Goal: Entertainment & Leisure: Consume media (video, audio)

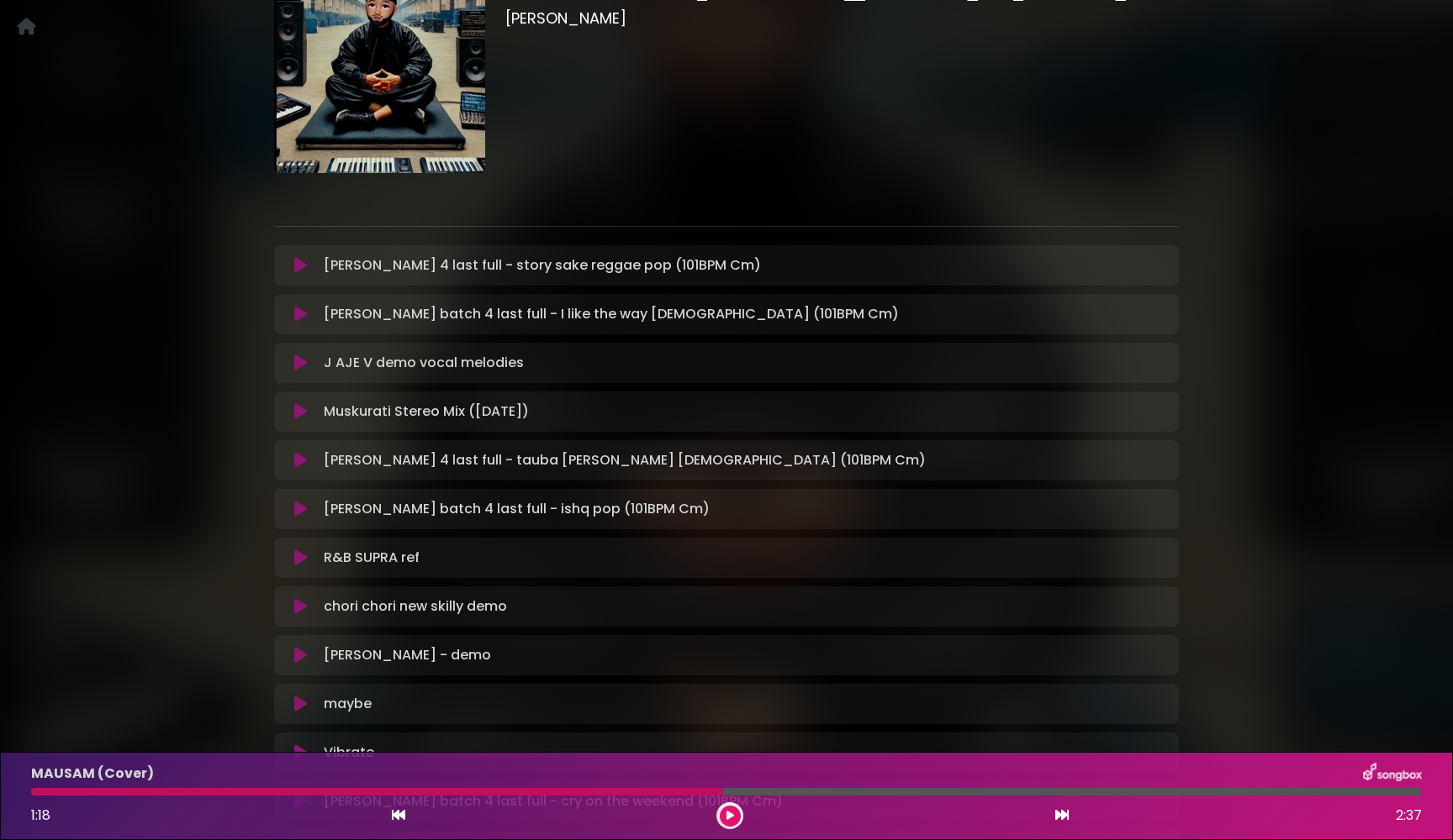
scroll to position [162, 0]
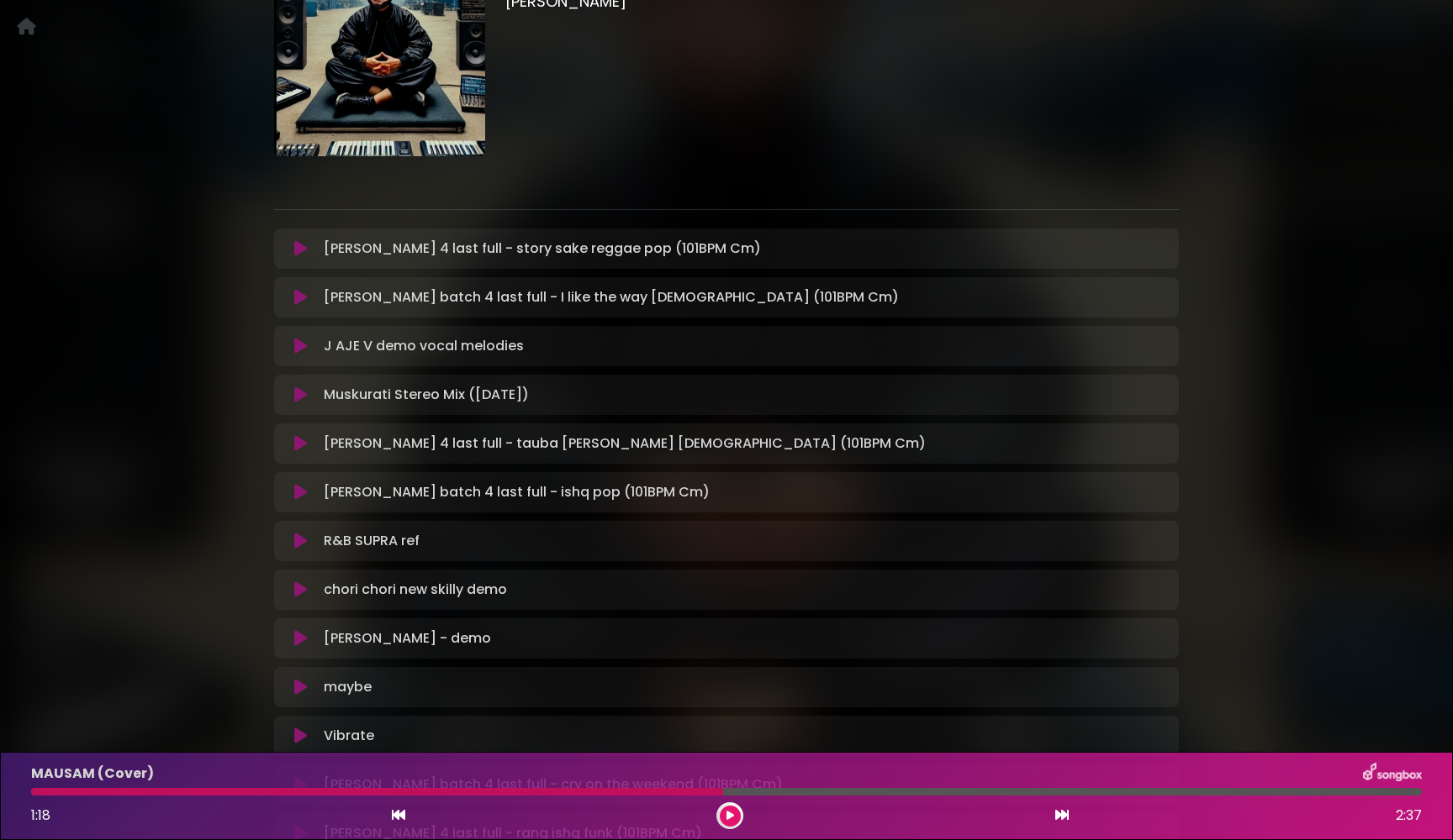
click at [304, 252] on icon at bounding box center [300, 249] width 13 height 17
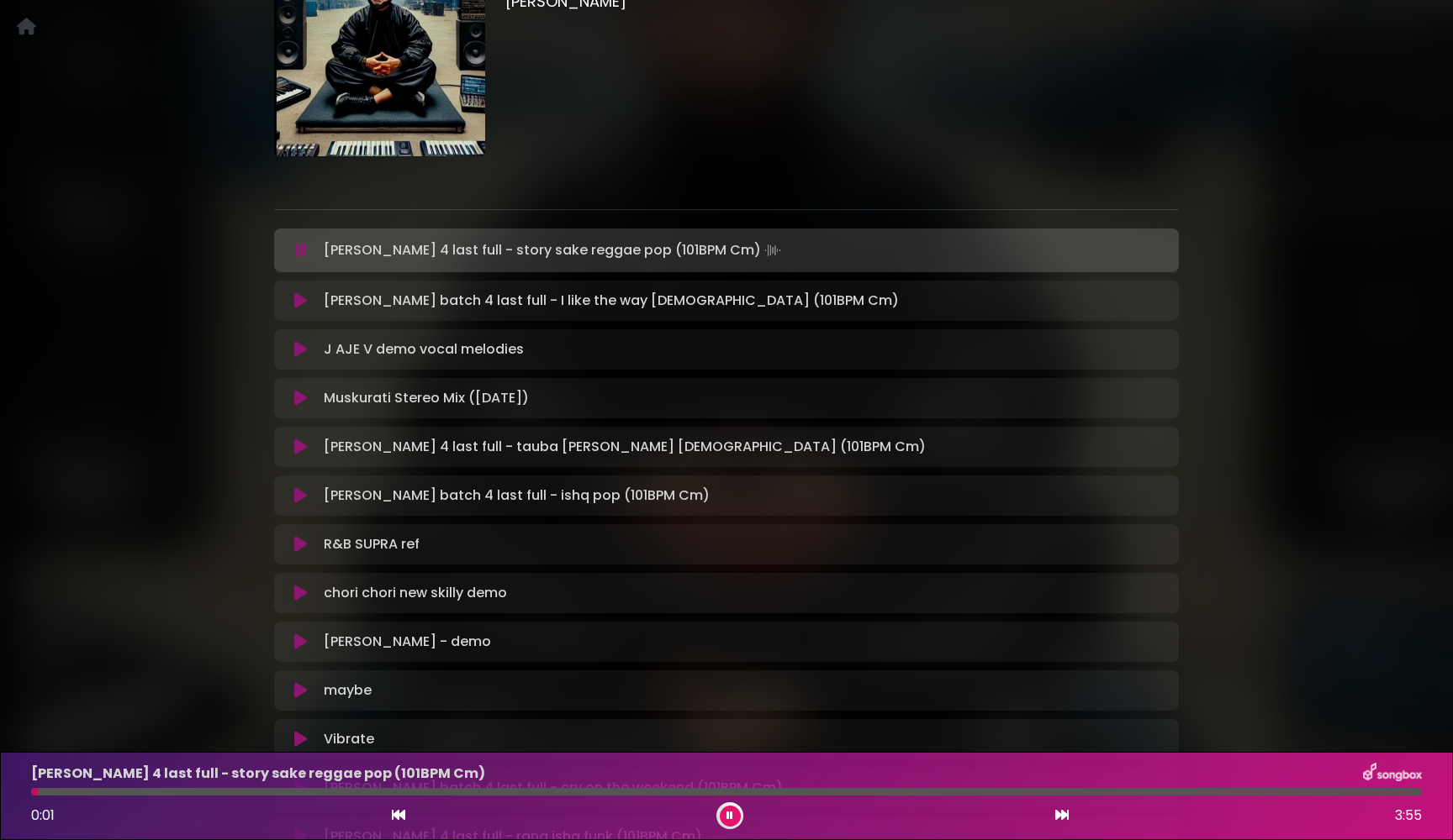
click at [304, 252] on icon at bounding box center [300, 250] width 11 height 17
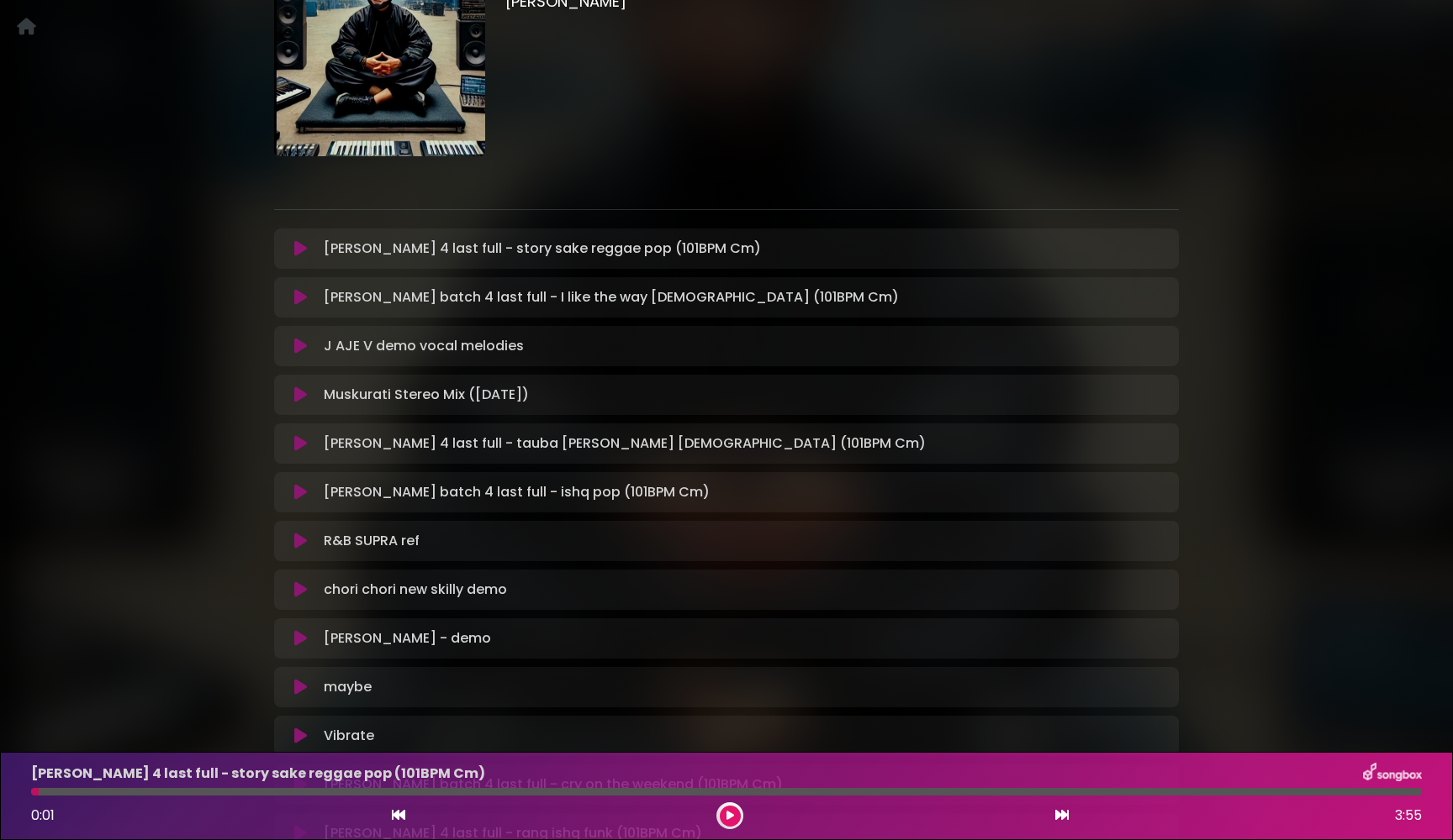
click at [304, 252] on icon at bounding box center [300, 249] width 13 height 17
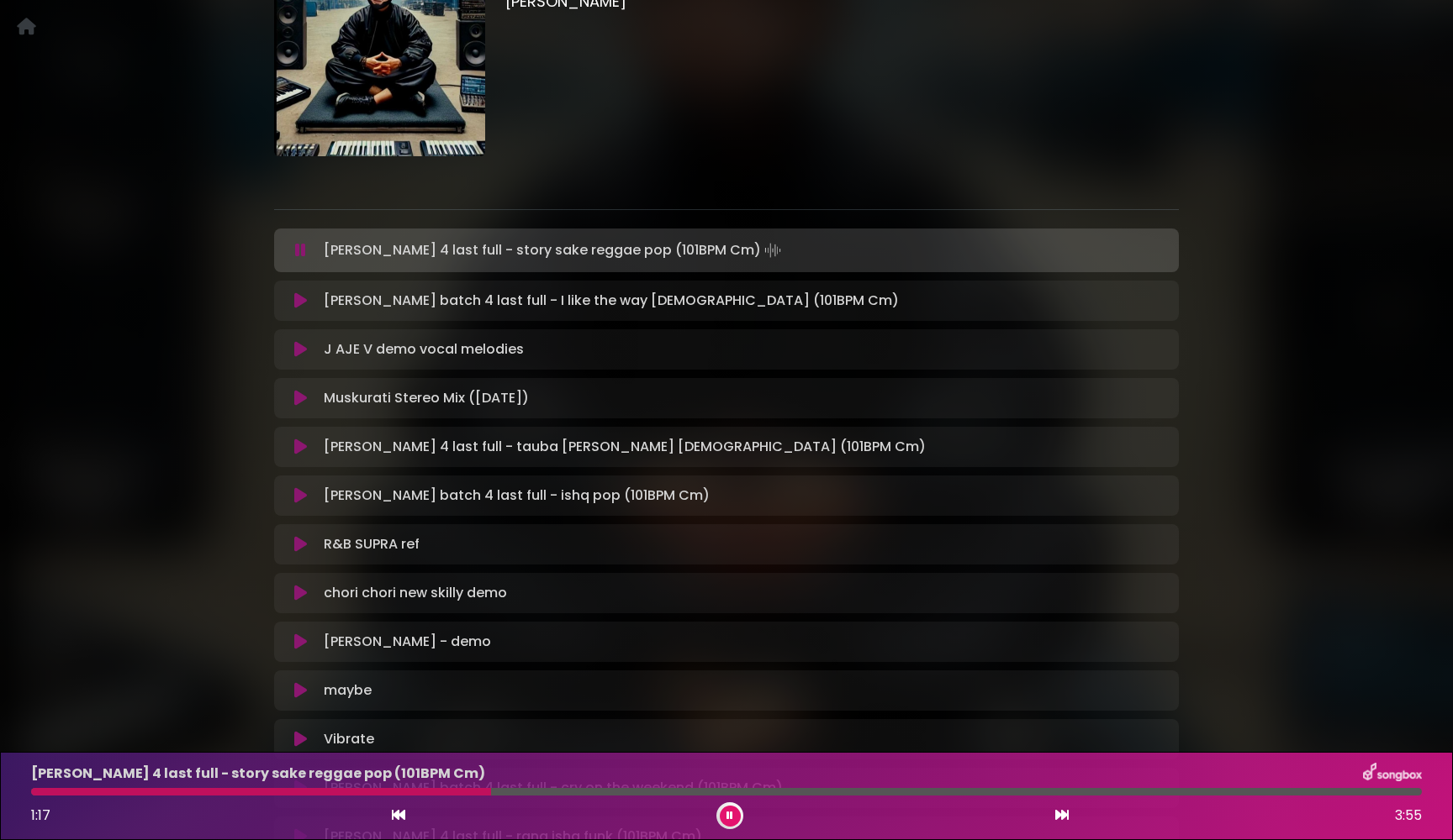
click at [304, 252] on icon at bounding box center [300, 250] width 11 height 17
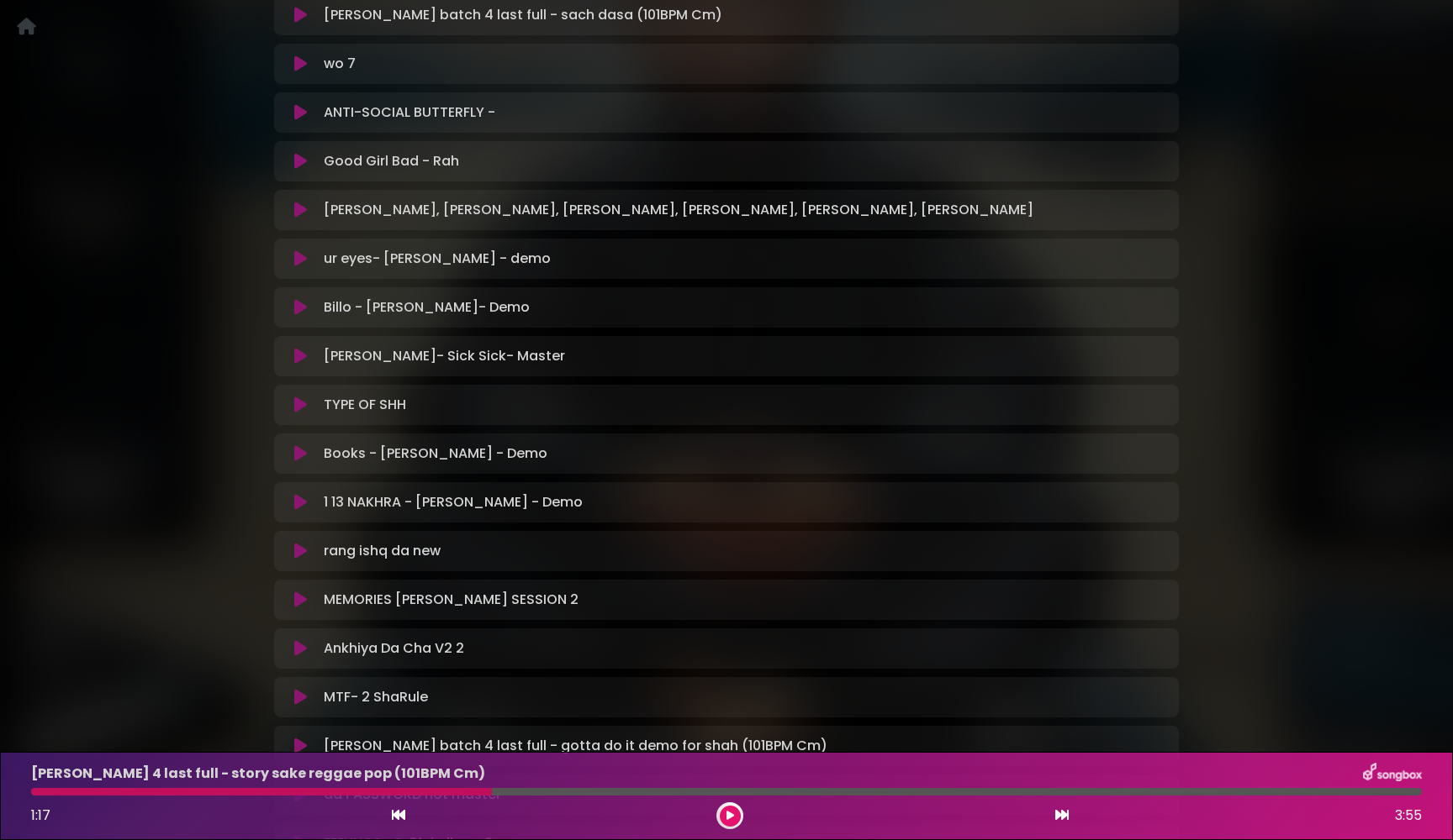
scroll to position [1056, 0]
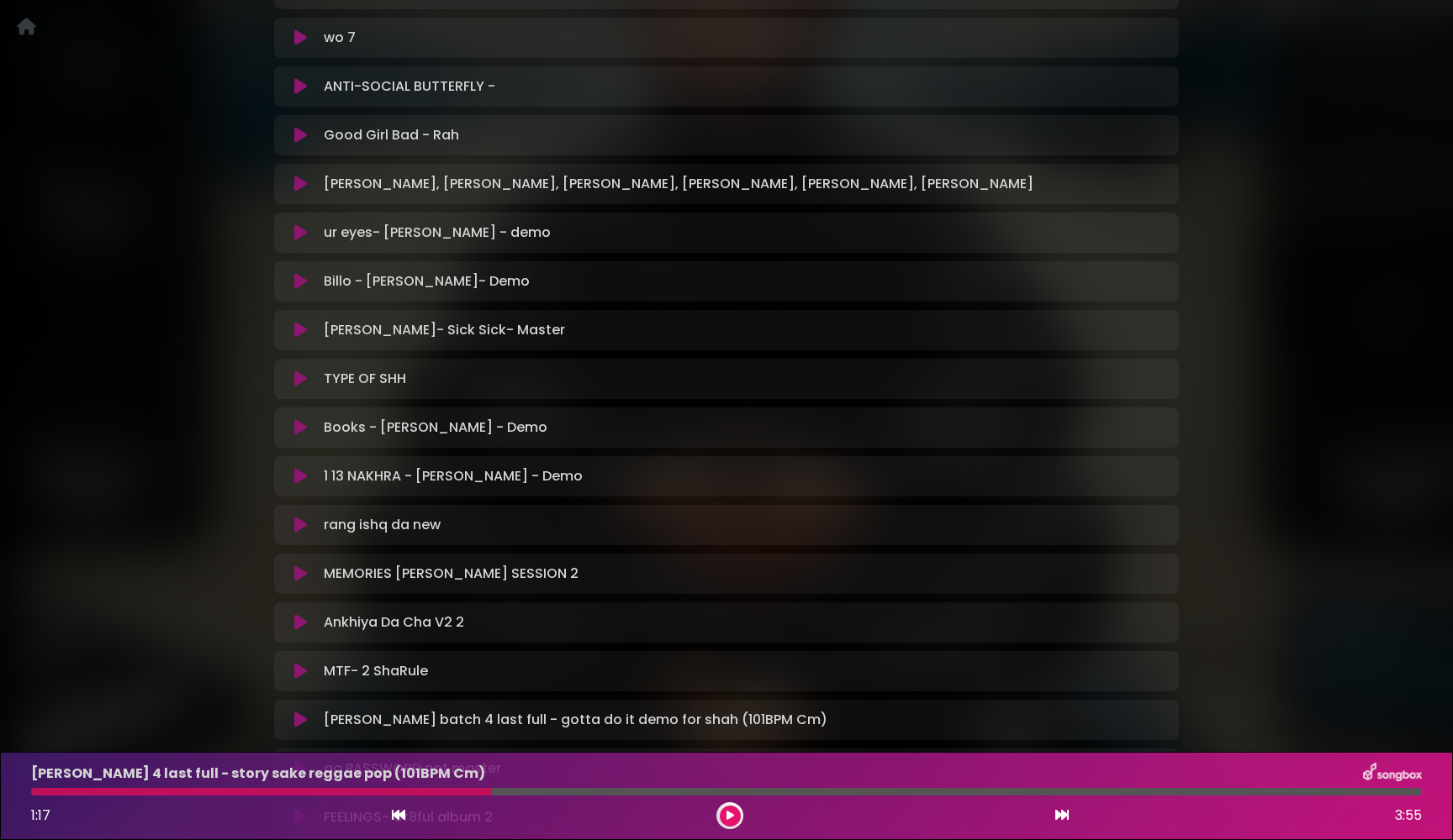
click at [977, 40] on div "wo 7 Loading Track..." at bounding box center [742, 38] width 851 height 20
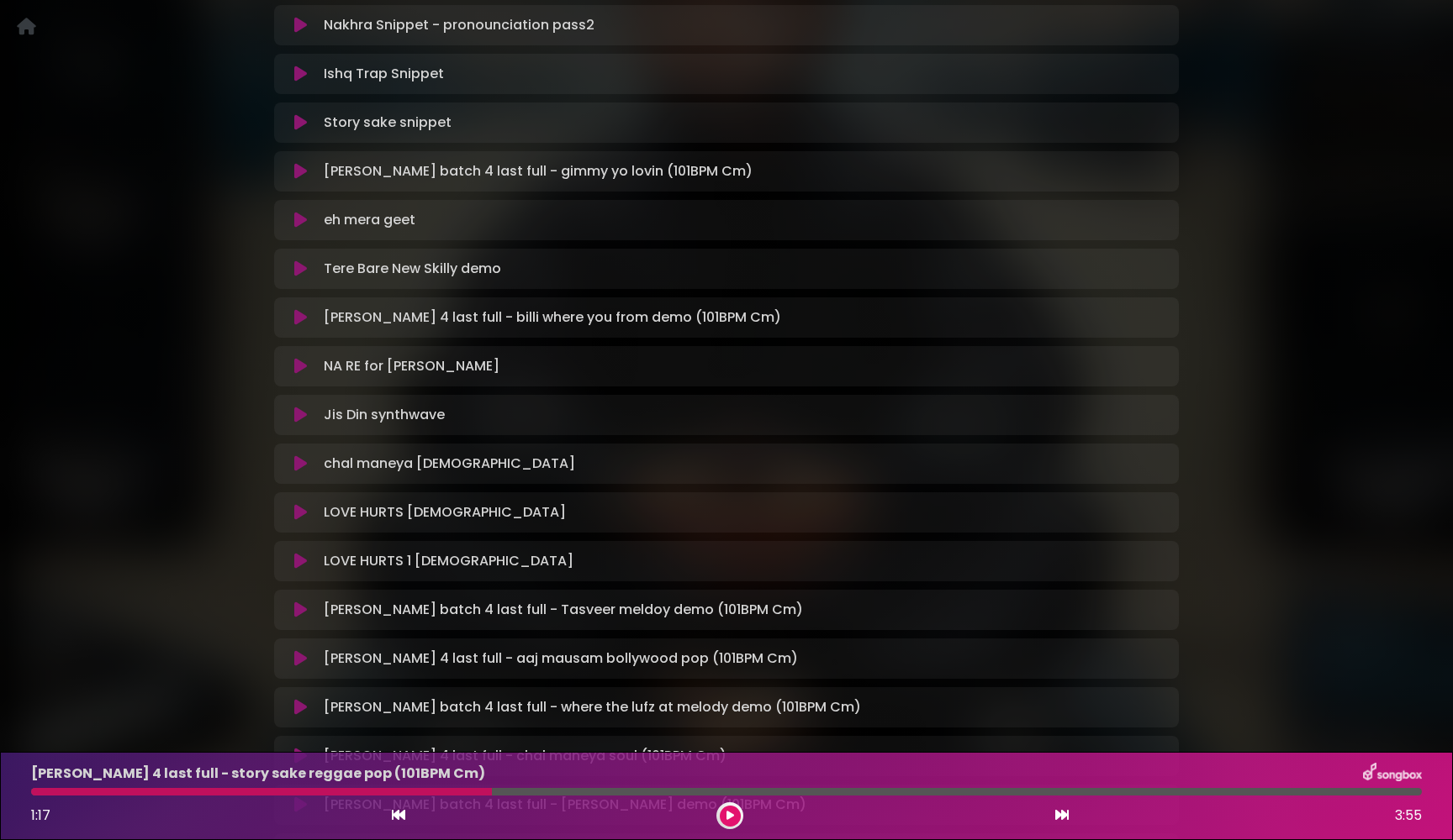
scroll to position [2239, 0]
click at [300, 318] on icon at bounding box center [300, 316] width 13 height 17
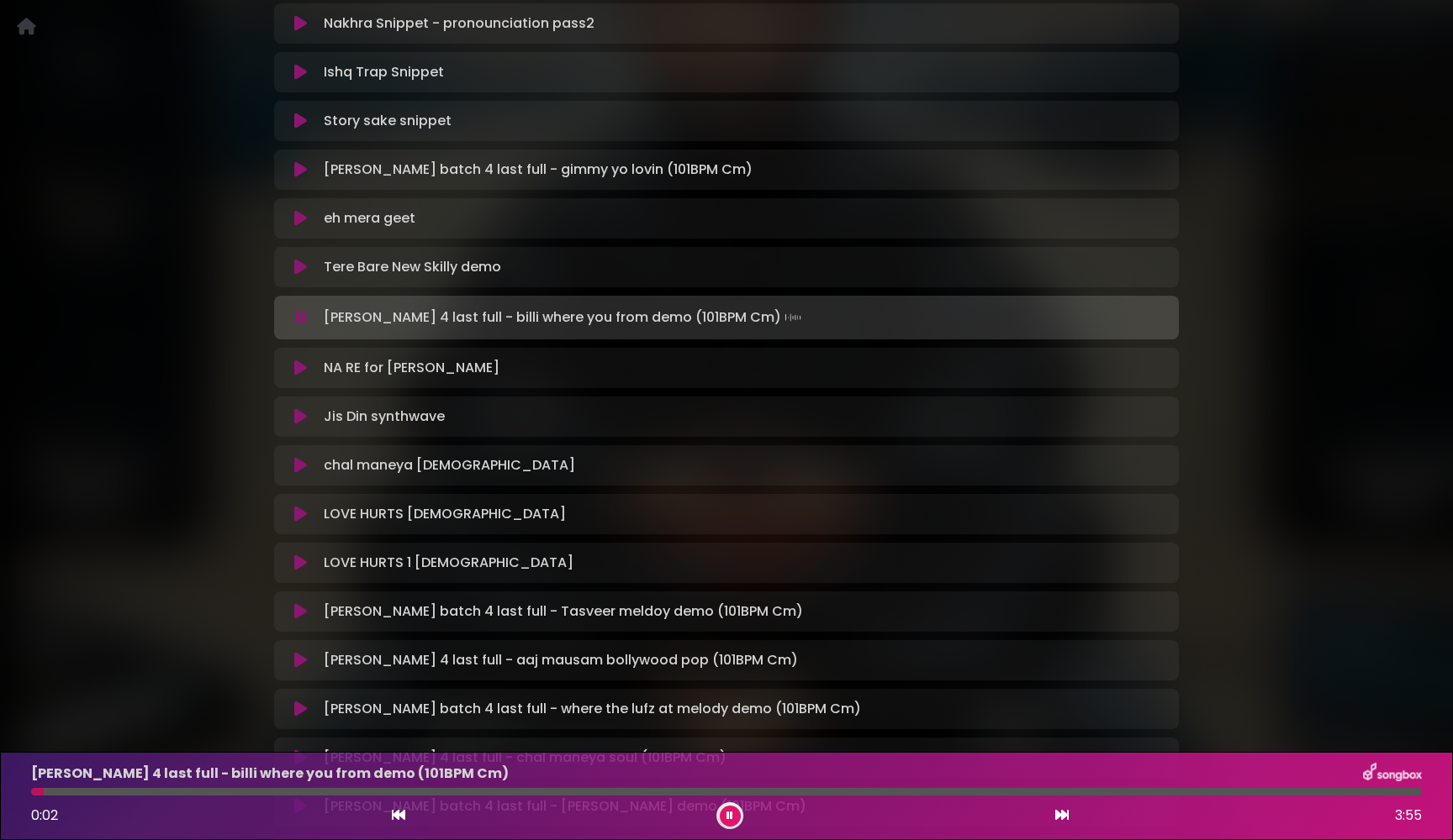
click at [300, 318] on icon at bounding box center [300, 318] width 11 height 17
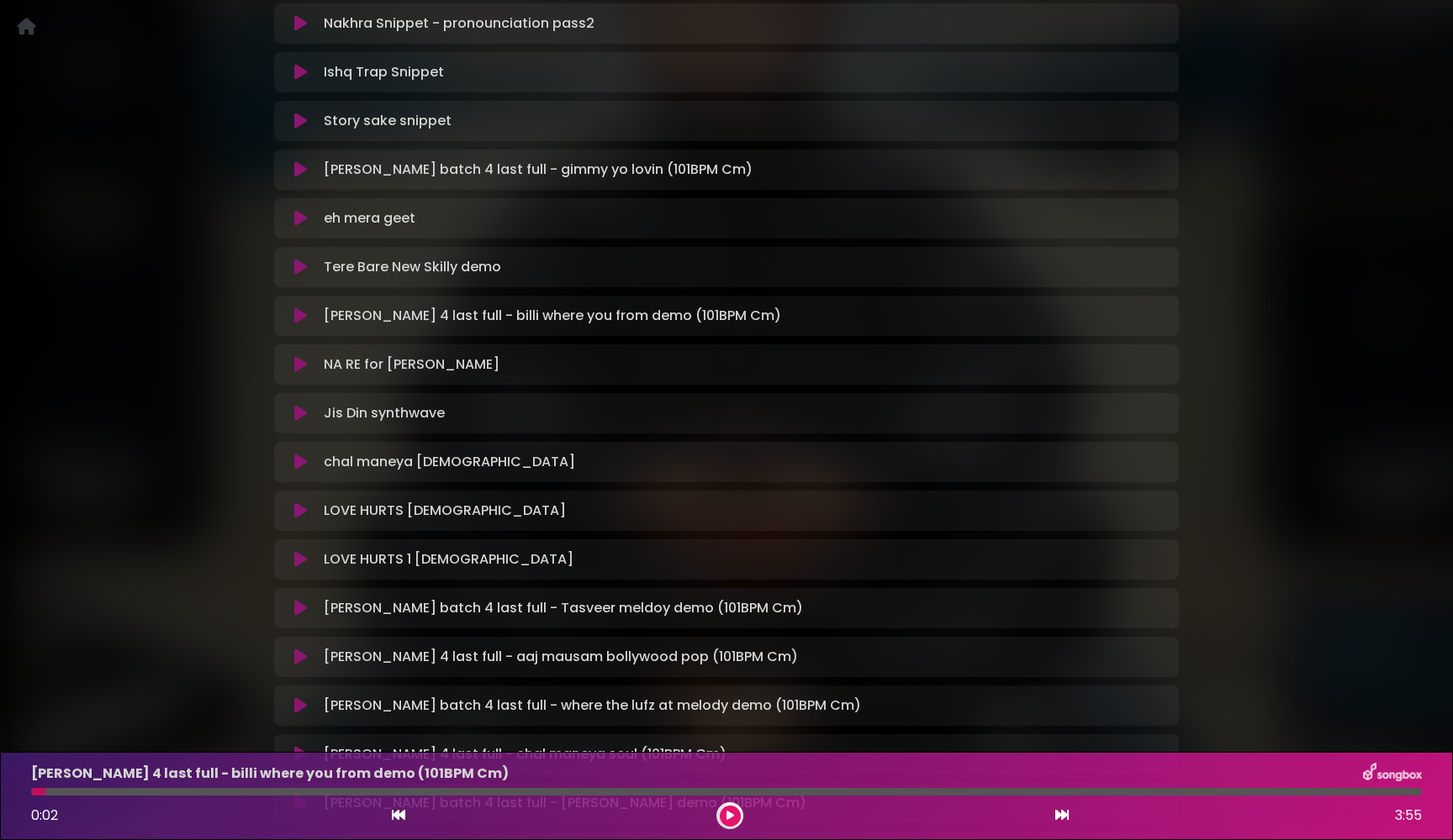
click at [300, 316] on icon at bounding box center [300, 316] width 13 height 17
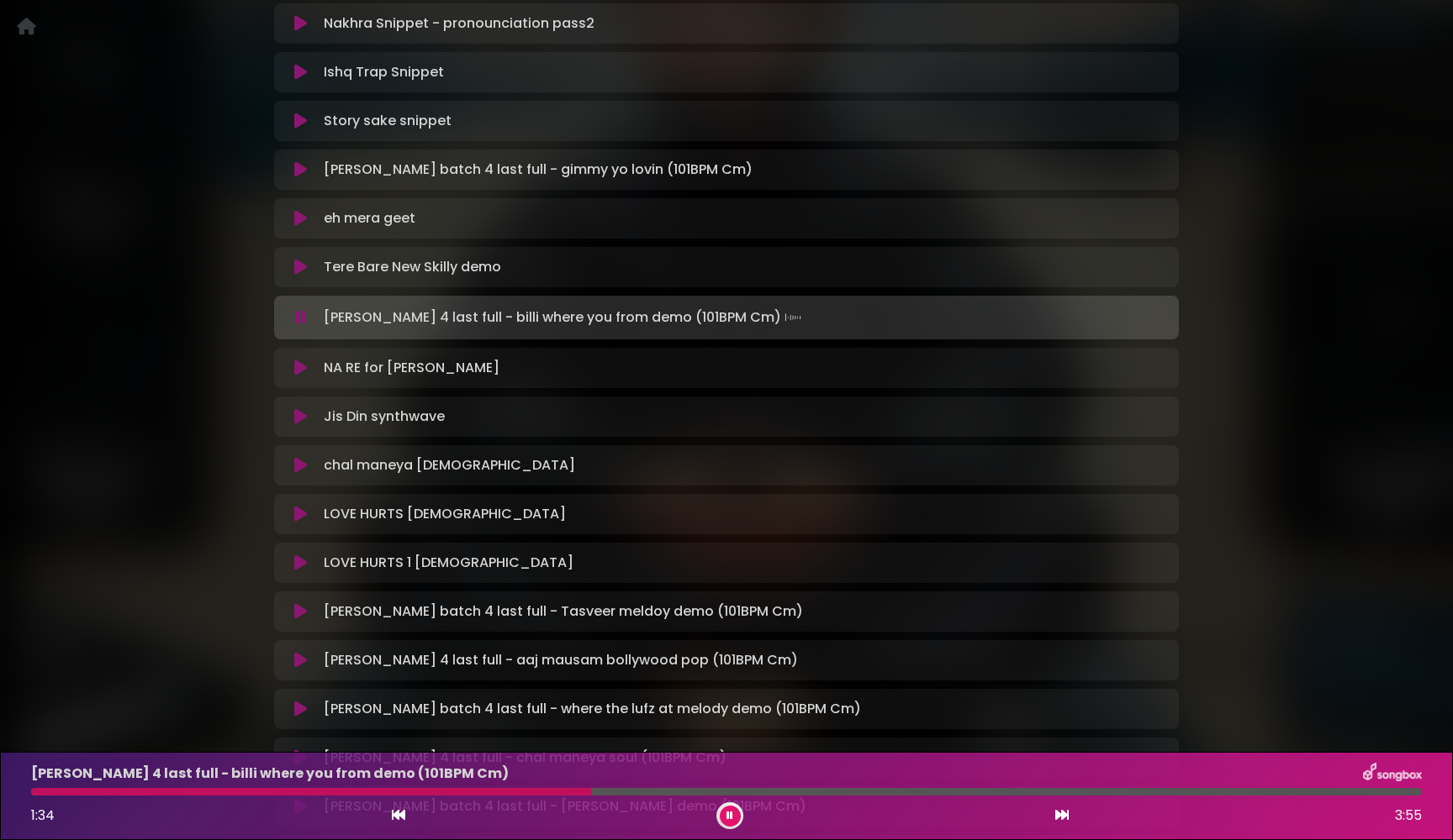
click at [300, 316] on icon at bounding box center [300, 318] width 11 height 17
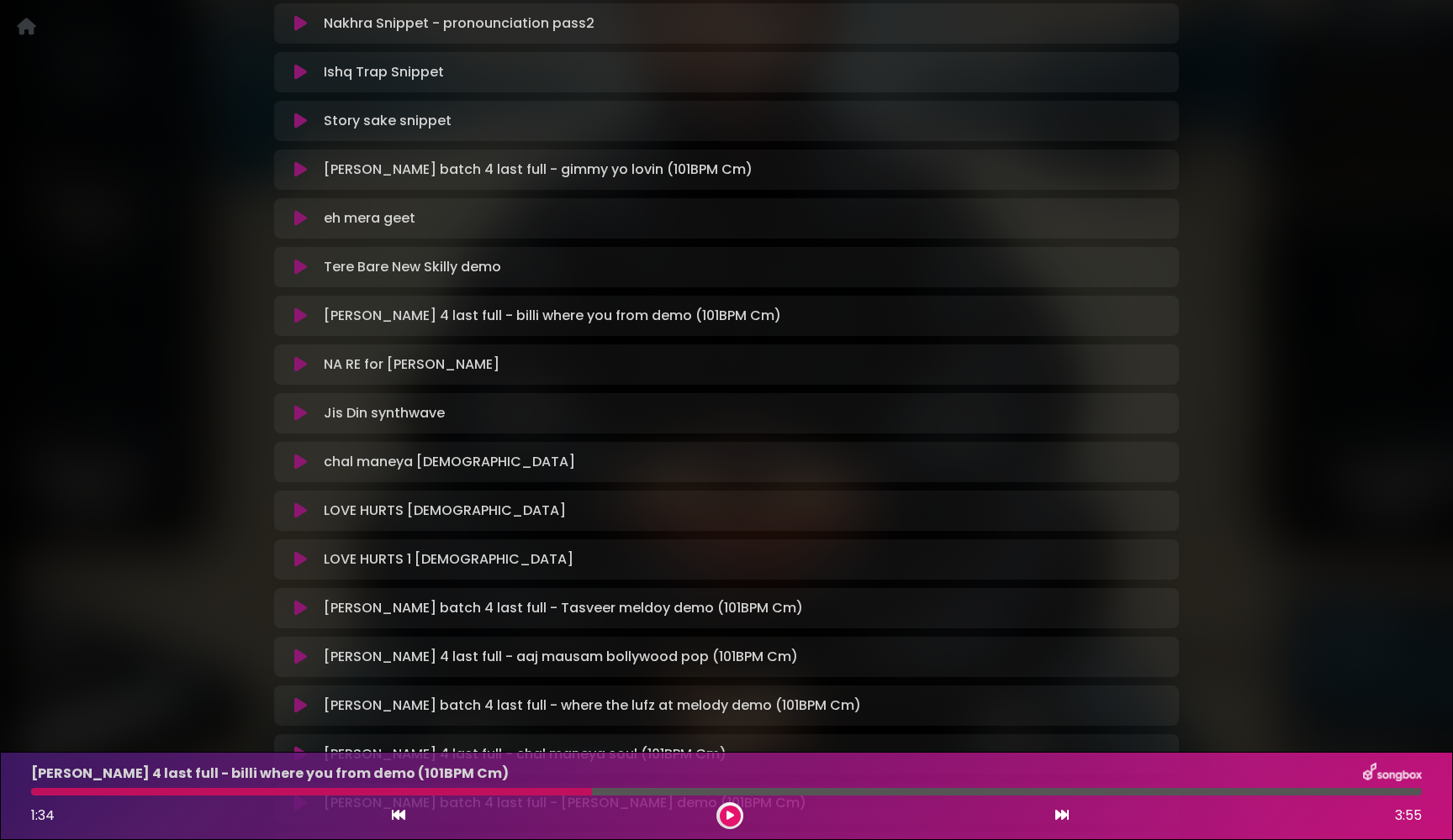
click at [294, 463] on icon at bounding box center [300, 461] width 13 height 17
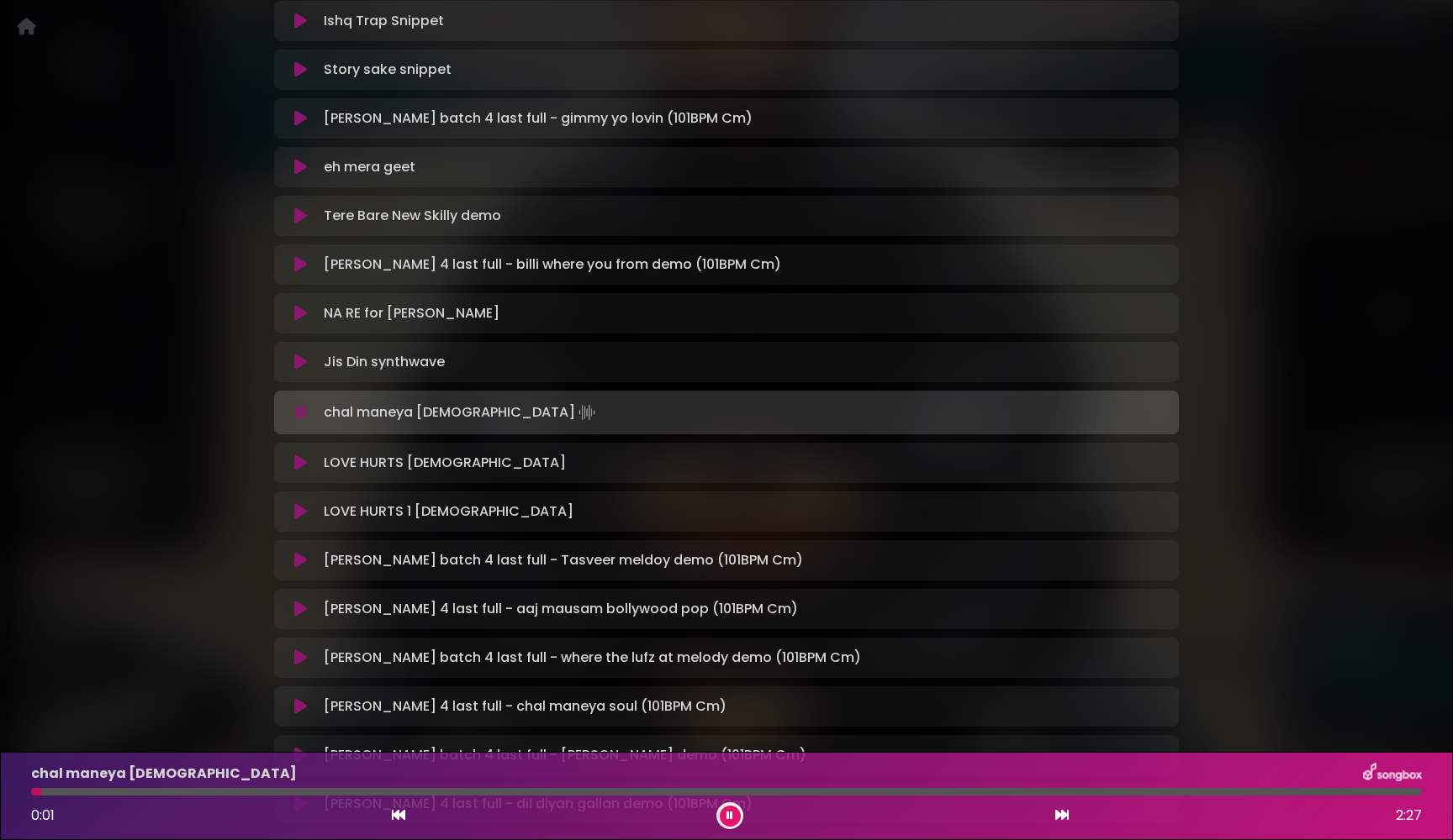
scroll to position [2308, 0]
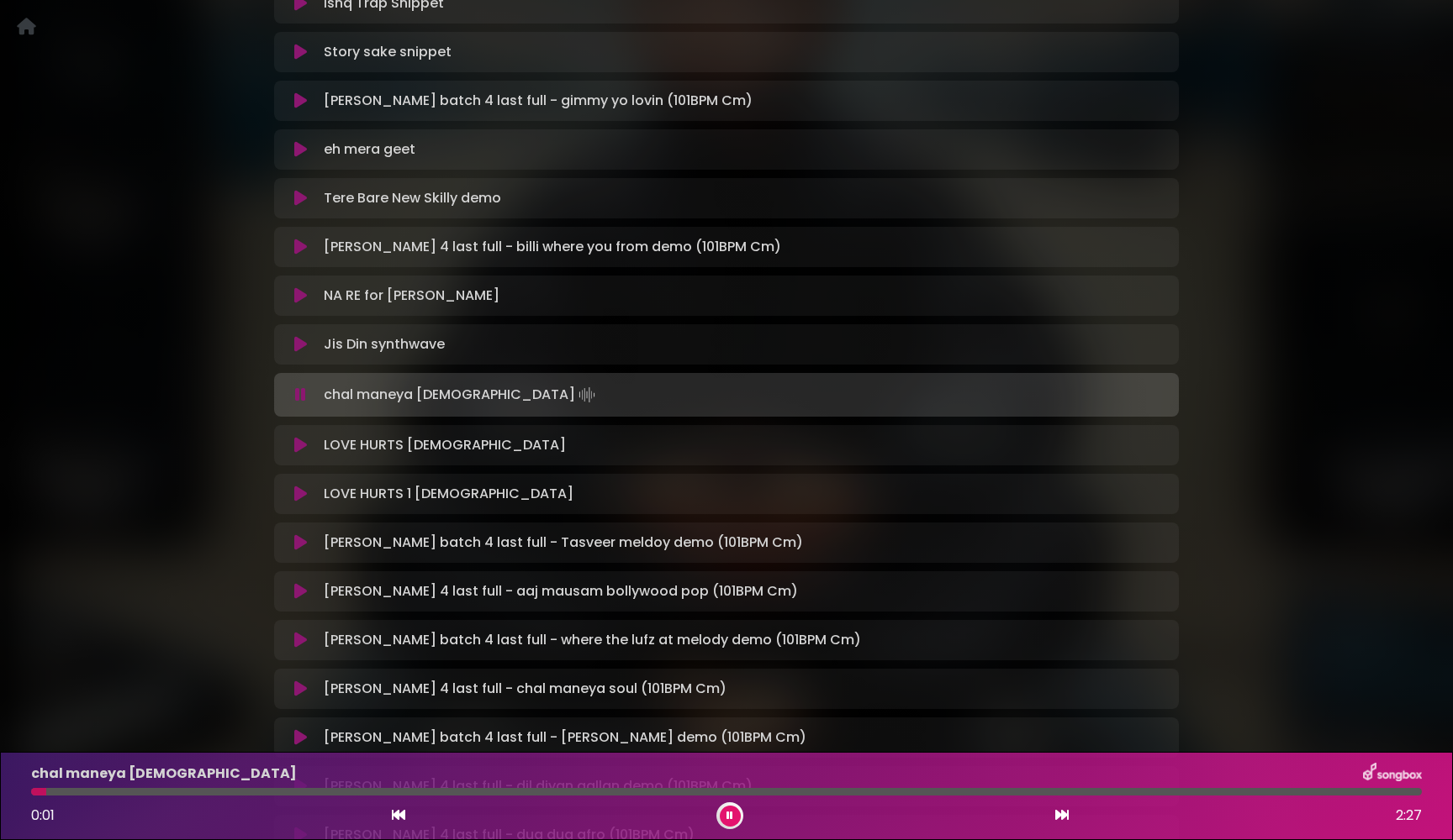
click at [306, 390] on button at bounding box center [300, 395] width 33 height 17
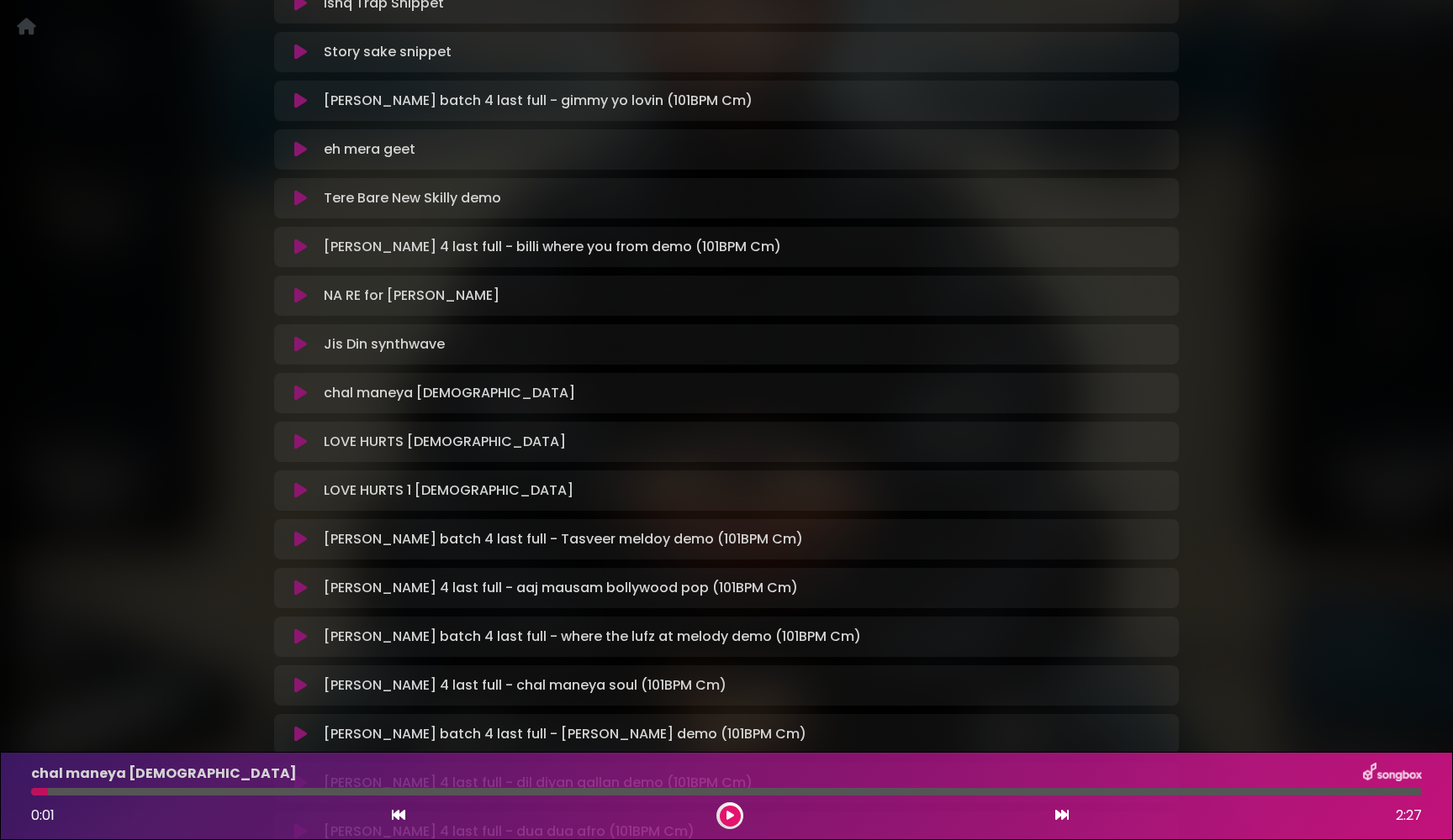
click at [302, 395] on icon at bounding box center [300, 393] width 13 height 17
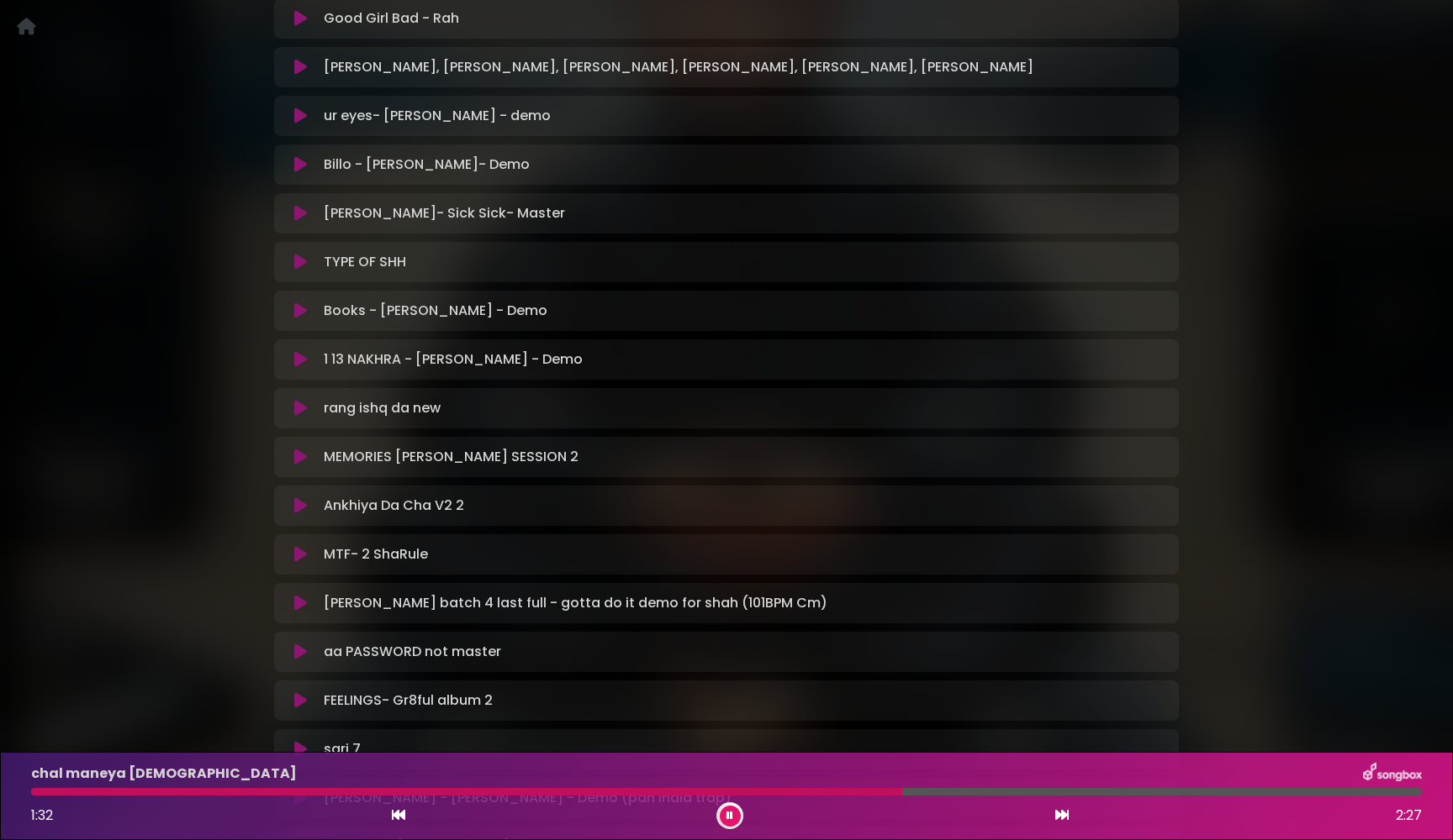
scroll to position [1174, 0]
click at [732, 815] on icon at bounding box center [729, 816] width 7 height 10
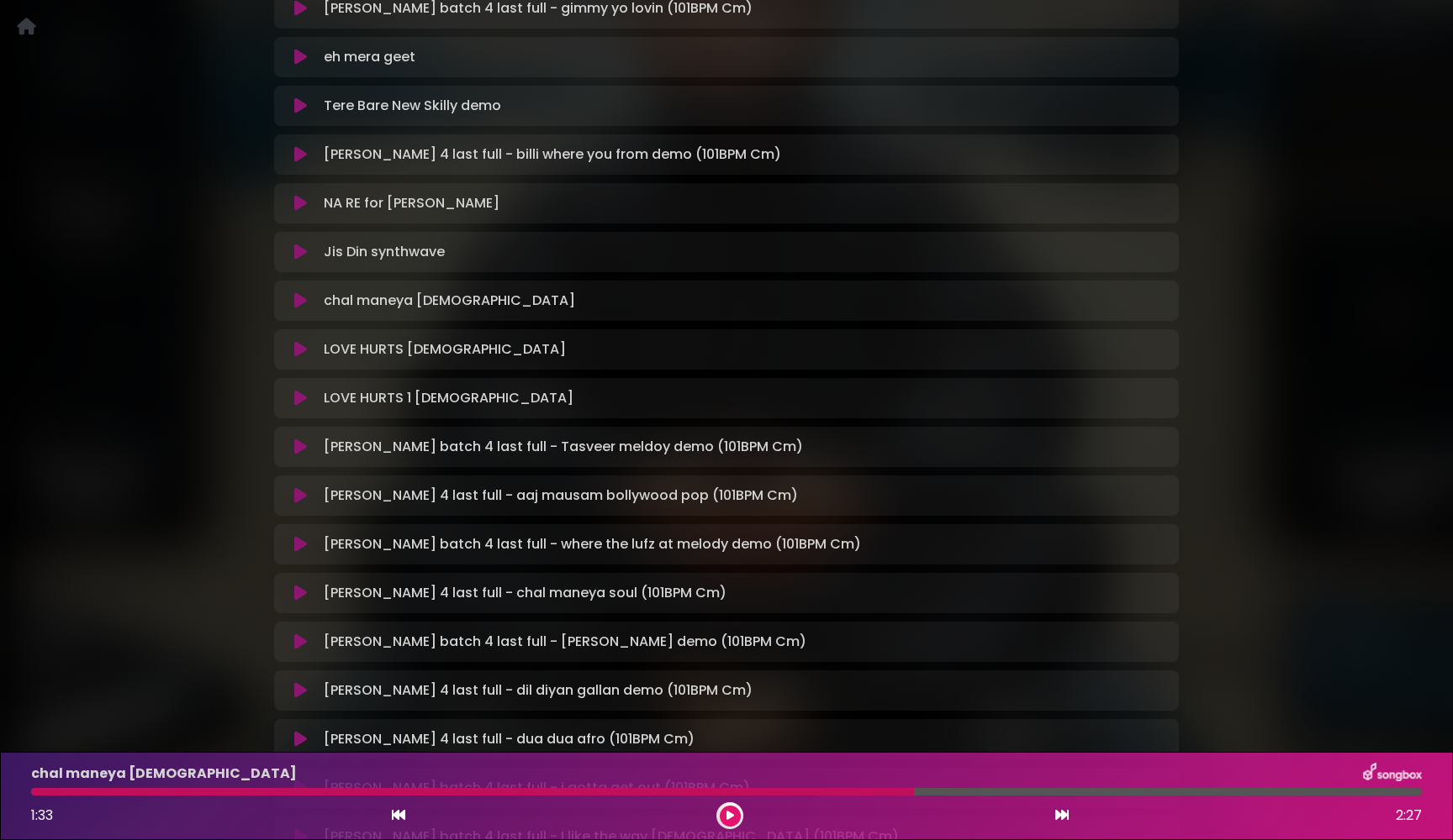
scroll to position [2435, 0]
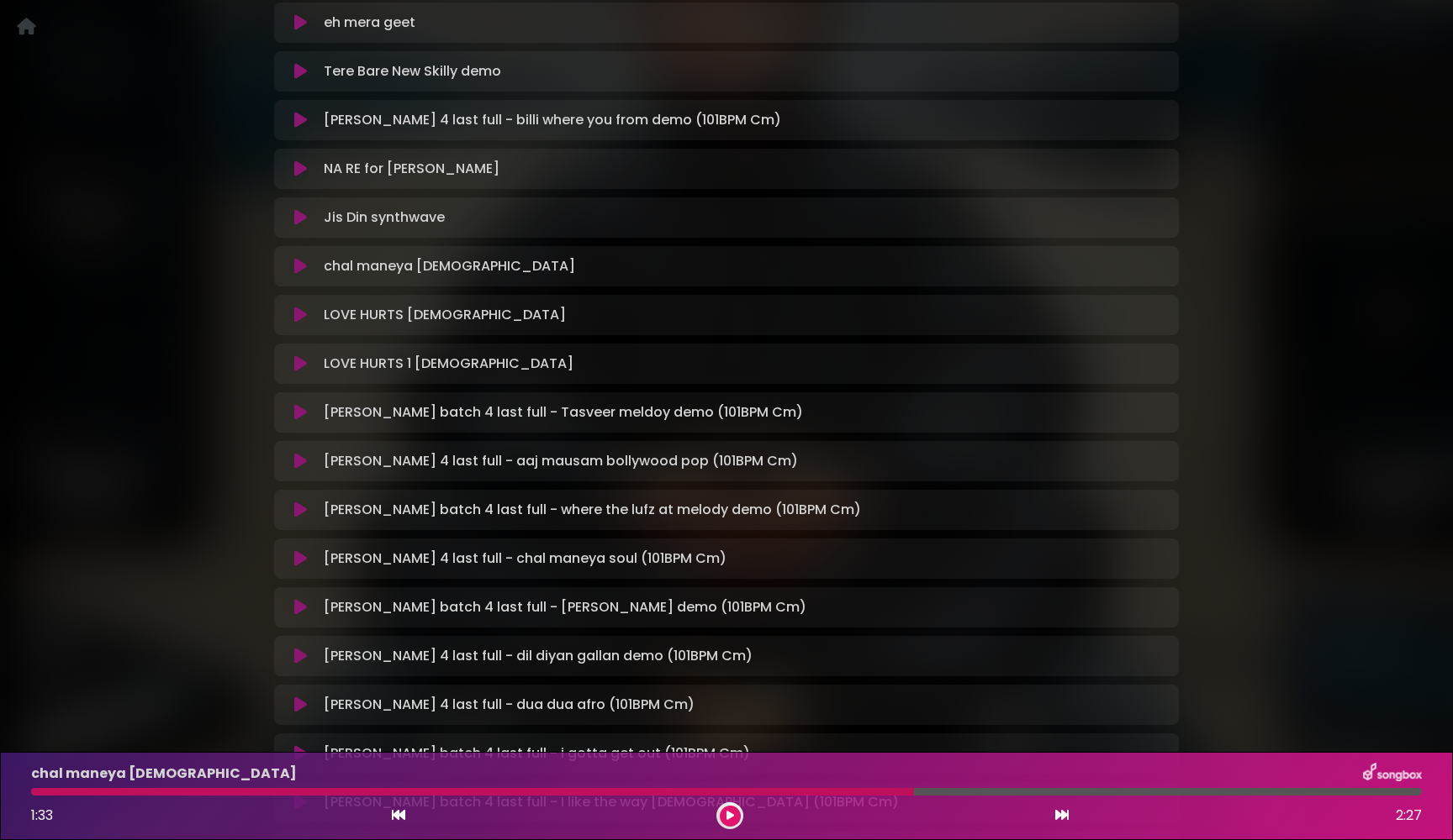
click at [301, 511] on icon at bounding box center [300, 509] width 13 height 17
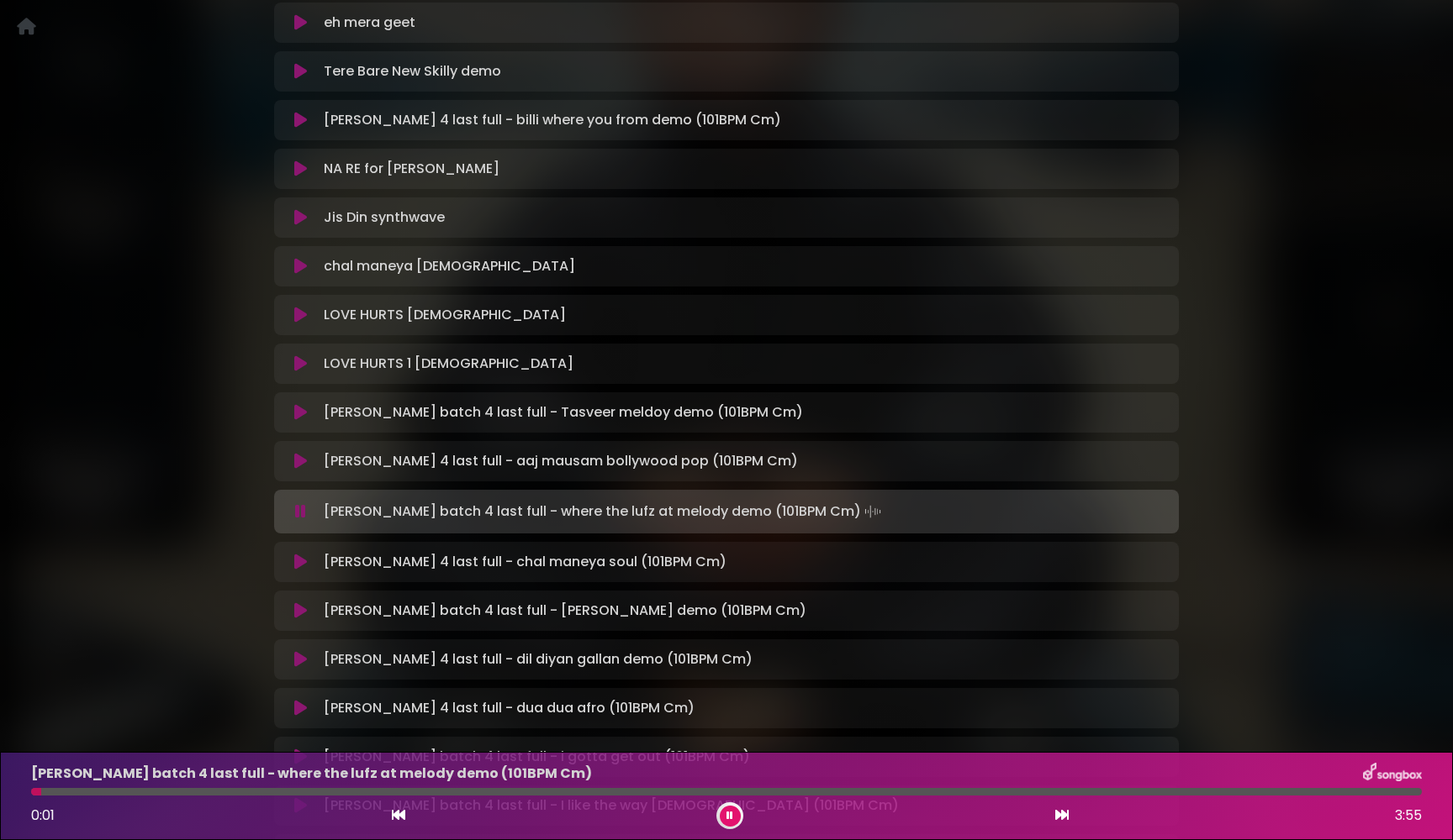
click at [301, 511] on icon at bounding box center [300, 511] width 11 height 17
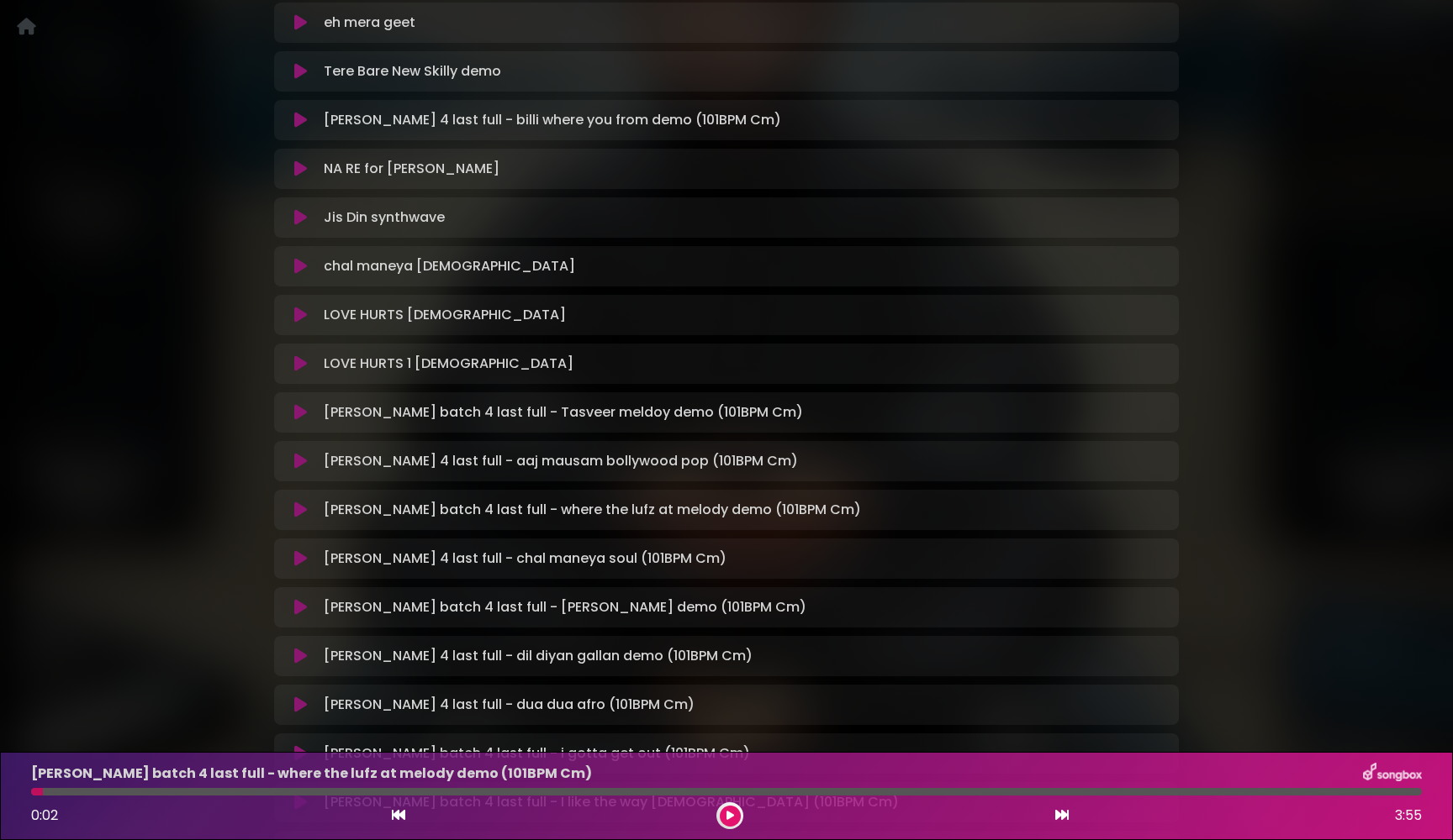
click at [301, 511] on icon at bounding box center [300, 509] width 13 height 17
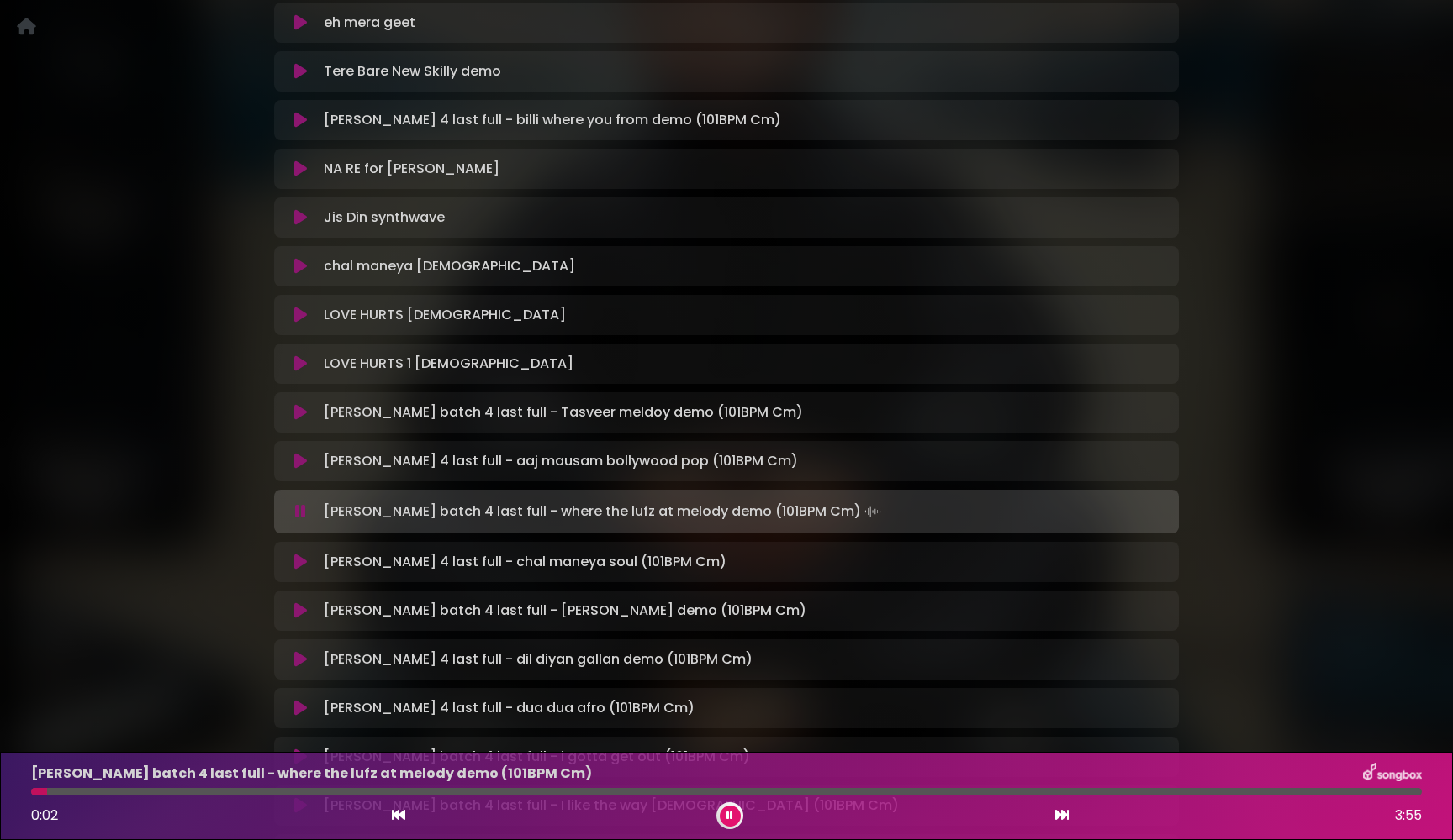
click at [301, 511] on icon at bounding box center [300, 511] width 11 height 17
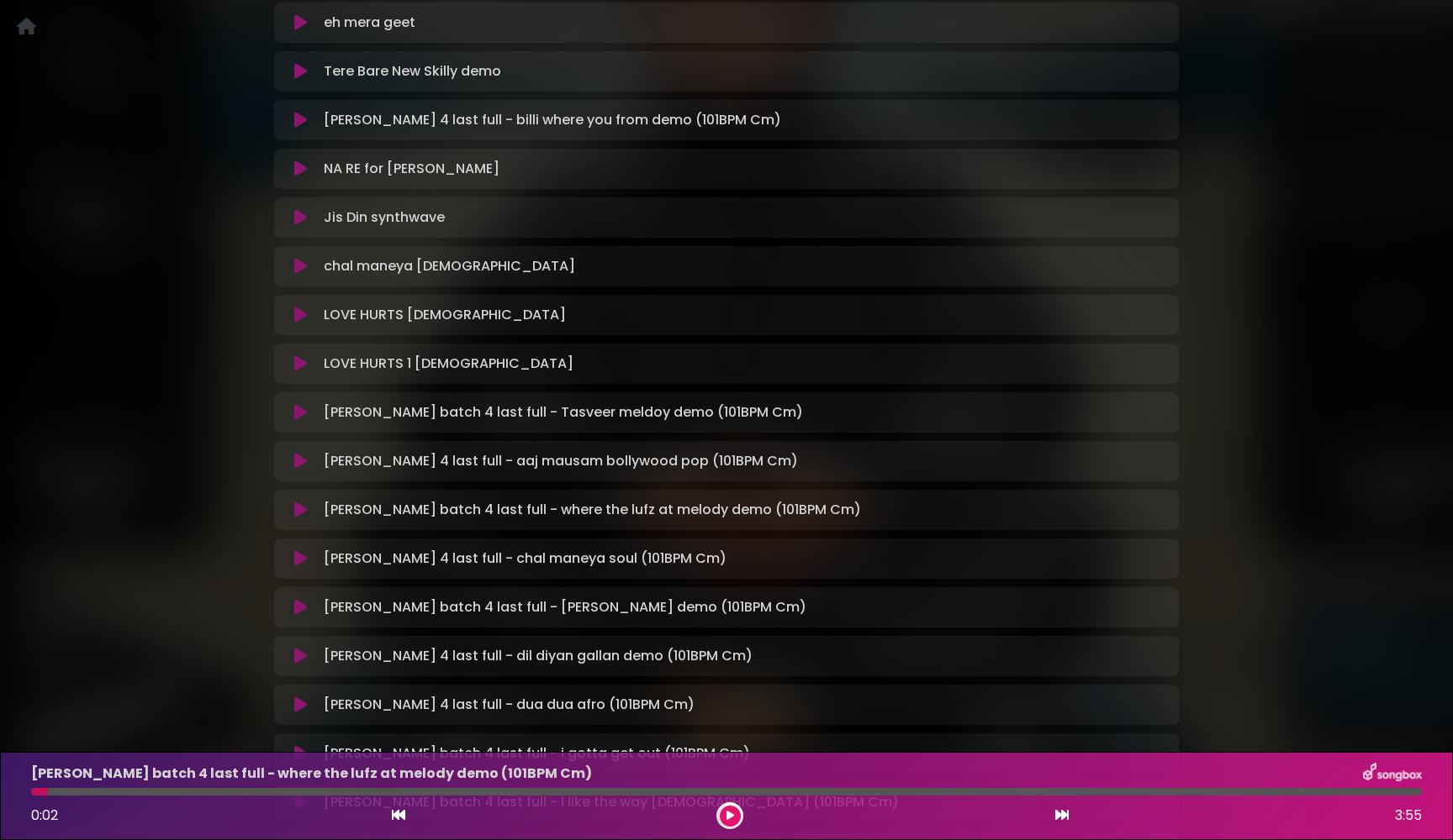
click at [301, 558] on icon at bounding box center [300, 558] width 13 height 17
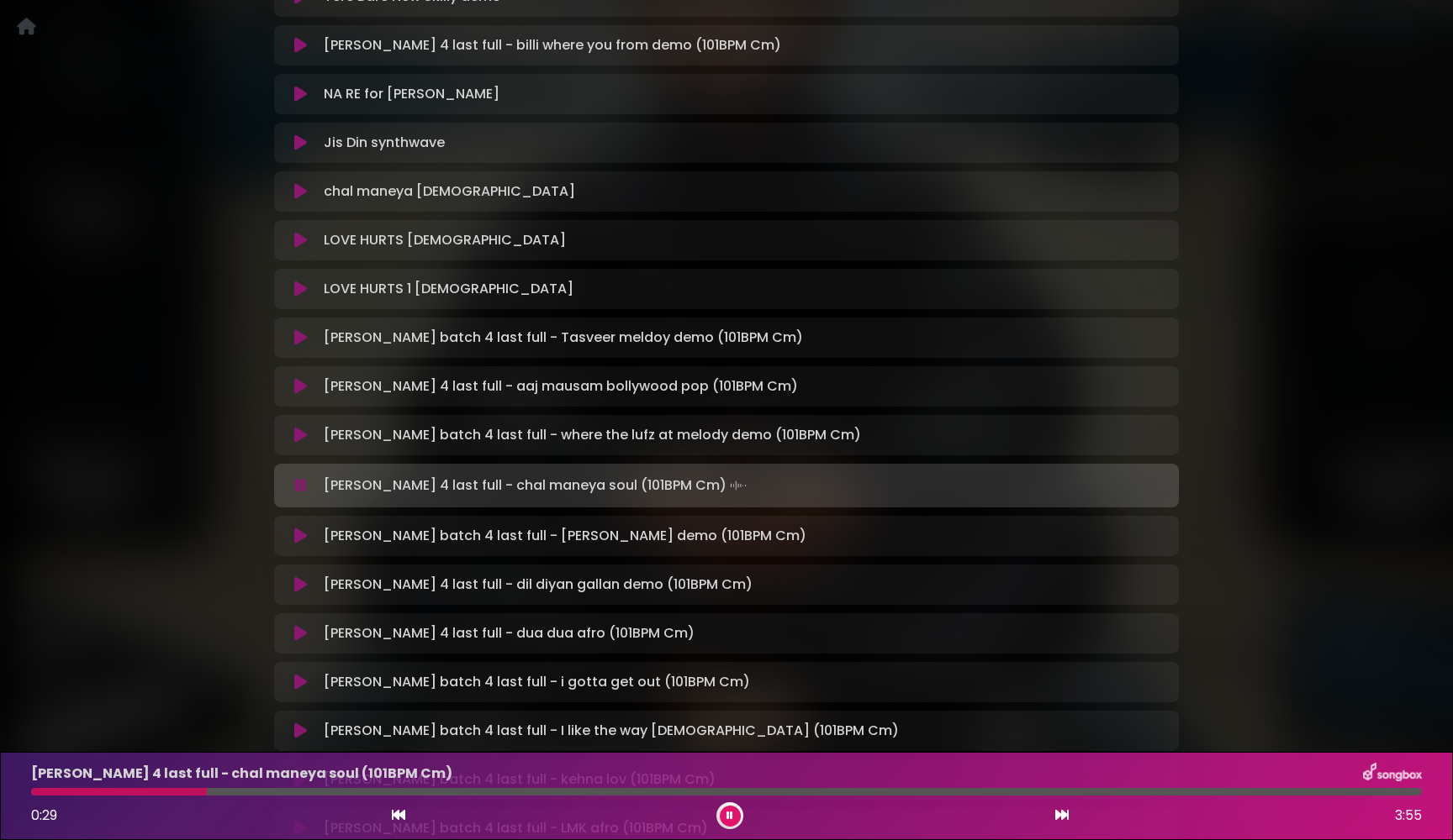
scroll to position [2518, 0]
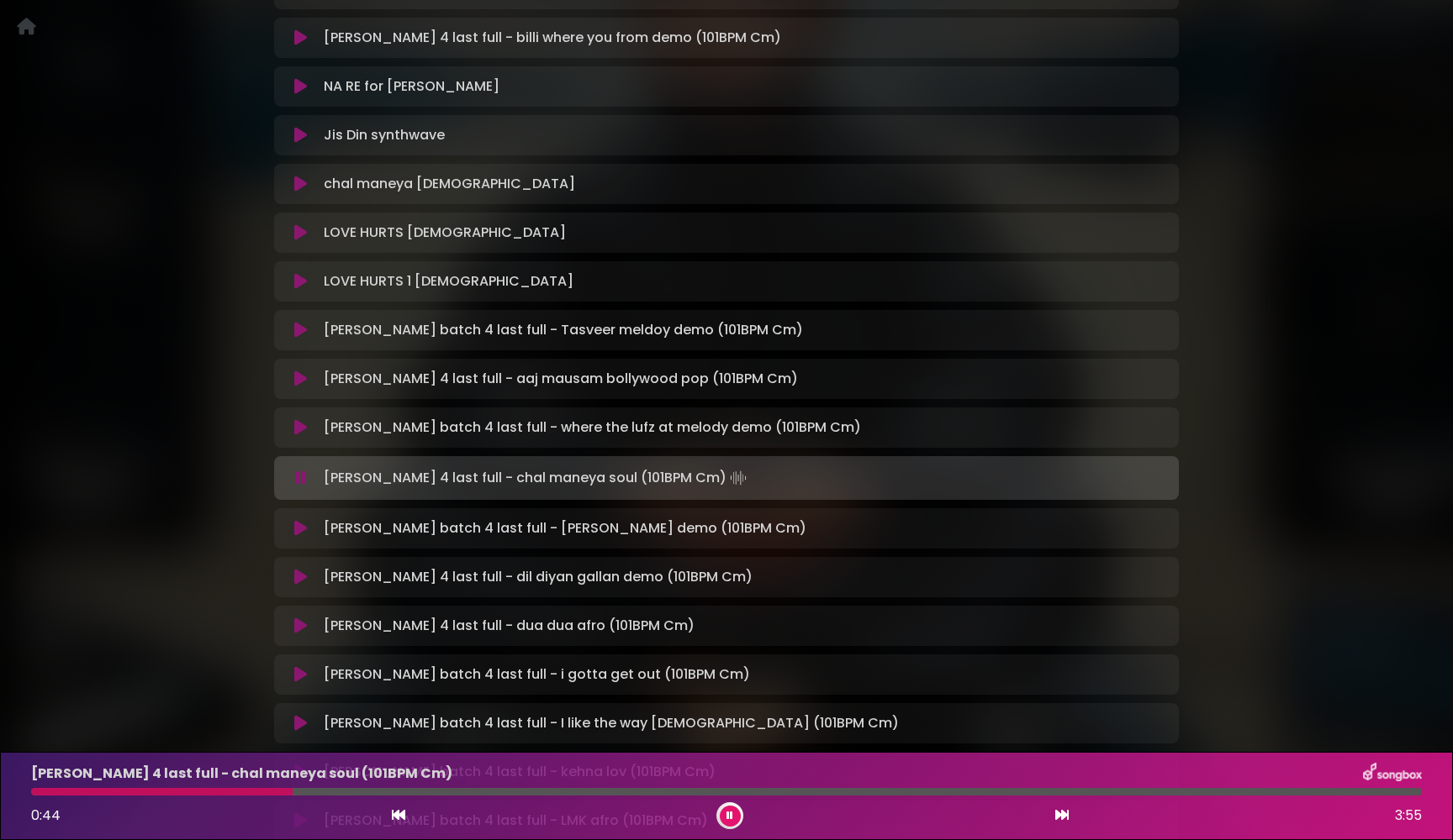
click at [300, 479] on icon at bounding box center [300, 477] width 11 height 17
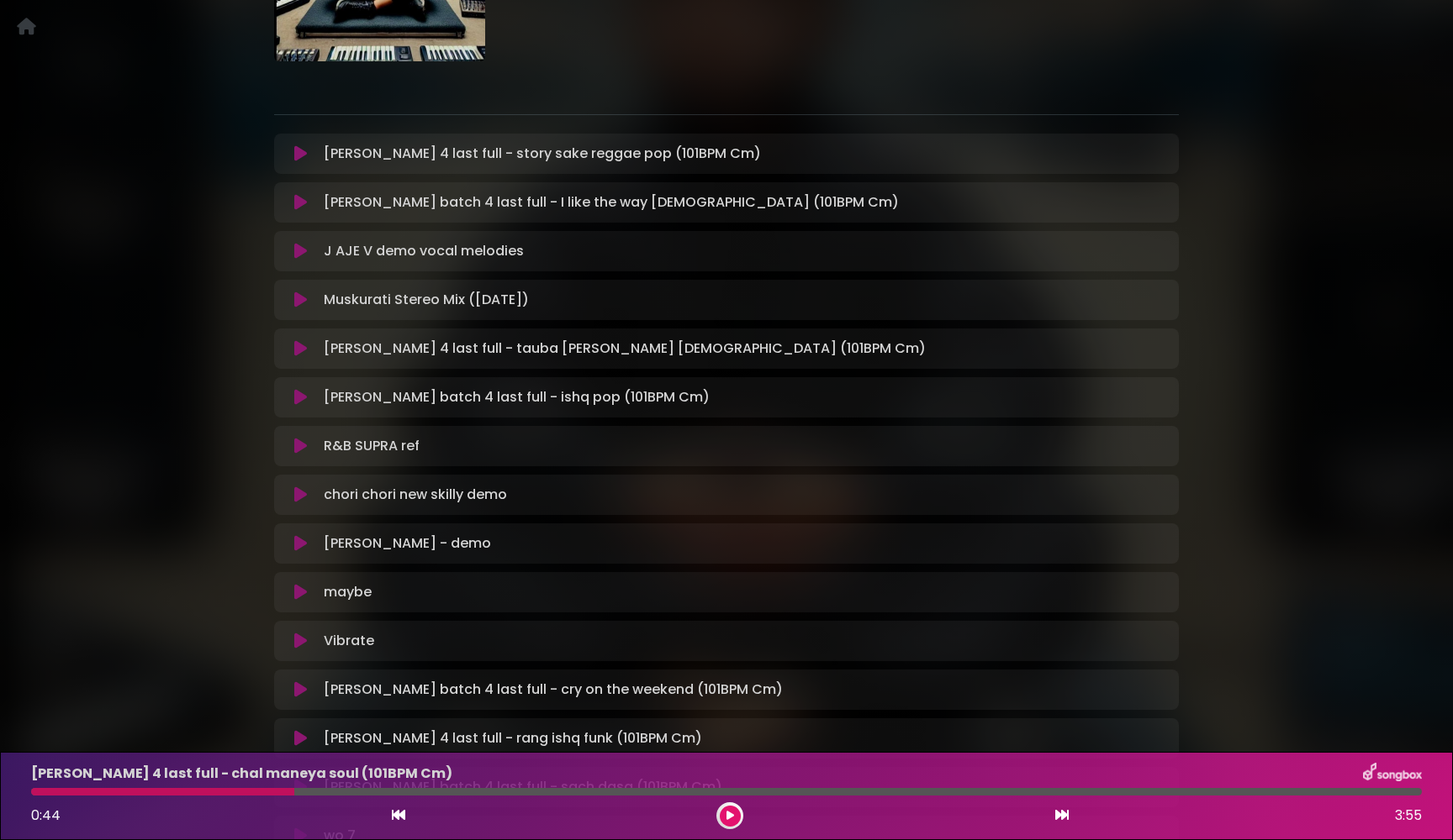
scroll to position [269, 0]
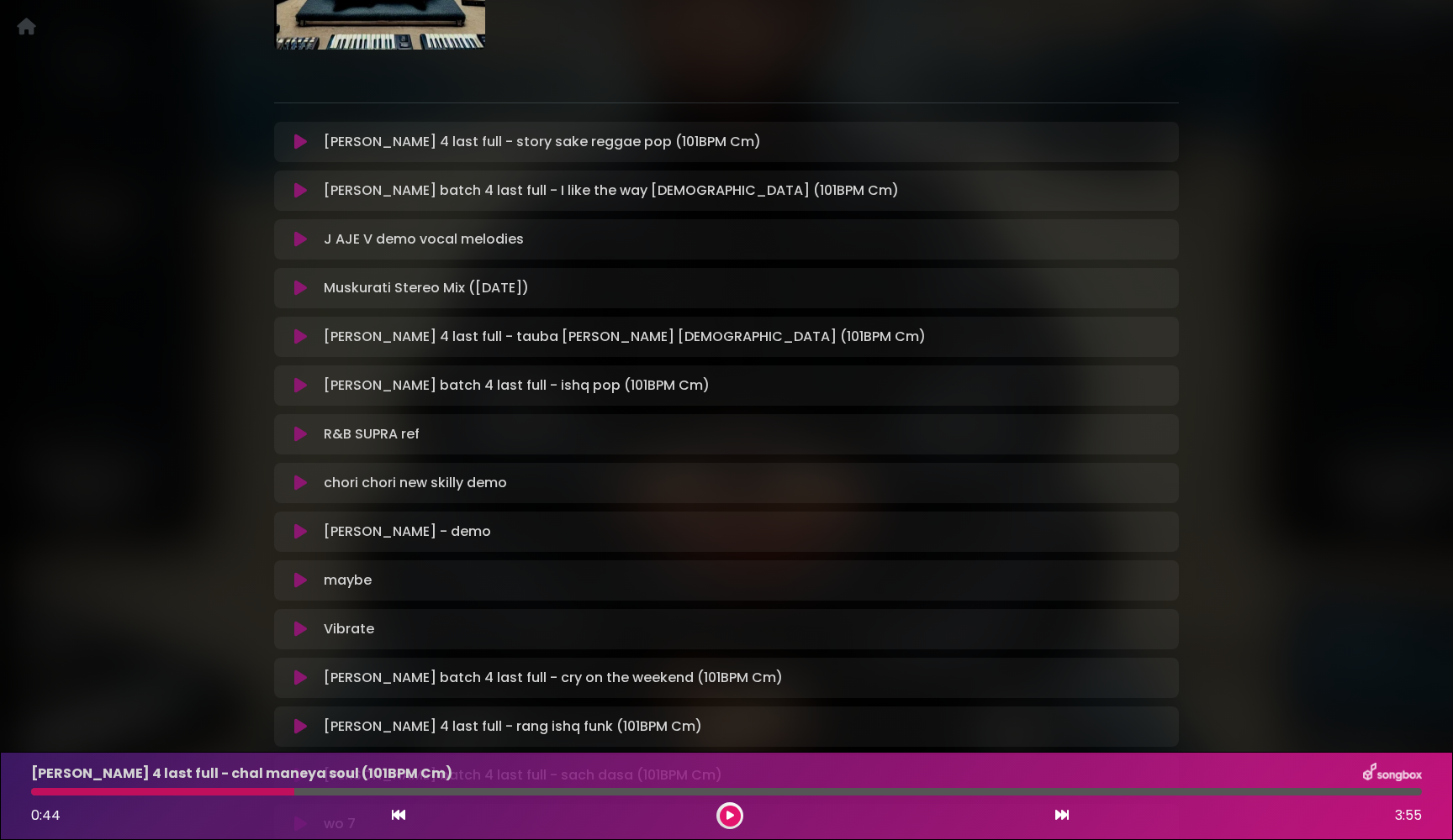
click at [300, 333] on icon at bounding box center [300, 337] width 13 height 17
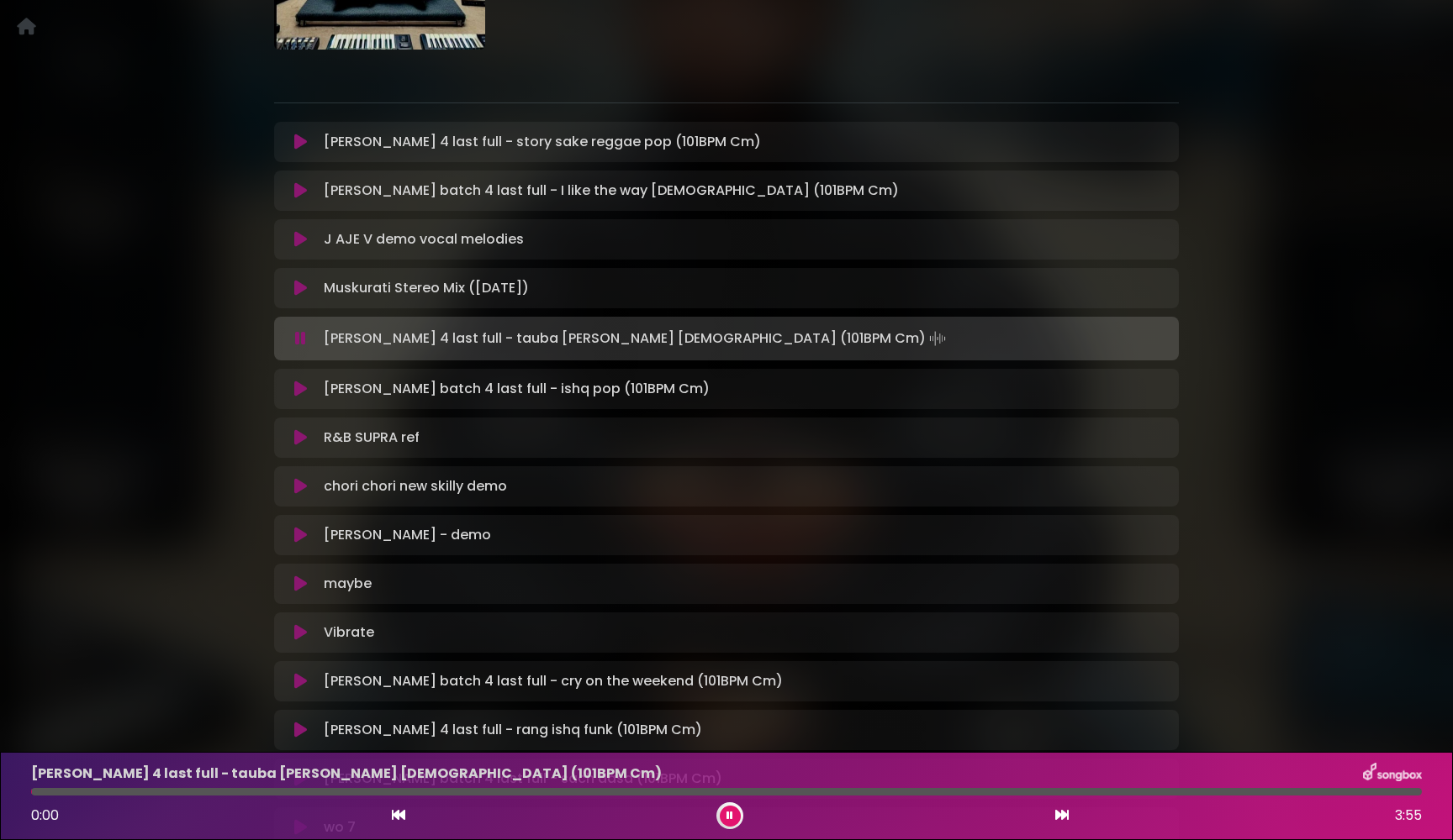
click at [300, 333] on icon at bounding box center [300, 339] width 11 height 17
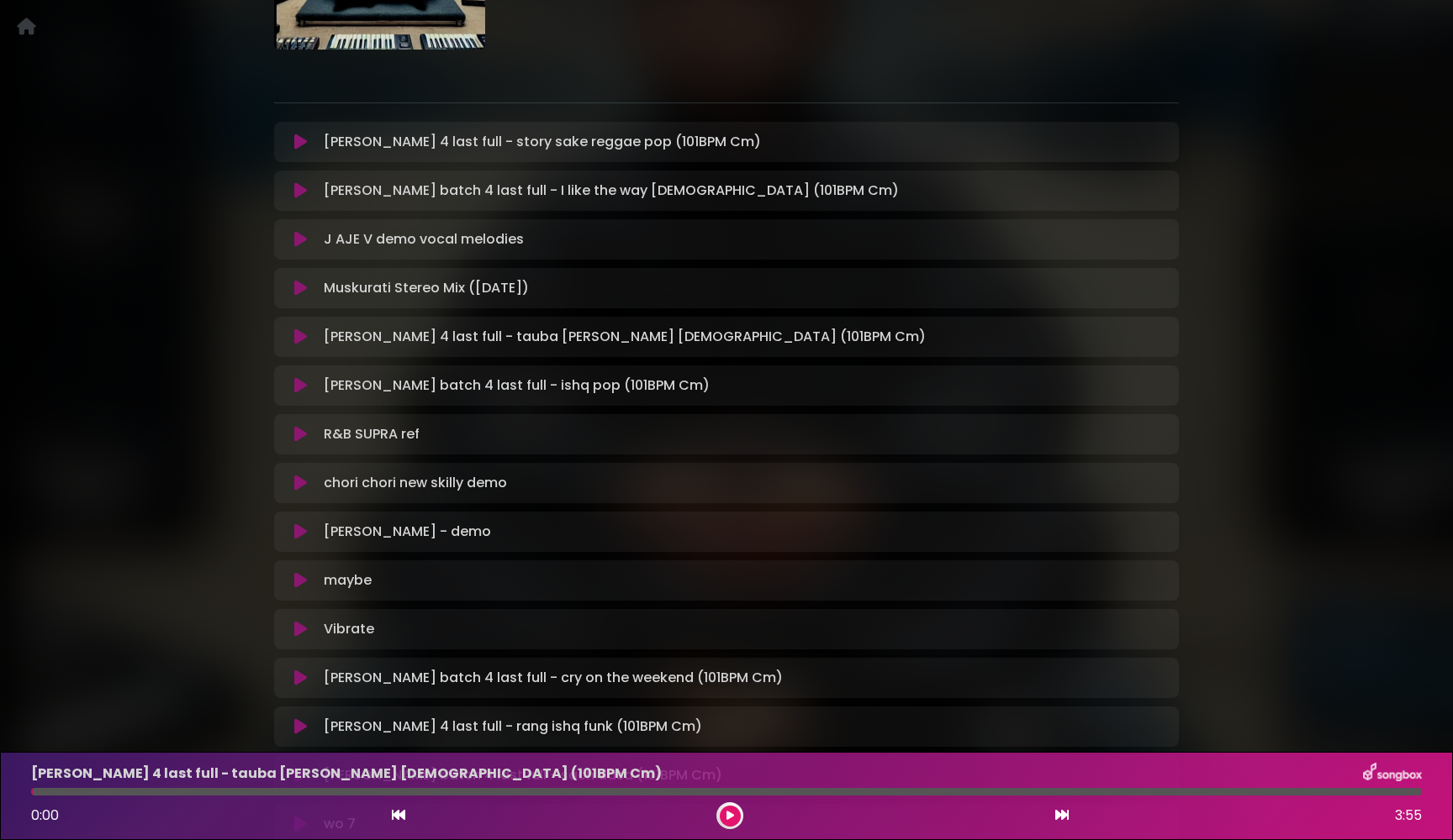
click at [300, 333] on icon at bounding box center [300, 337] width 13 height 17
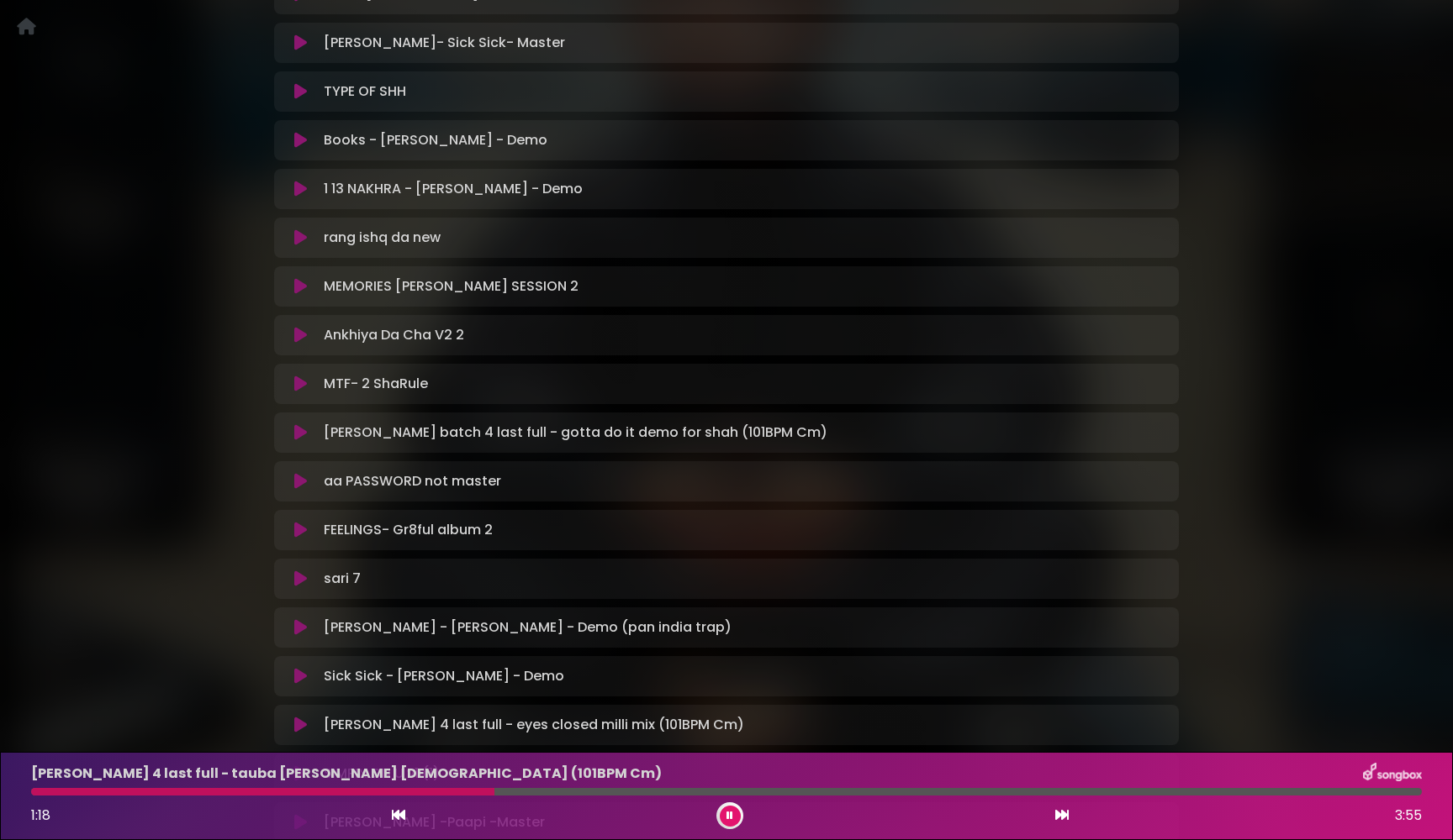
scroll to position [1353, 0]
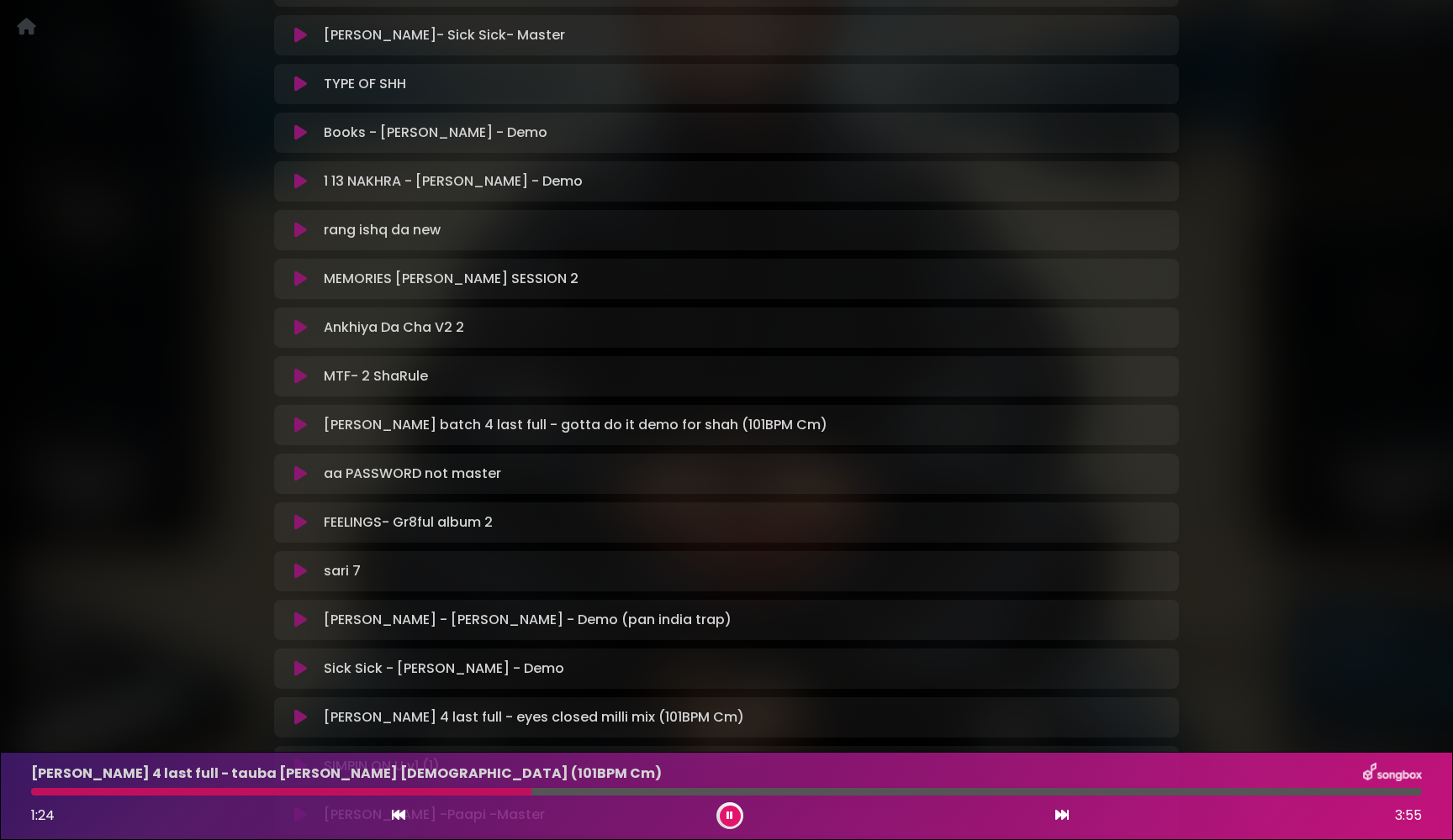
click at [727, 818] on icon at bounding box center [729, 816] width 7 height 10
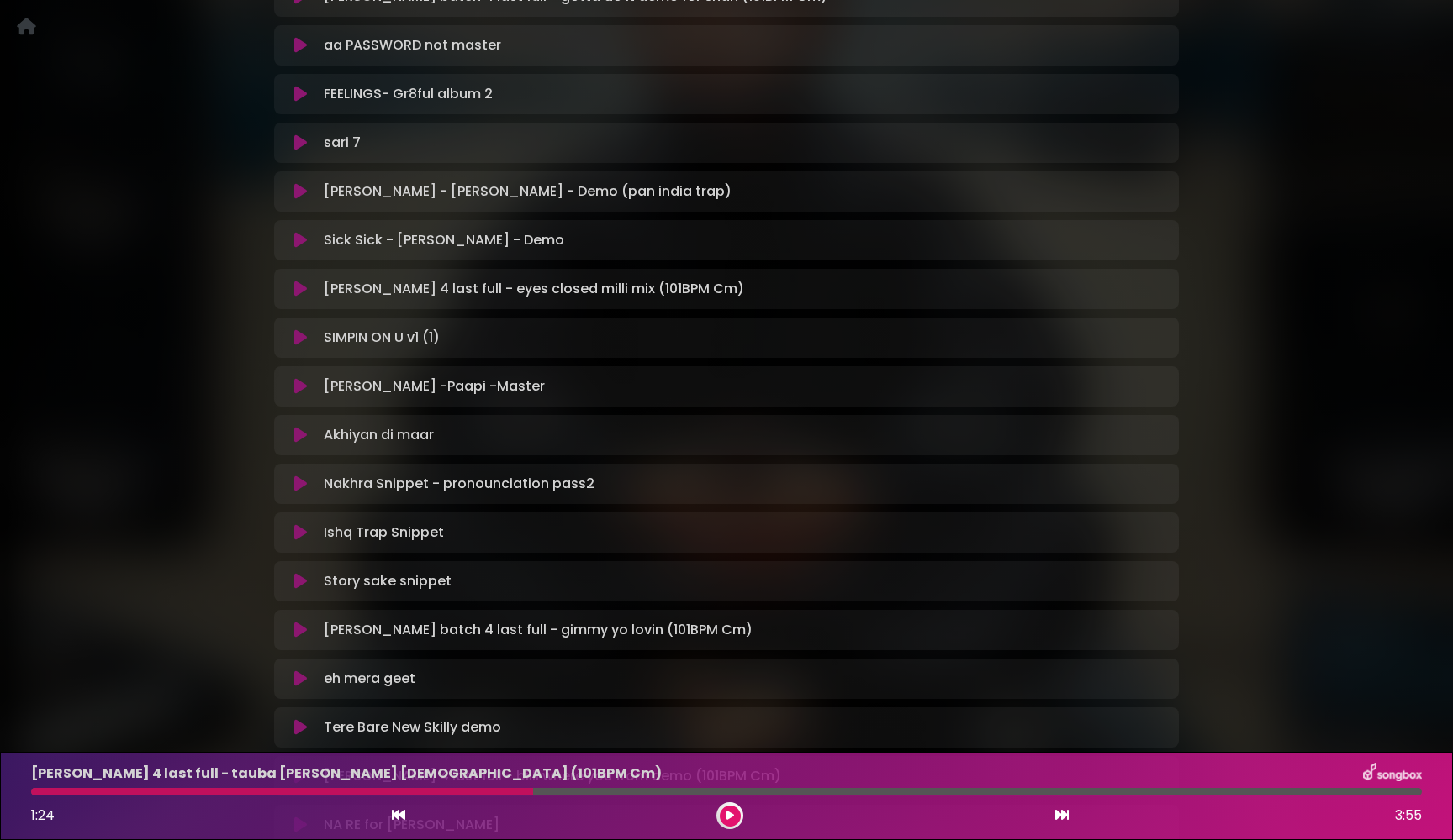
scroll to position [1781, 0]
click at [297, 289] on icon at bounding box center [300, 287] width 13 height 17
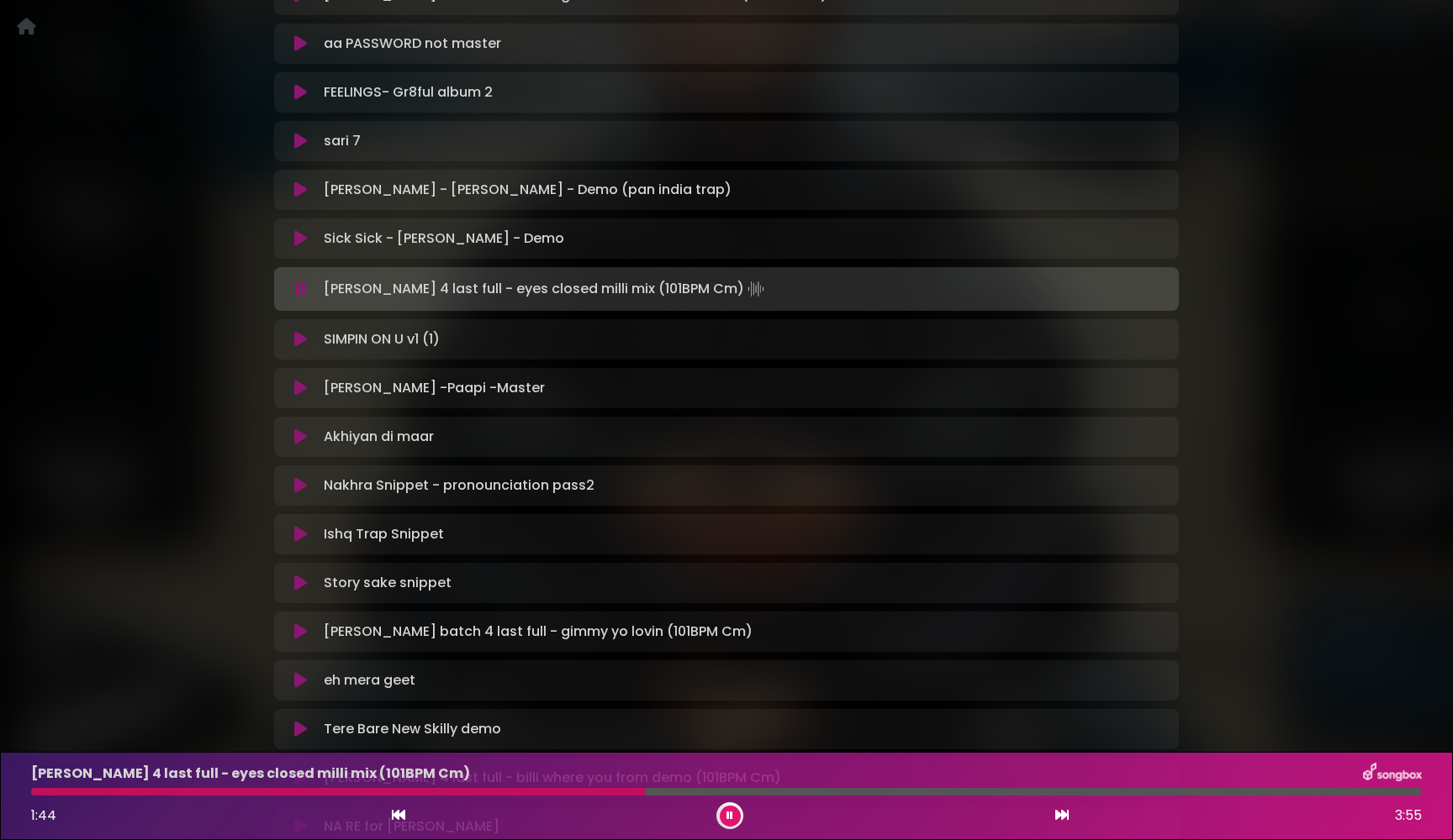
click at [295, 289] on icon at bounding box center [300, 289] width 11 height 17
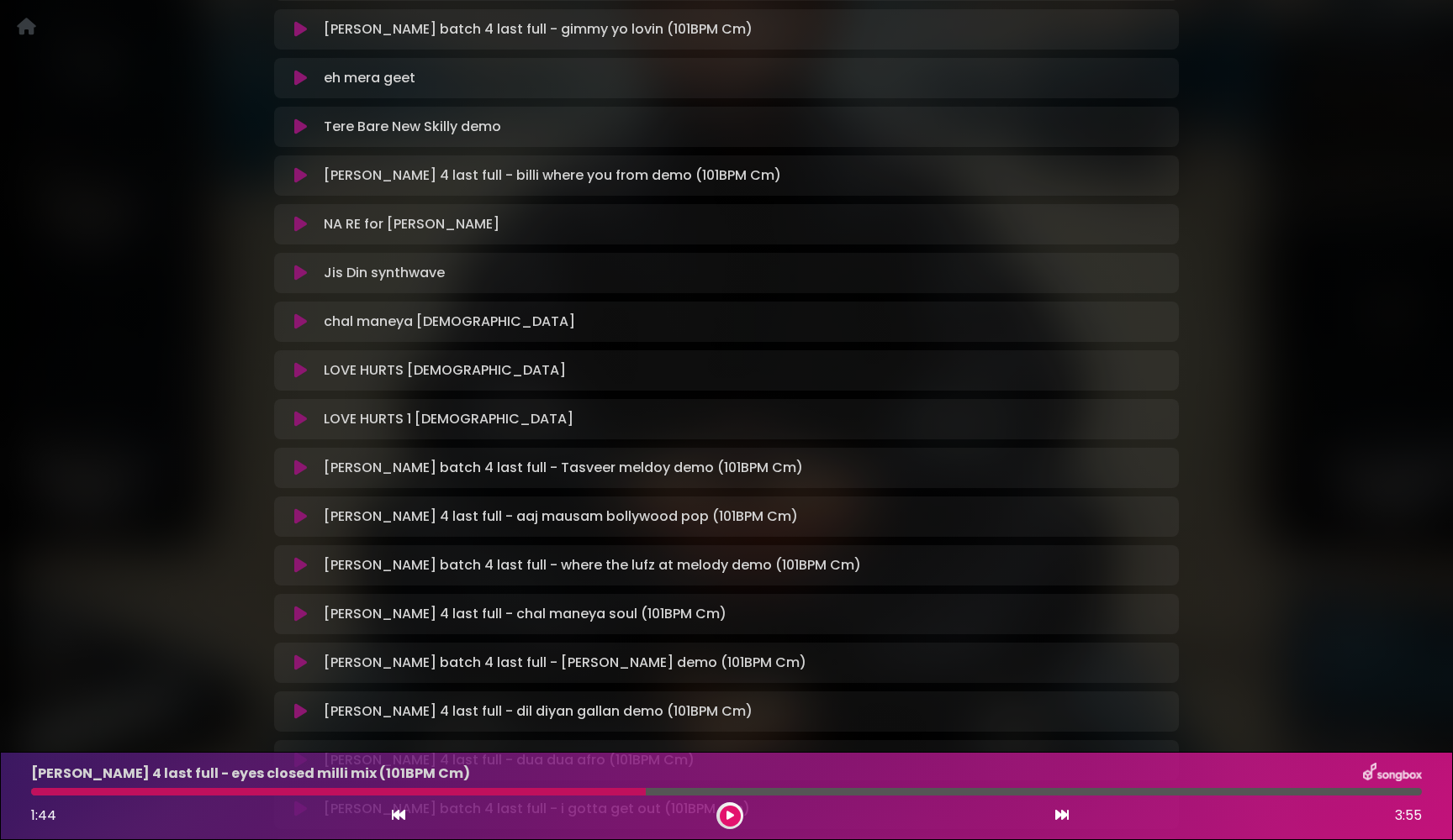
scroll to position [2400, 0]
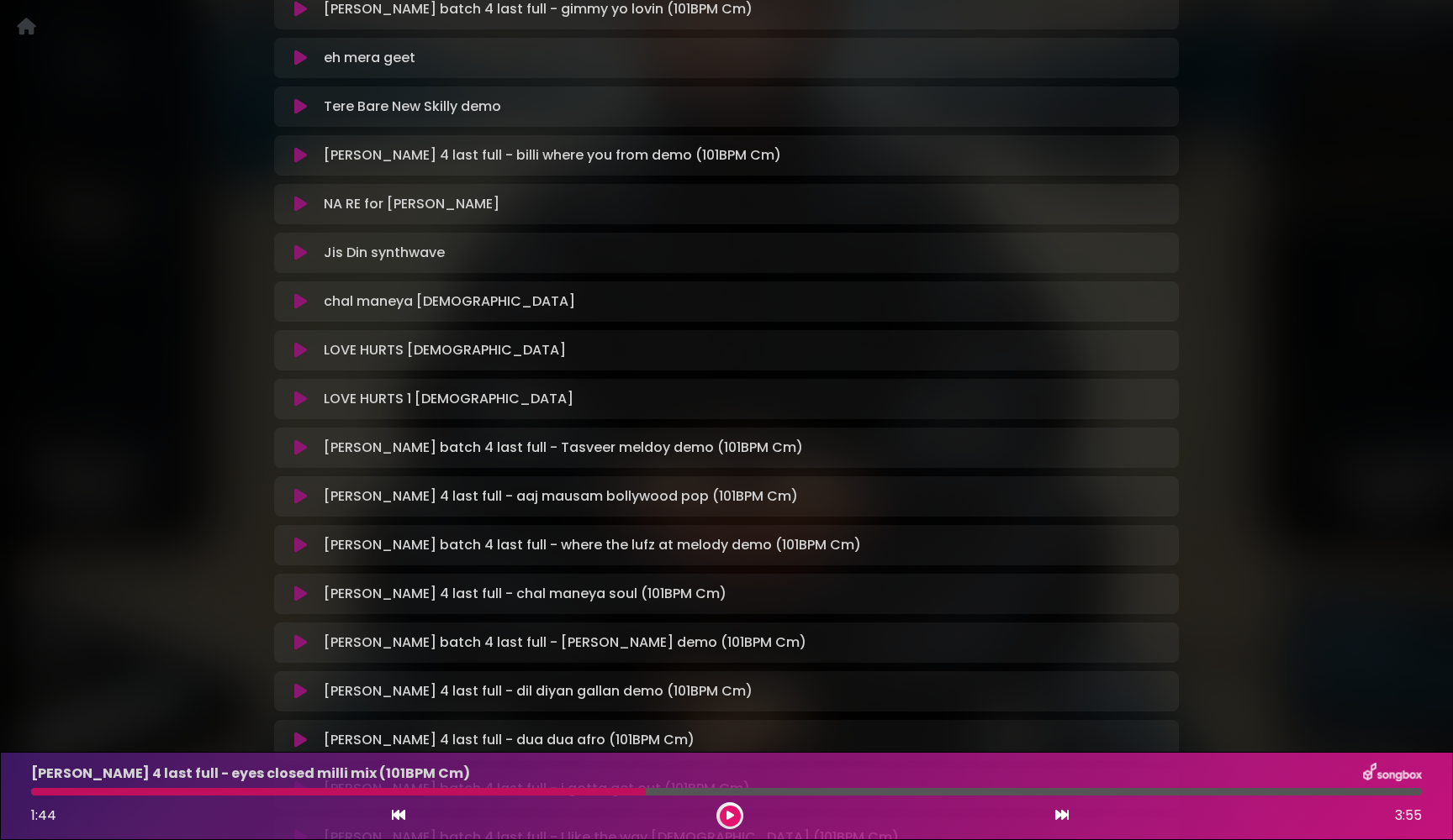
click at [296, 547] on icon at bounding box center [300, 545] width 13 height 17
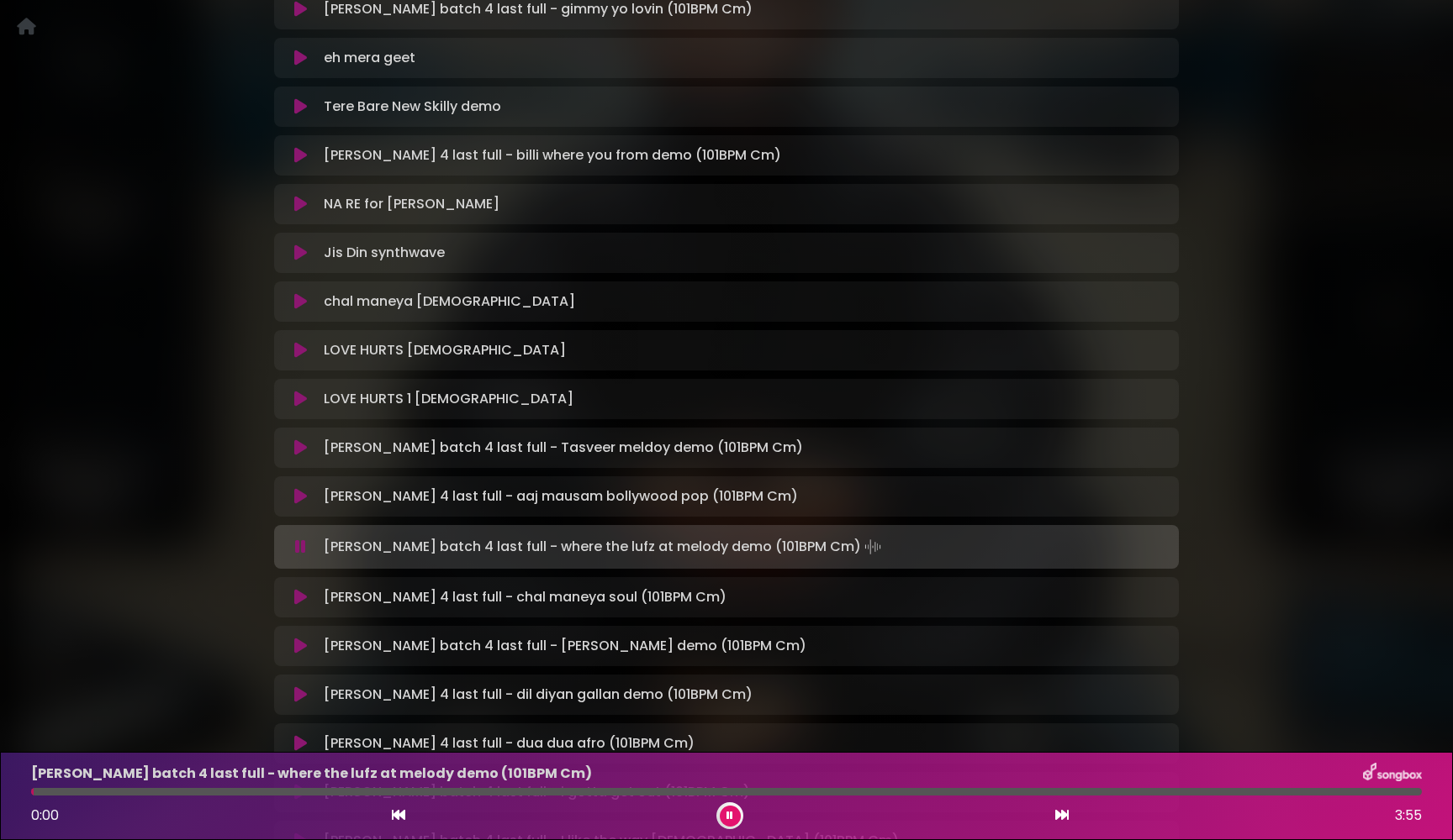
click at [296, 547] on icon at bounding box center [300, 546] width 11 height 17
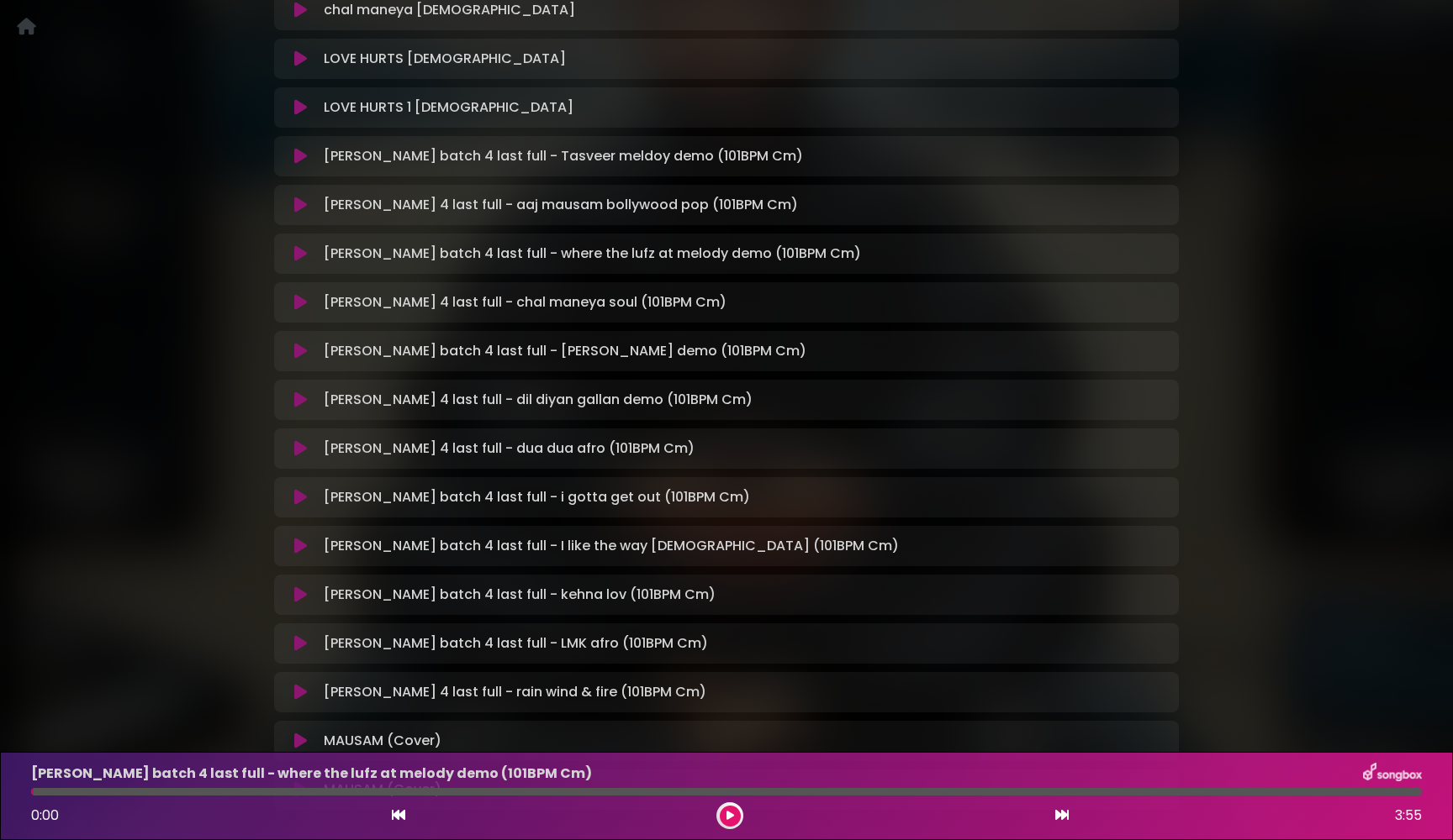
scroll to position [2696, 0]
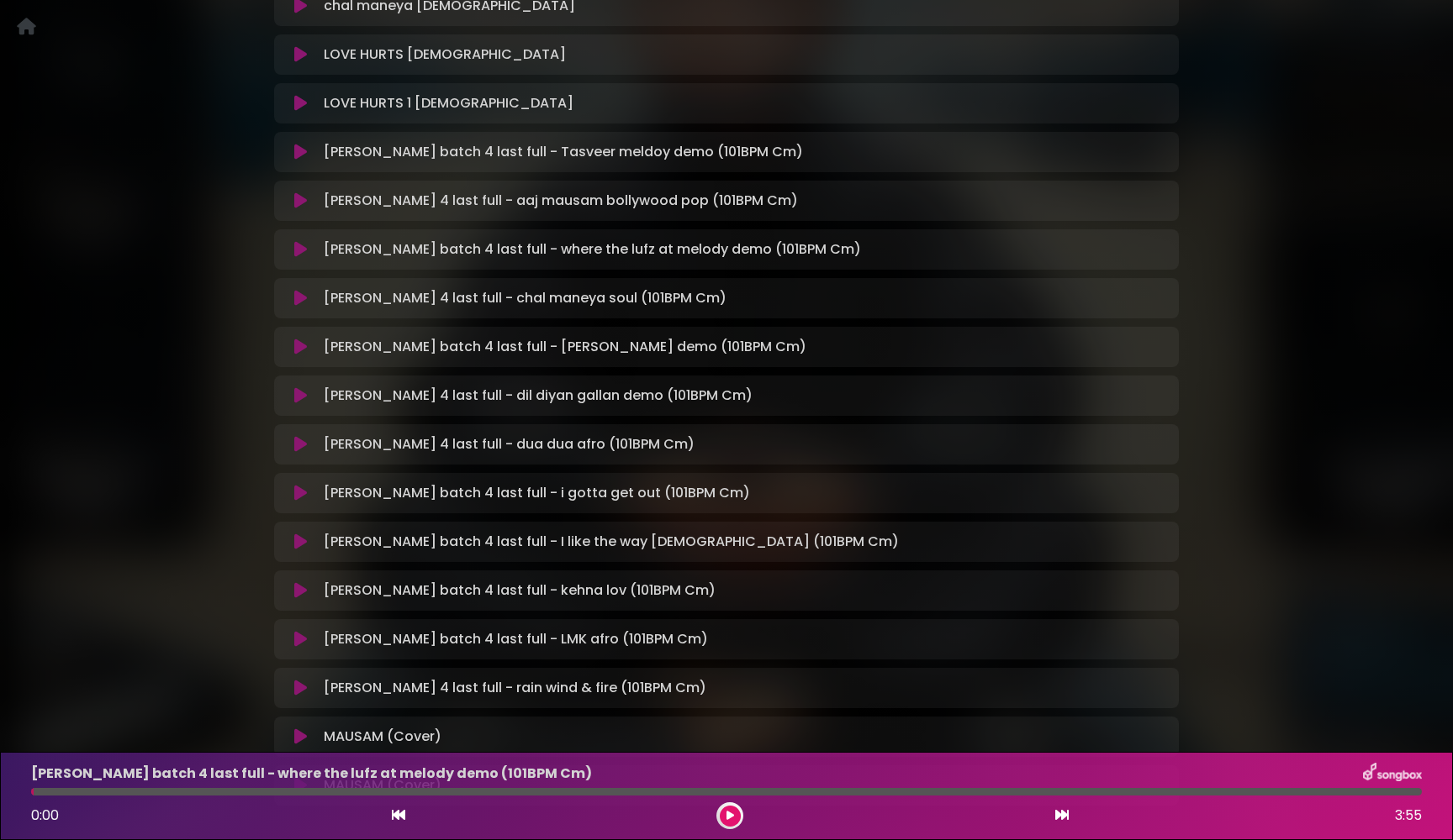
click at [300, 542] on icon at bounding box center [300, 541] width 13 height 17
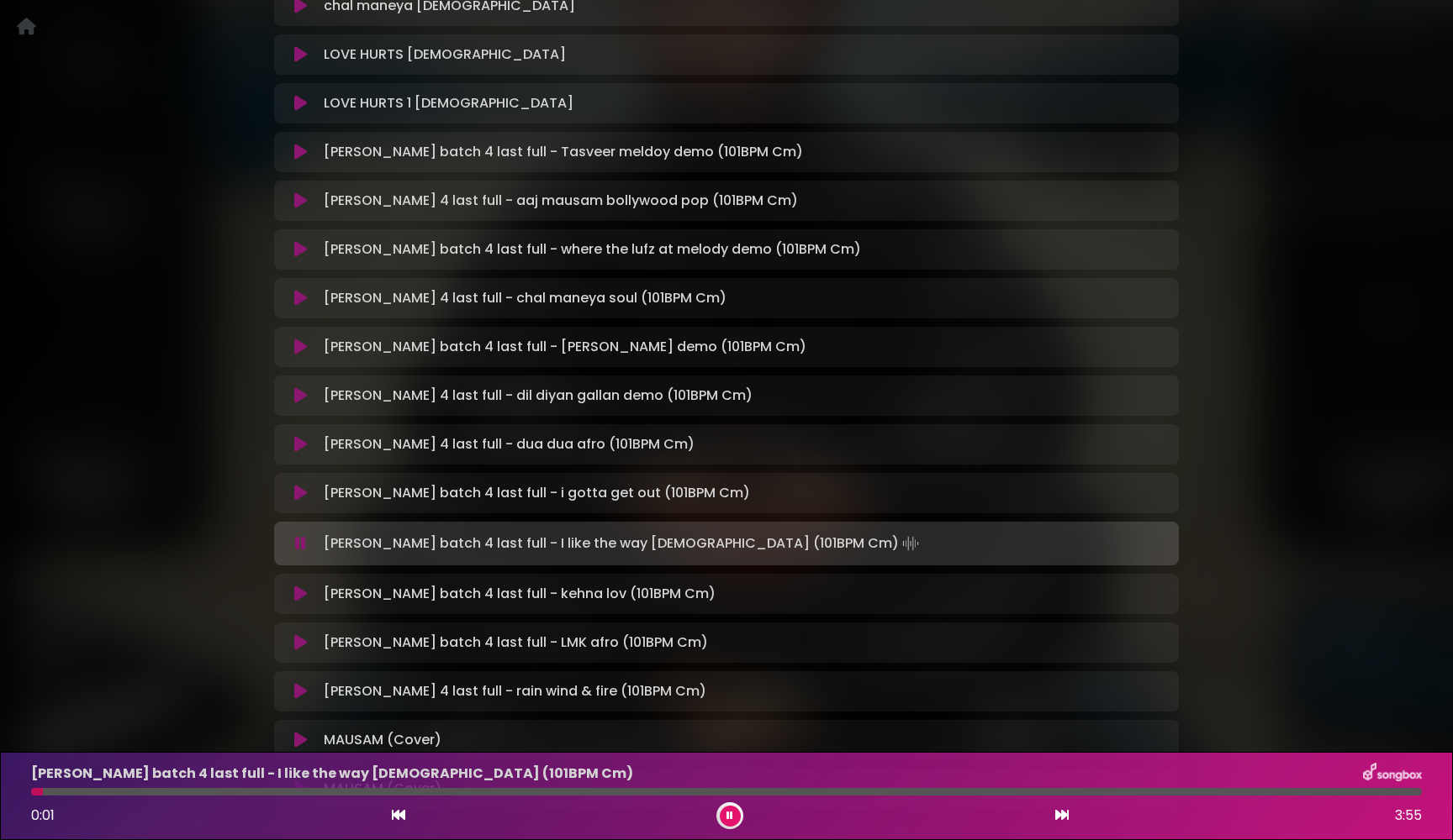
click at [300, 542] on icon at bounding box center [300, 543] width 11 height 17
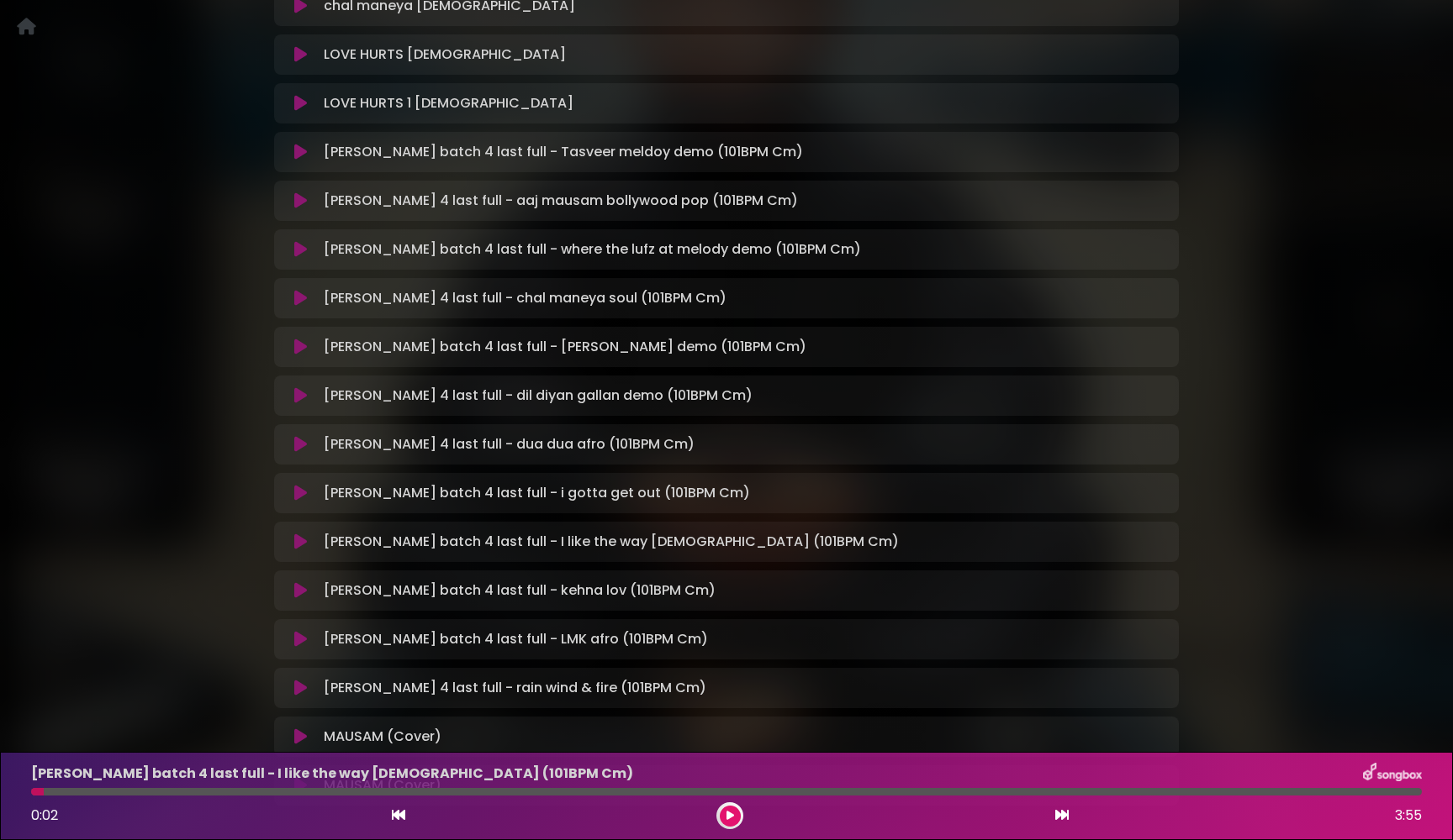
click at [300, 542] on icon at bounding box center [300, 541] width 13 height 17
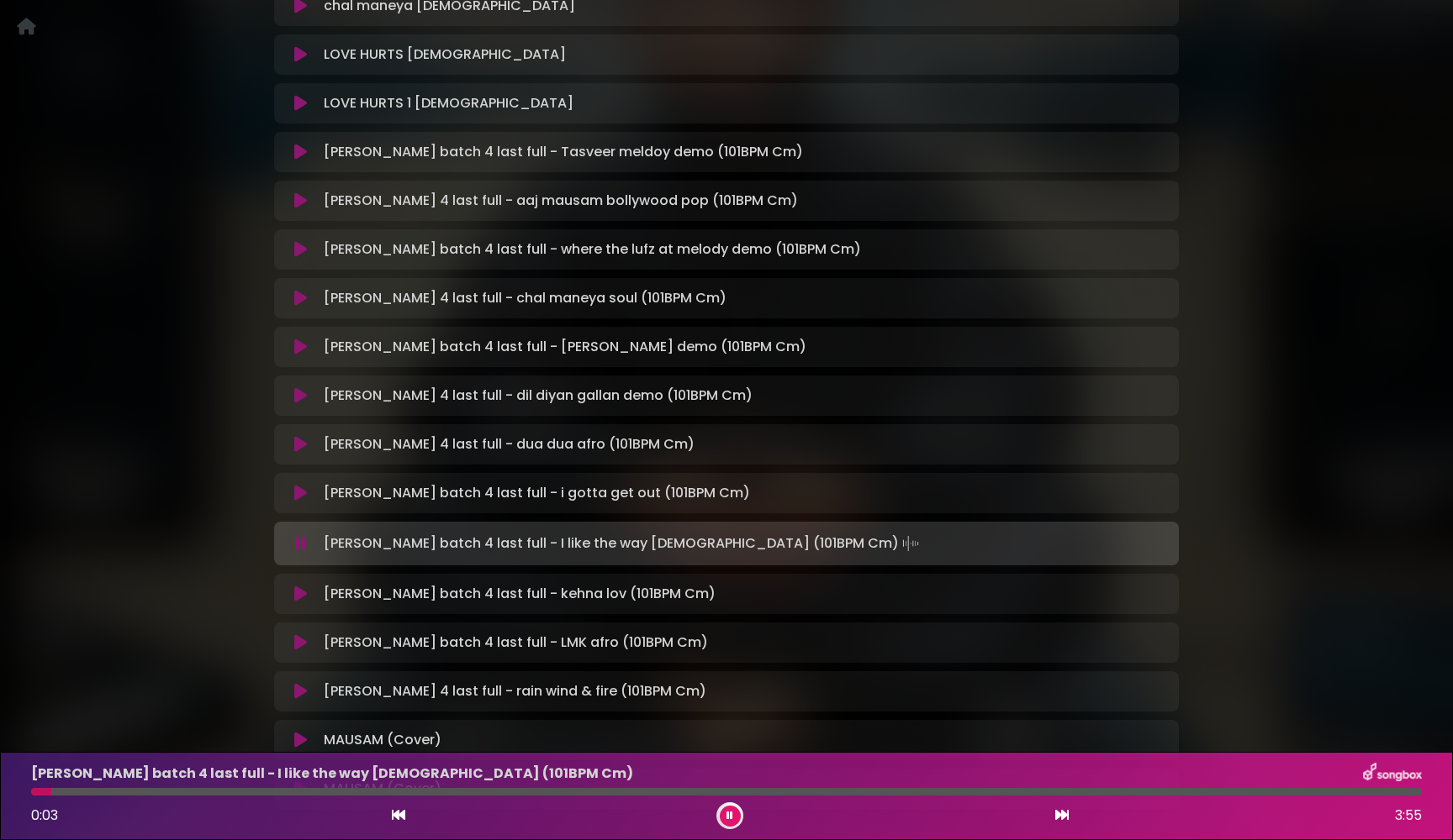
click at [300, 542] on icon at bounding box center [300, 543] width 11 height 17
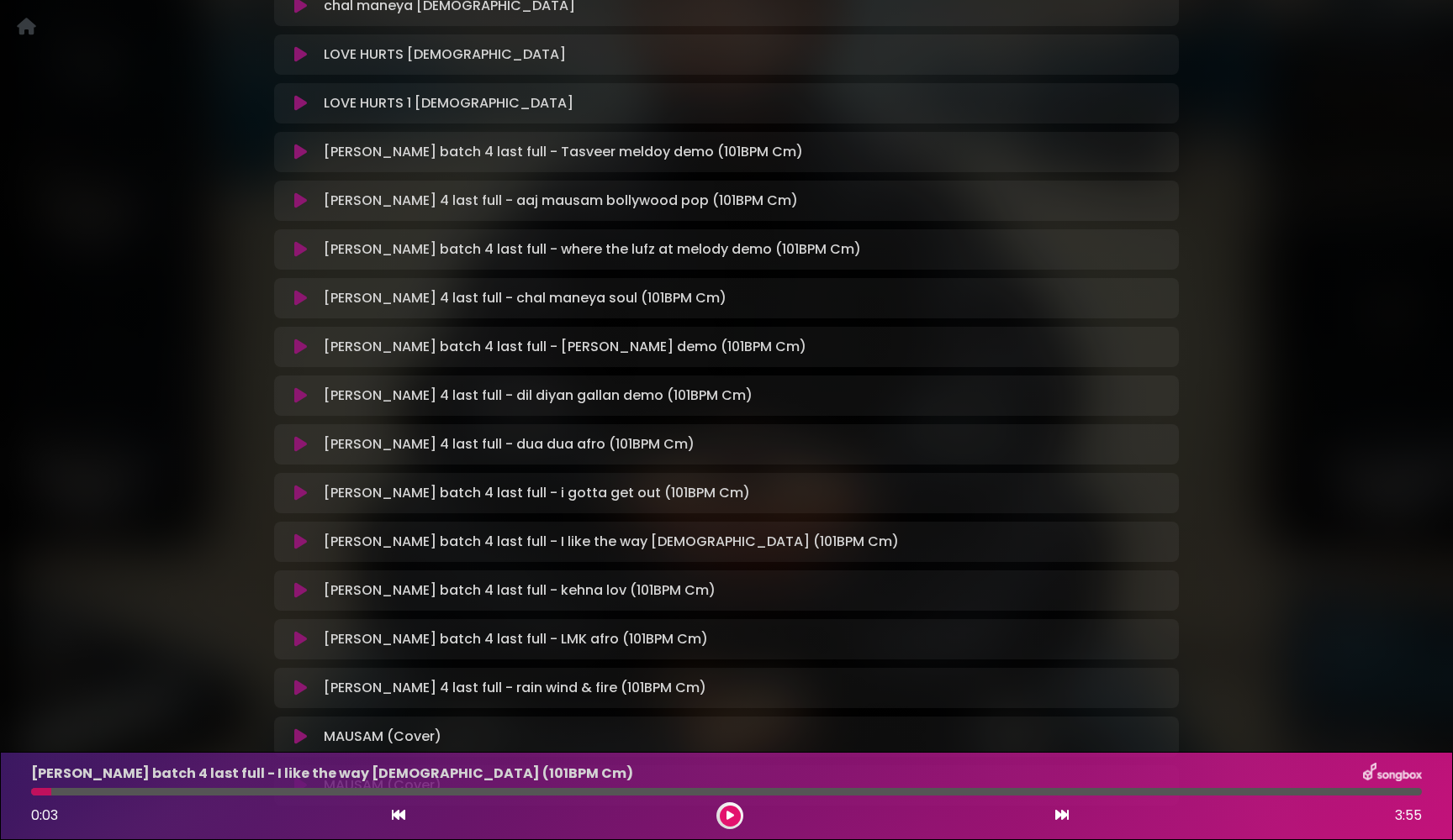
click at [295, 501] on div "[PERSON_NAME] batch 4 last full - i gotta get out (101BPM Cm) Loading Track..." at bounding box center [726, 493] width 884 height 20
click at [302, 492] on icon at bounding box center [300, 492] width 13 height 17
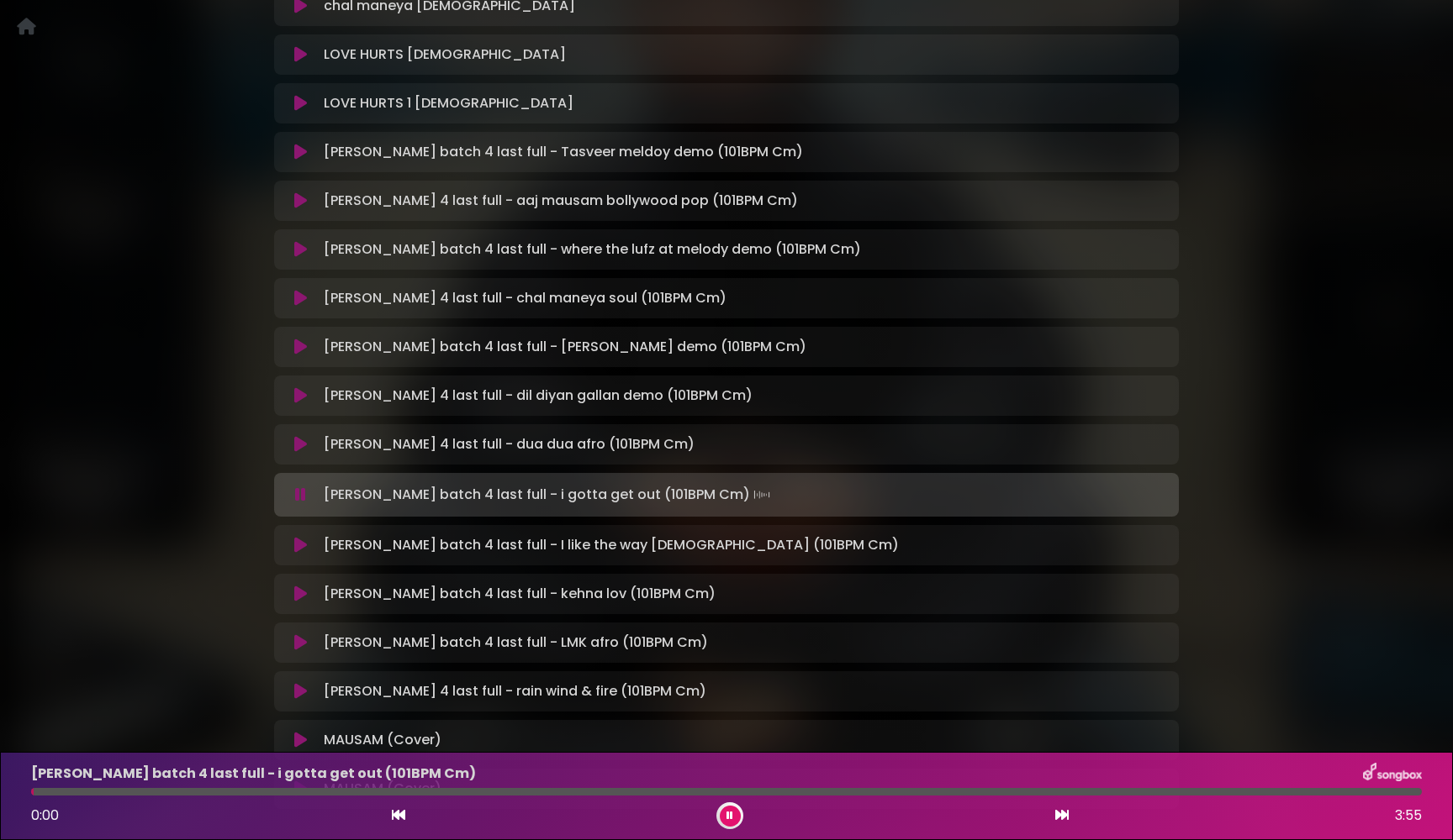
click at [302, 492] on icon at bounding box center [300, 494] width 11 height 17
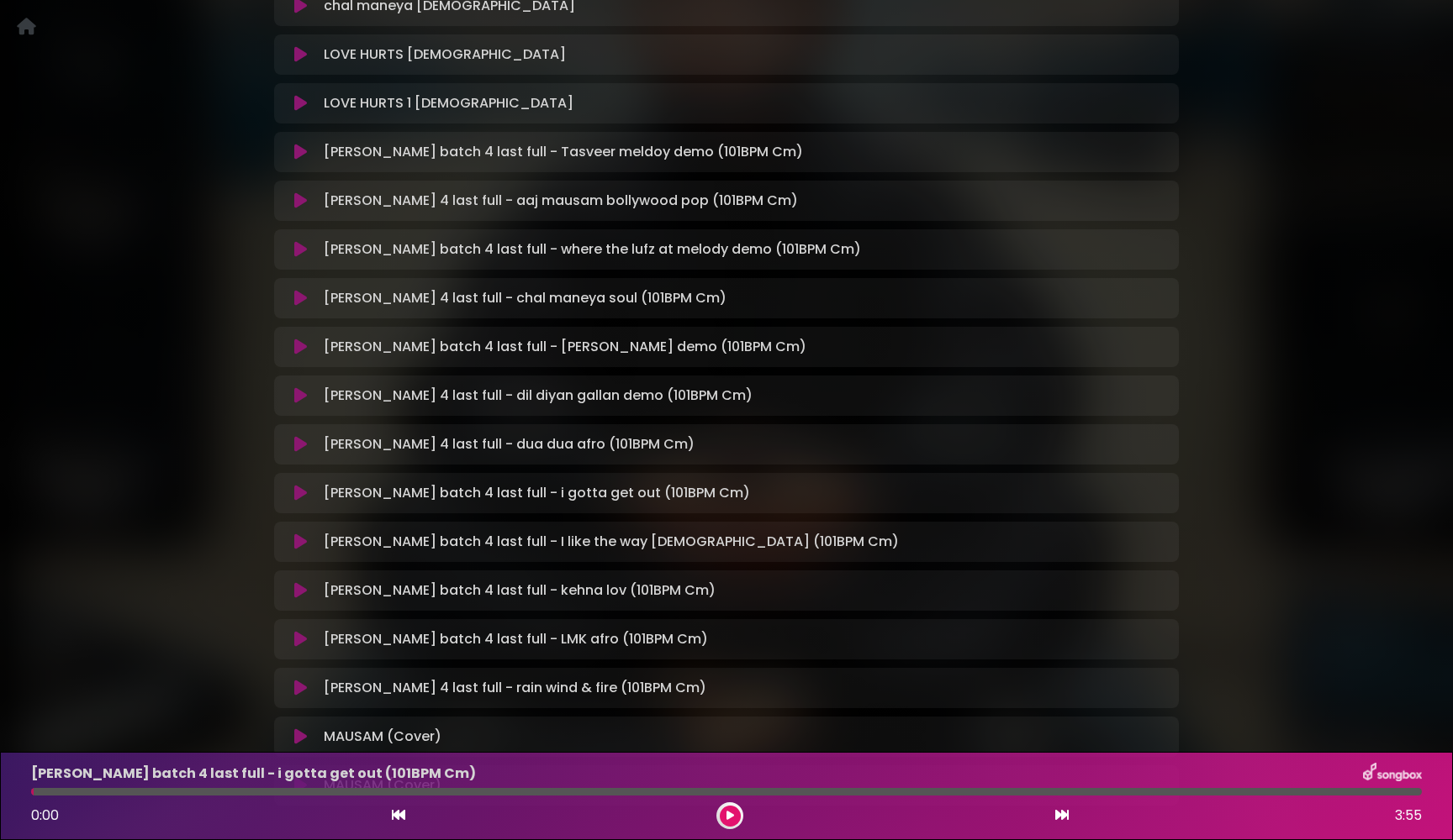
click at [299, 539] on icon at bounding box center [300, 541] width 13 height 17
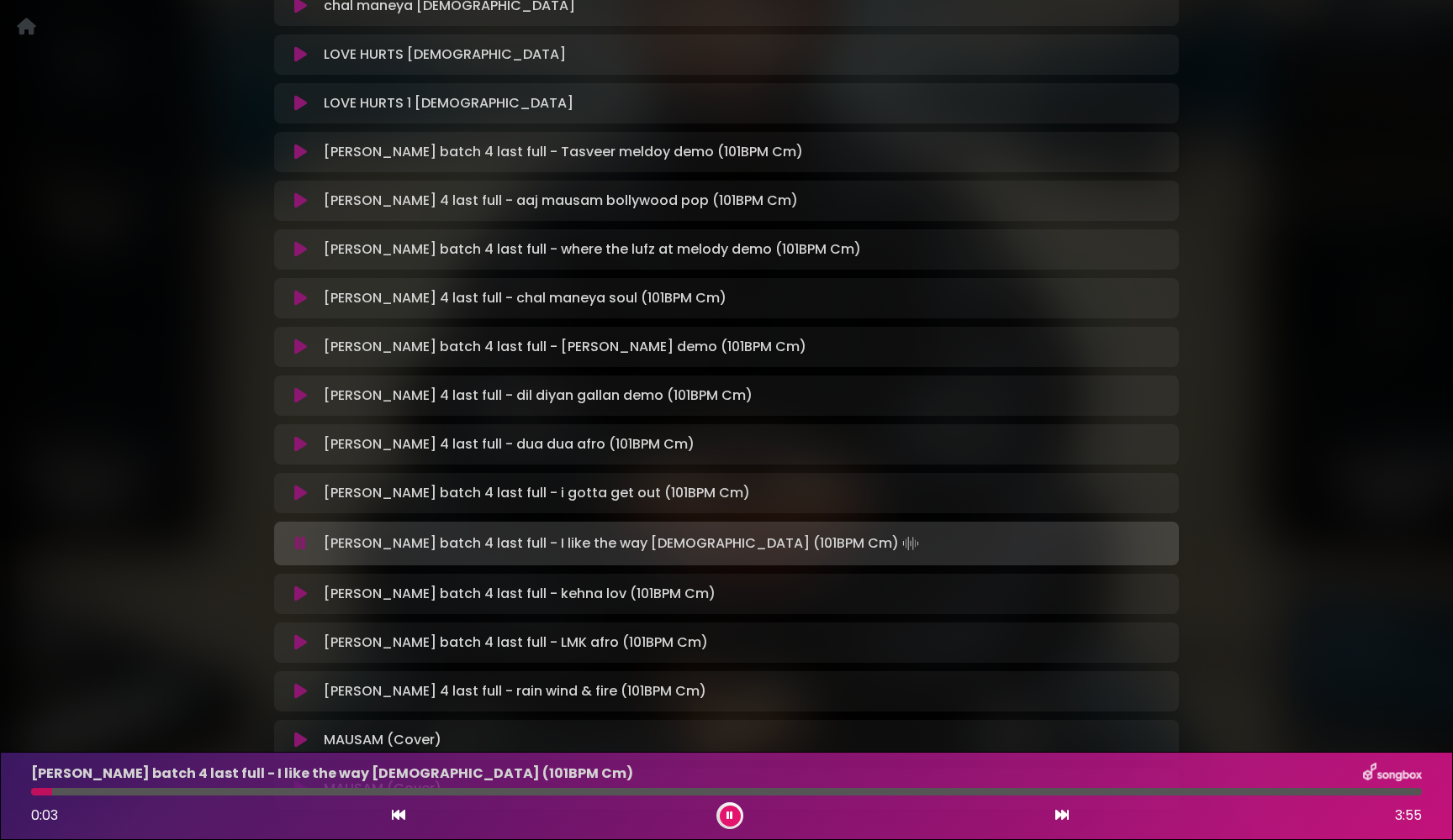
click at [313, 540] on button at bounding box center [300, 543] width 33 height 17
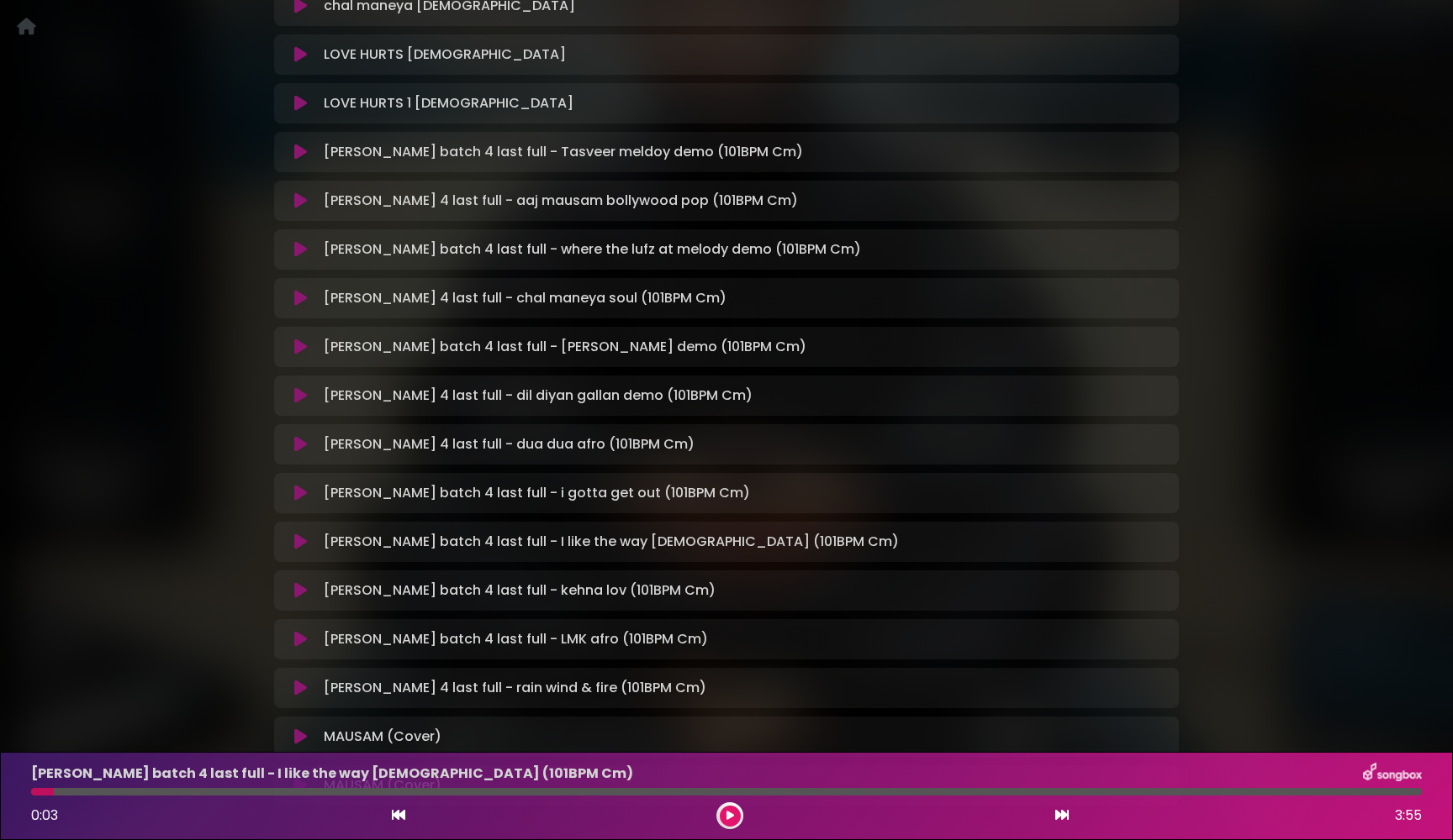
click at [295, 541] on icon at bounding box center [300, 541] width 13 height 17
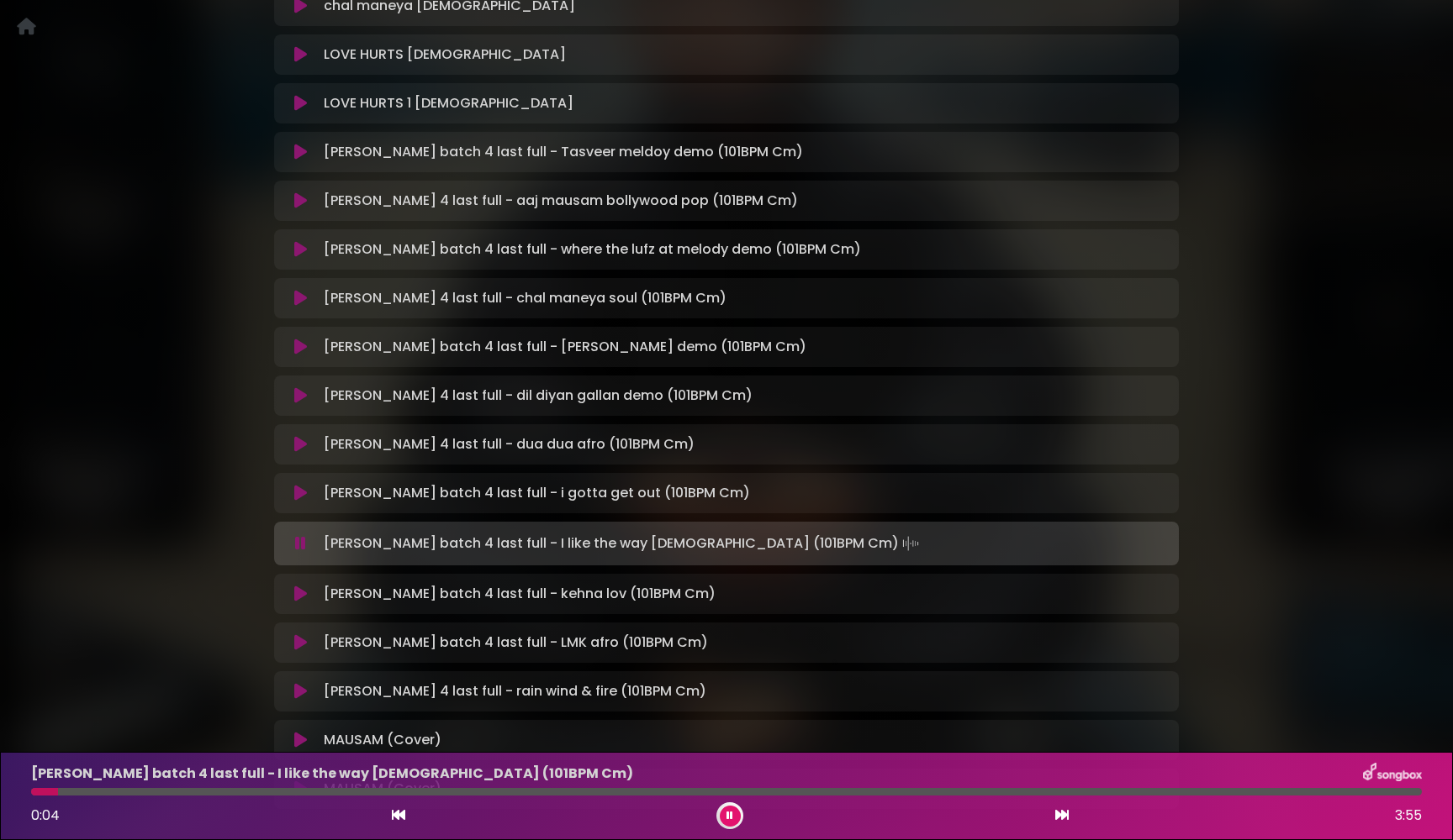
click at [295, 541] on icon at bounding box center [300, 543] width 11 height 17
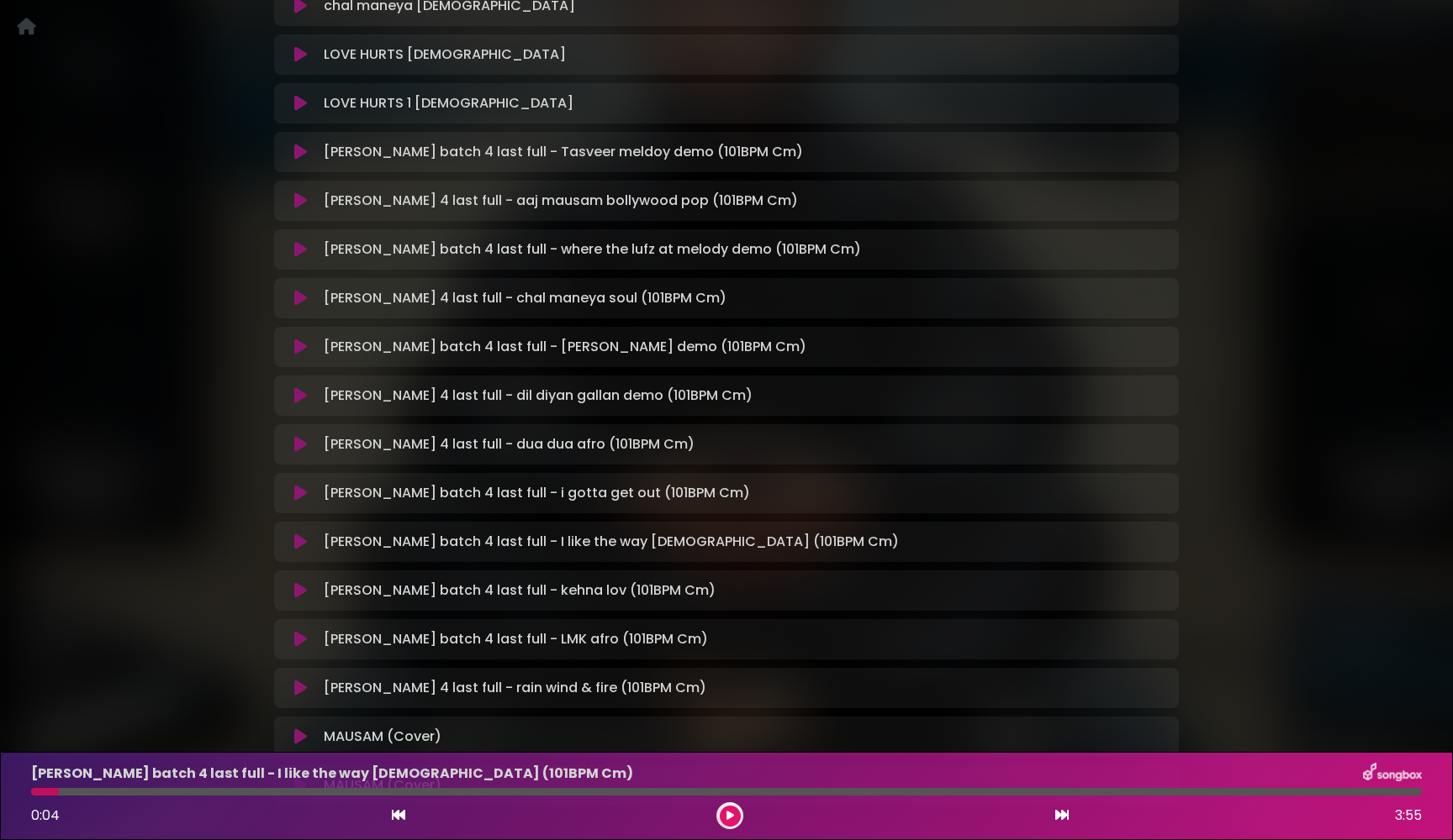
click at [301, 491] on icon at bounding box center [300, 492] width 13 height 17
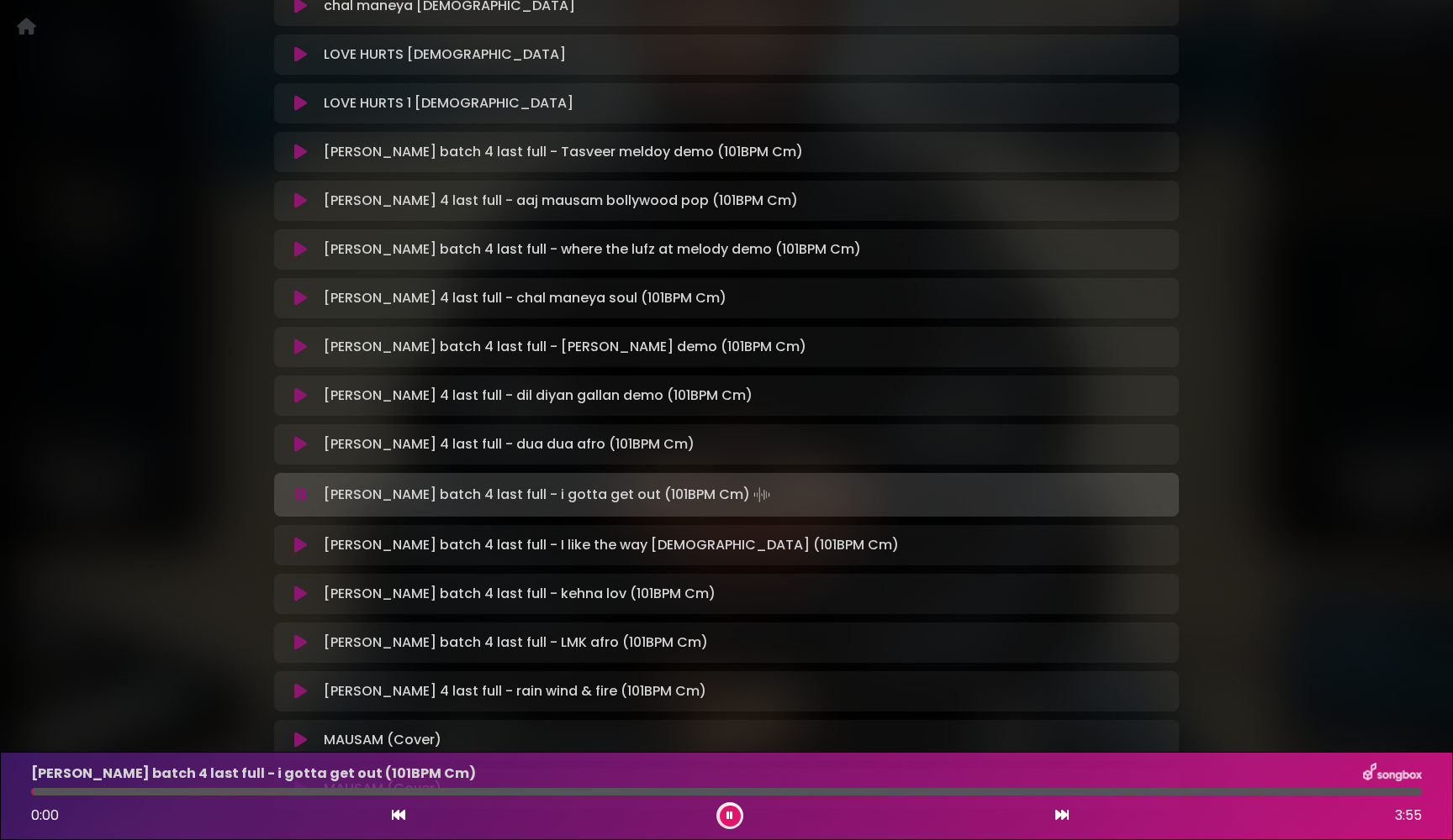
click at [301, 491] on icon at bounding box center [300, 494] width 11 height 17
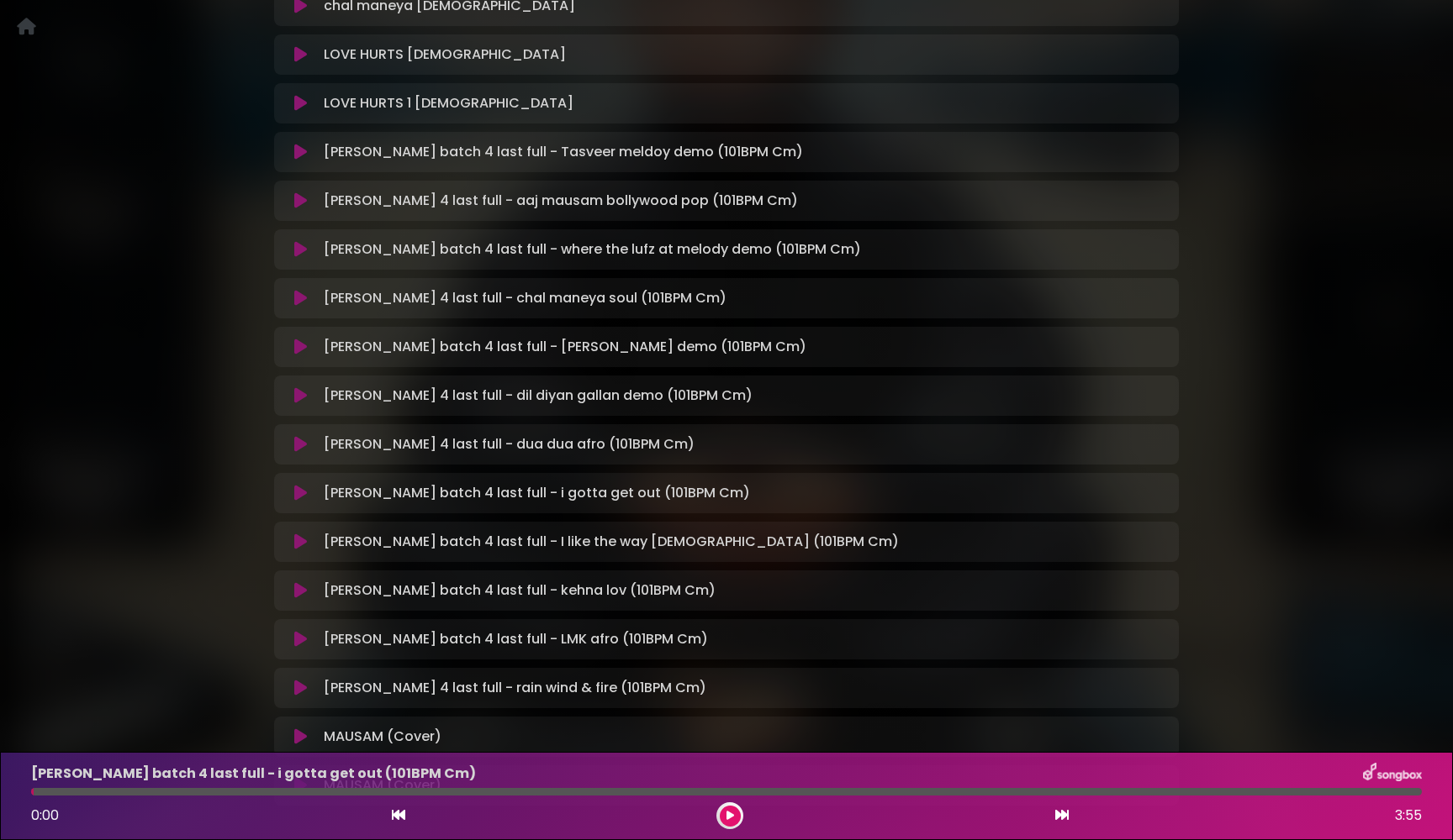
click at [300, 539] on icon at bounding box center [300, 541] width 13 height 17
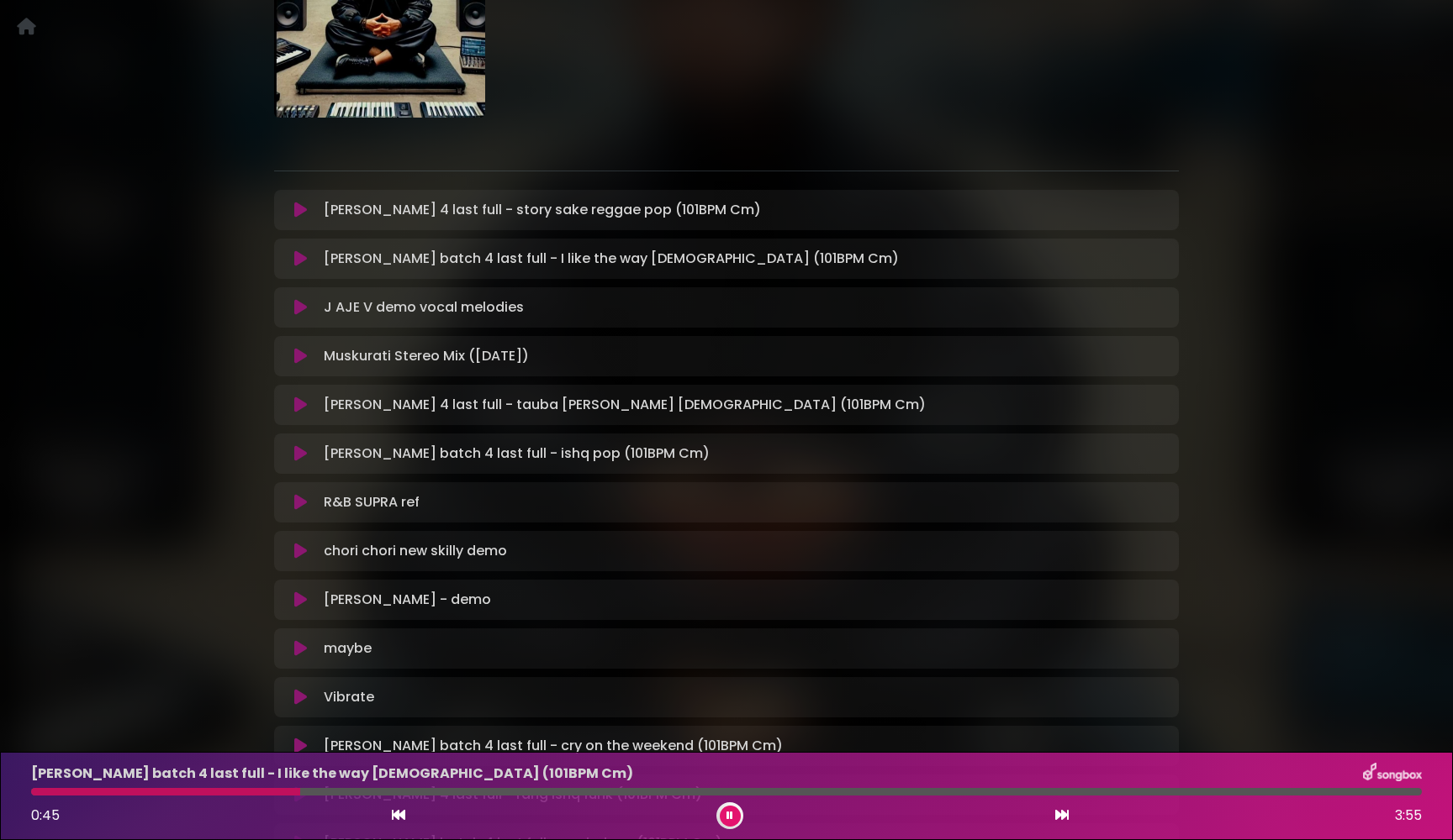
scroll to position [203, 0]
click at [300, 256] on icon at bounding box center [300, 257] width 13 height 17
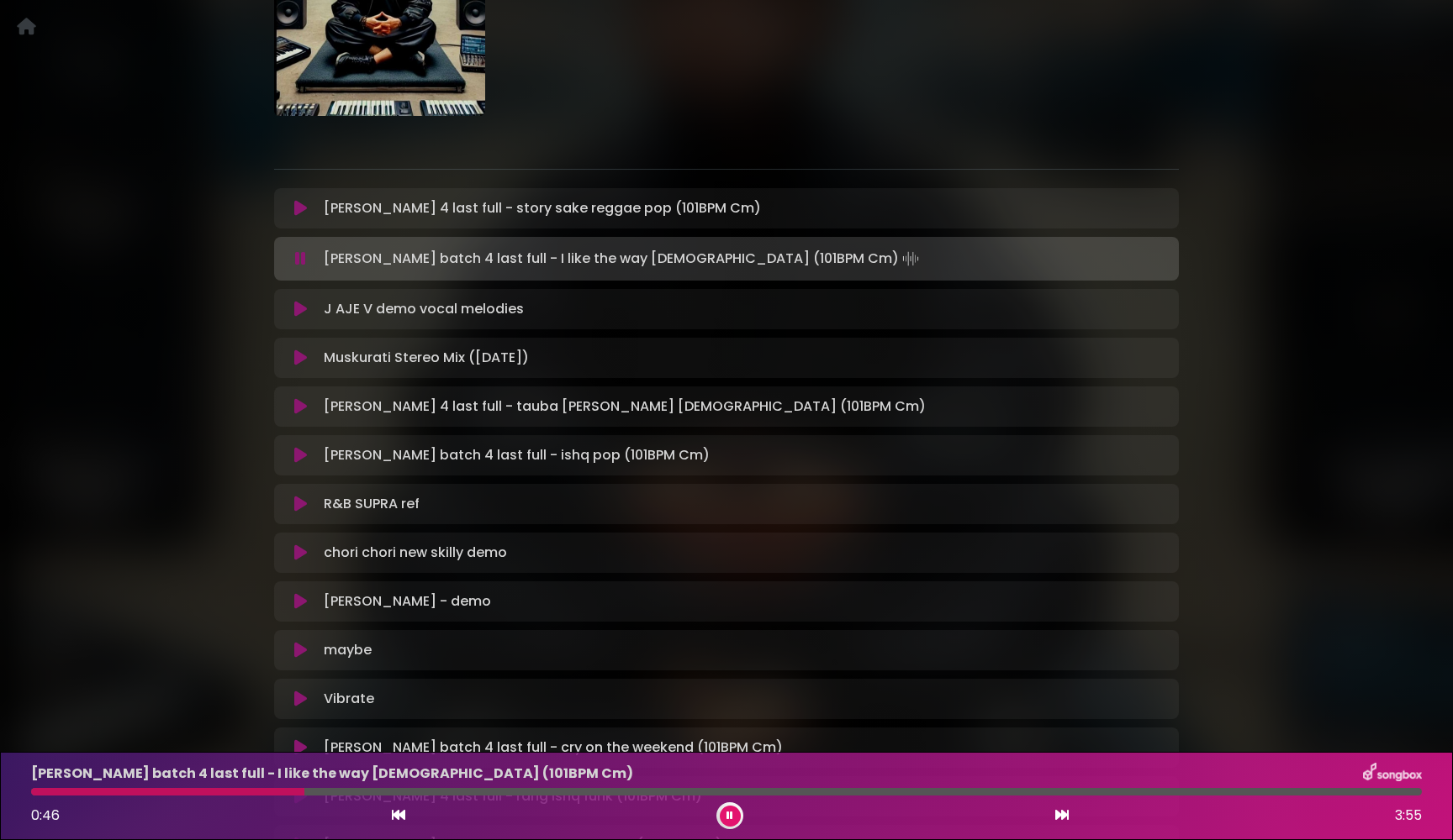
click at [300, 256] on icon at bounding box center [300, 259] width 11 height 17
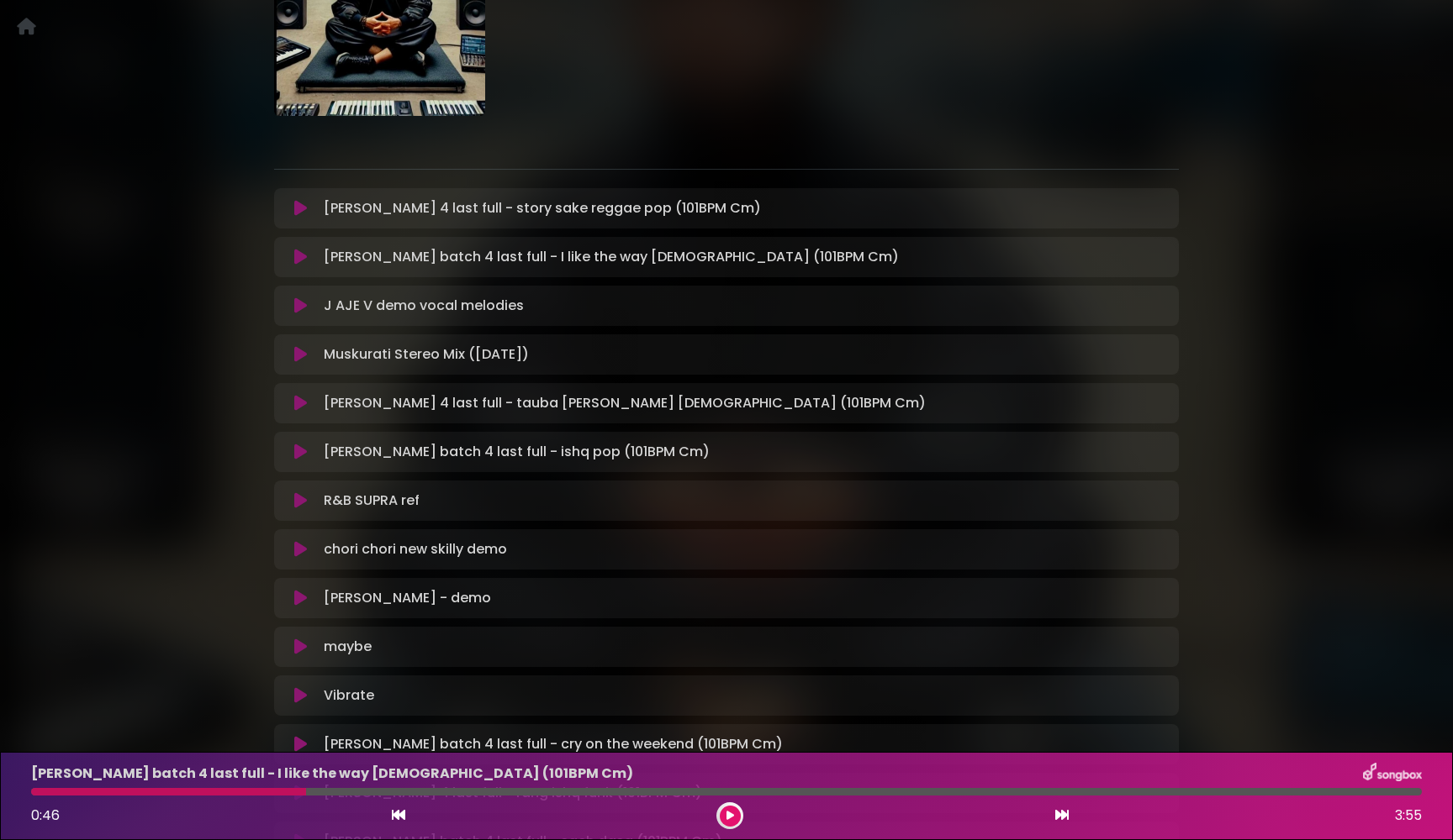
click at [153, 792] on div at bounding box center [168, 792] width 275 height 8
click at [245, 792] on div at bounding box center [168, 792] width 275 height 8
click at [80, 792] on div at bounding box center [168, 792] width 275 height 8
click at [395, 813] on icon at bounding box center [398, 814] width 13 height 13
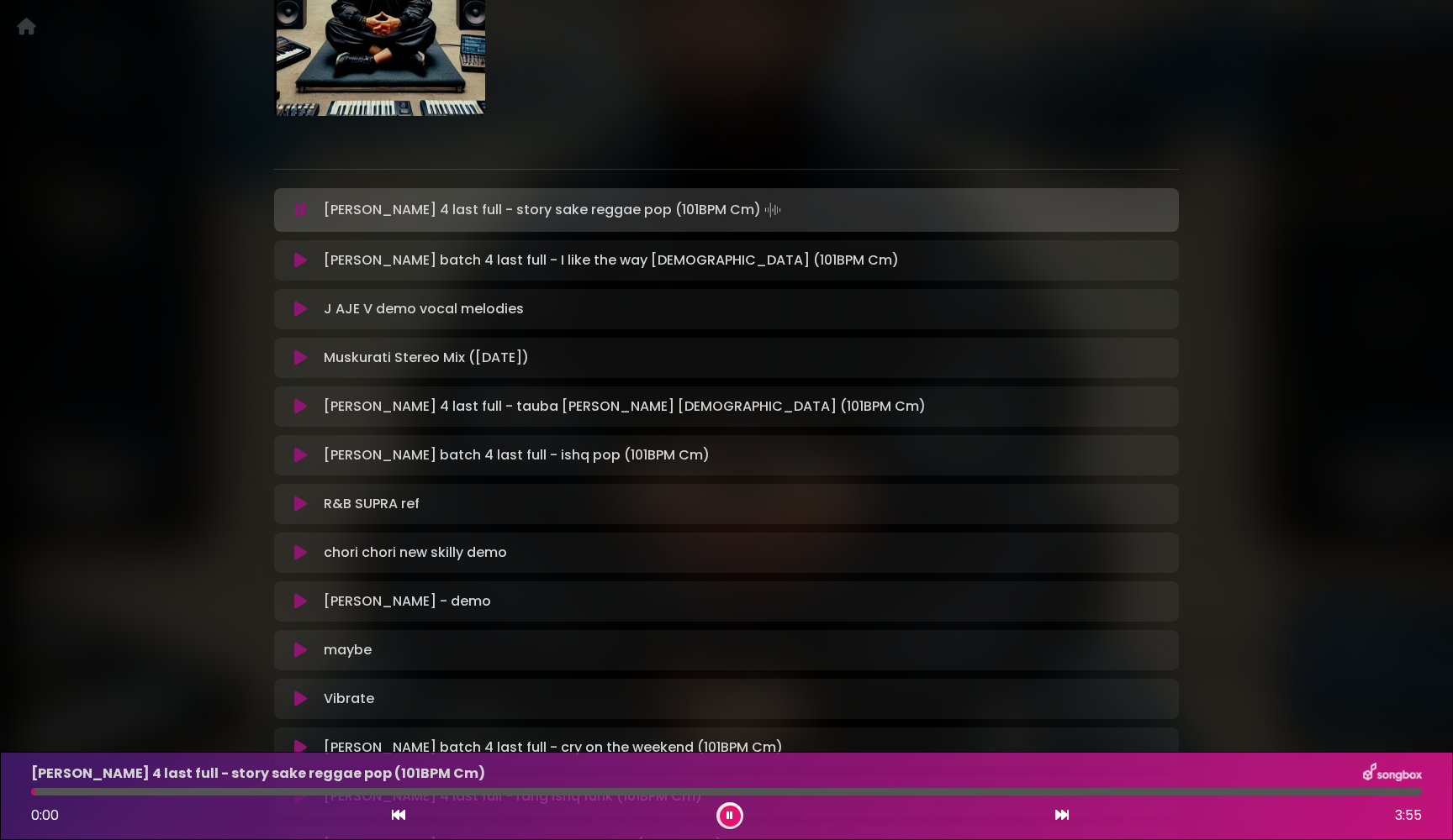
click at [304, 262] on icon at bounding box center [300, 260] width 13 height 17
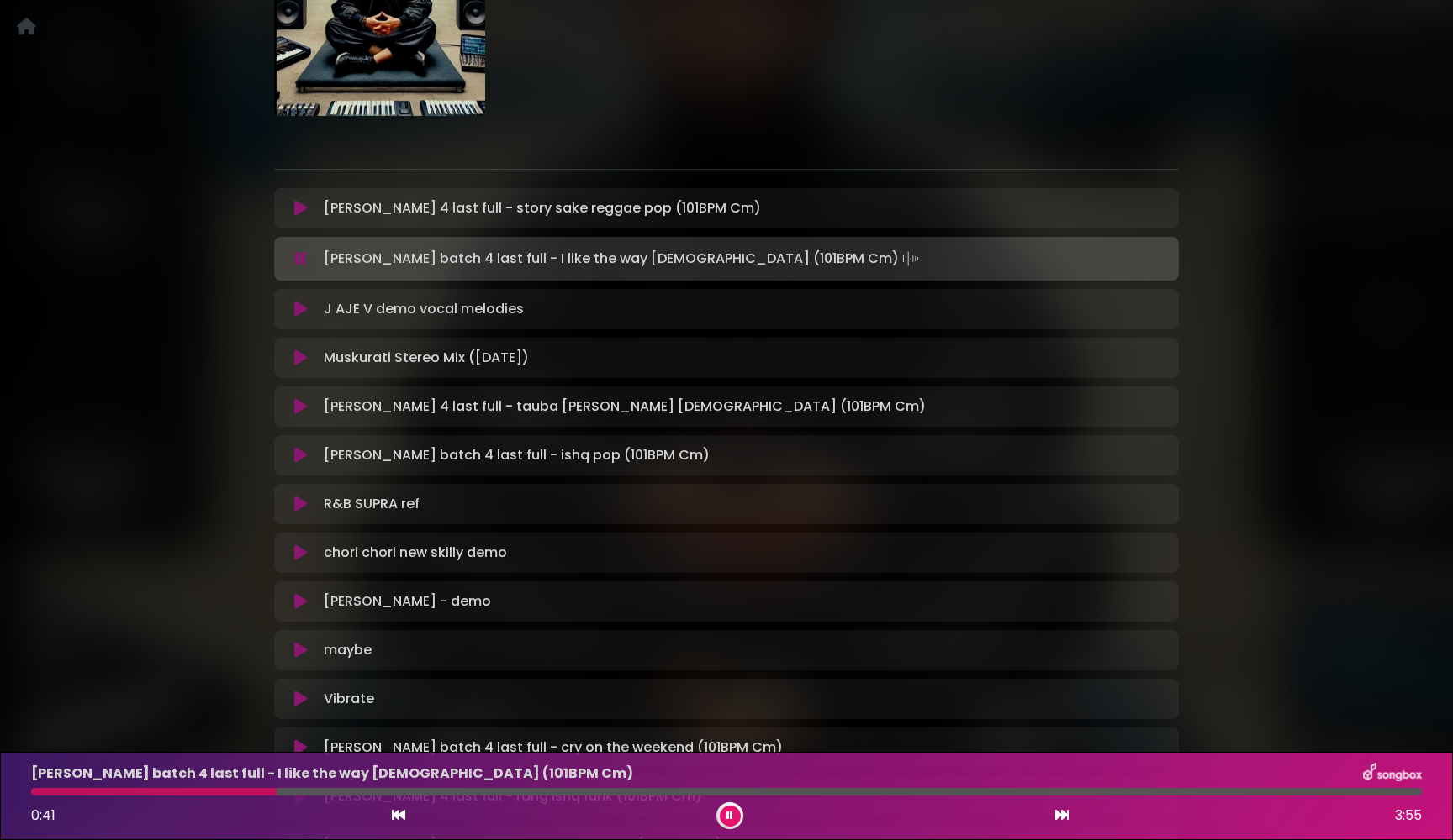
click at [304, 262] on icon at bounding box center [300, 259] width 11 height 17
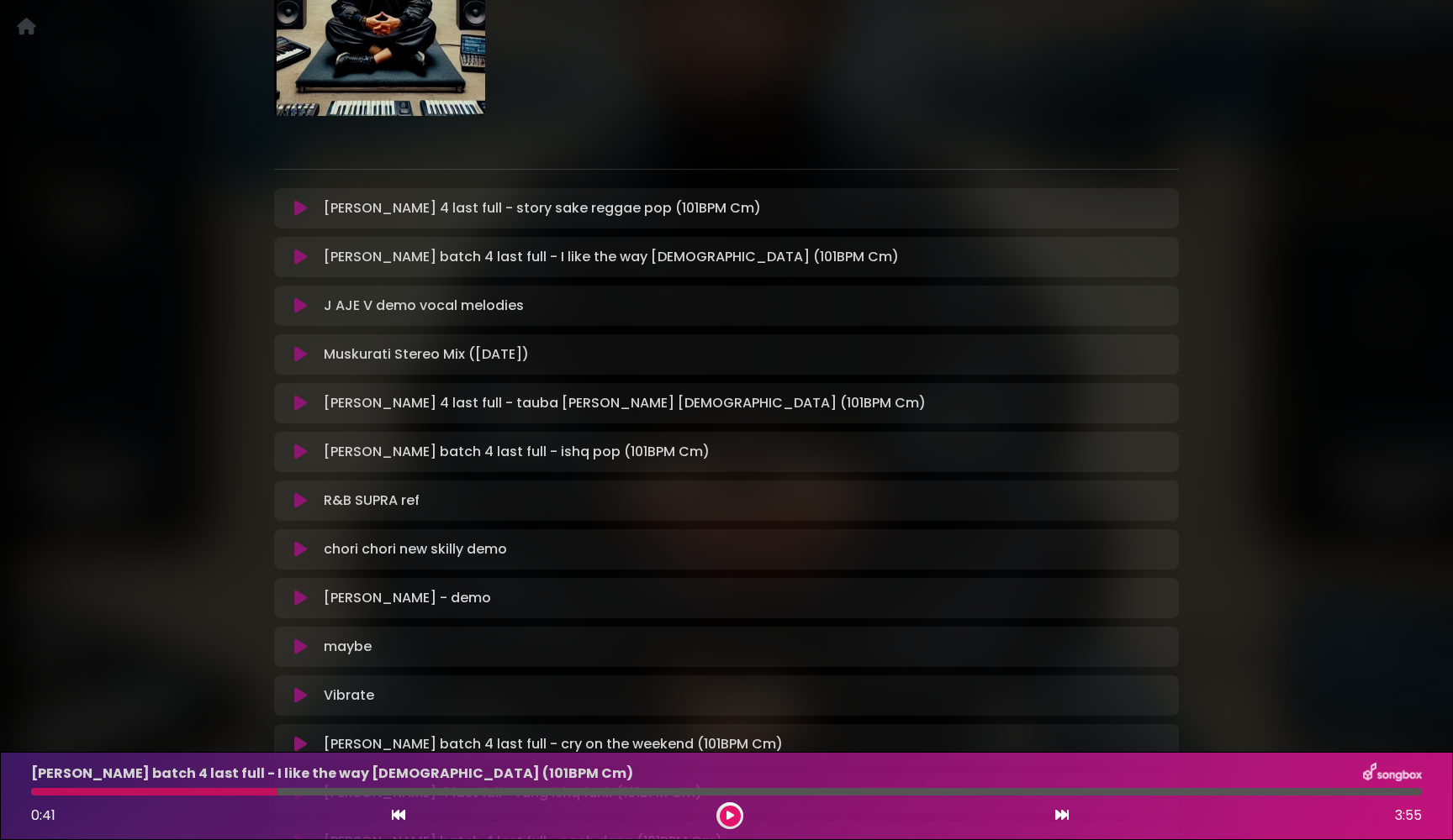
click at [176, 794] on div at bounding box center [154, 792] width 247 height 8
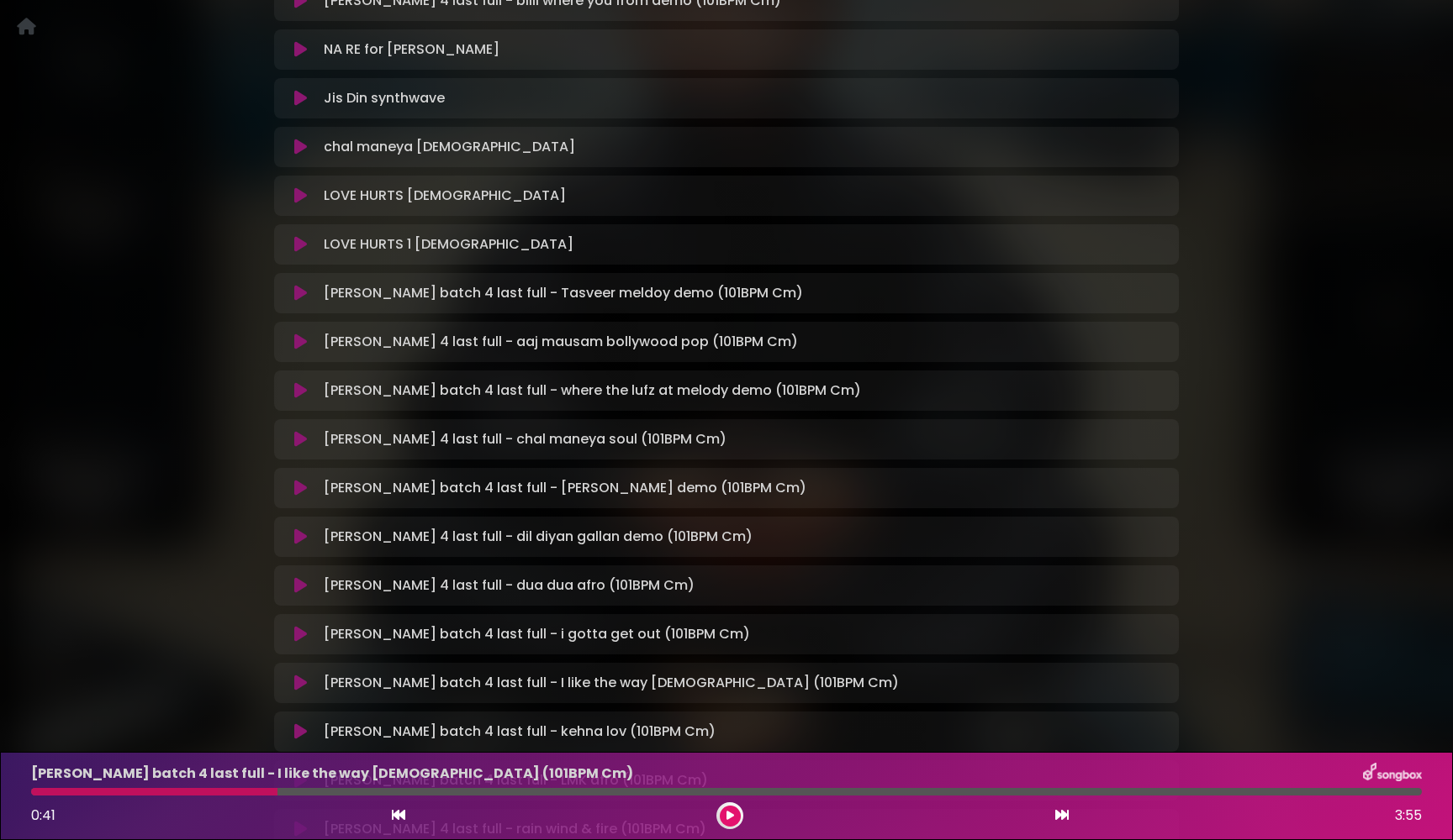
scroll to position [2544, 0]
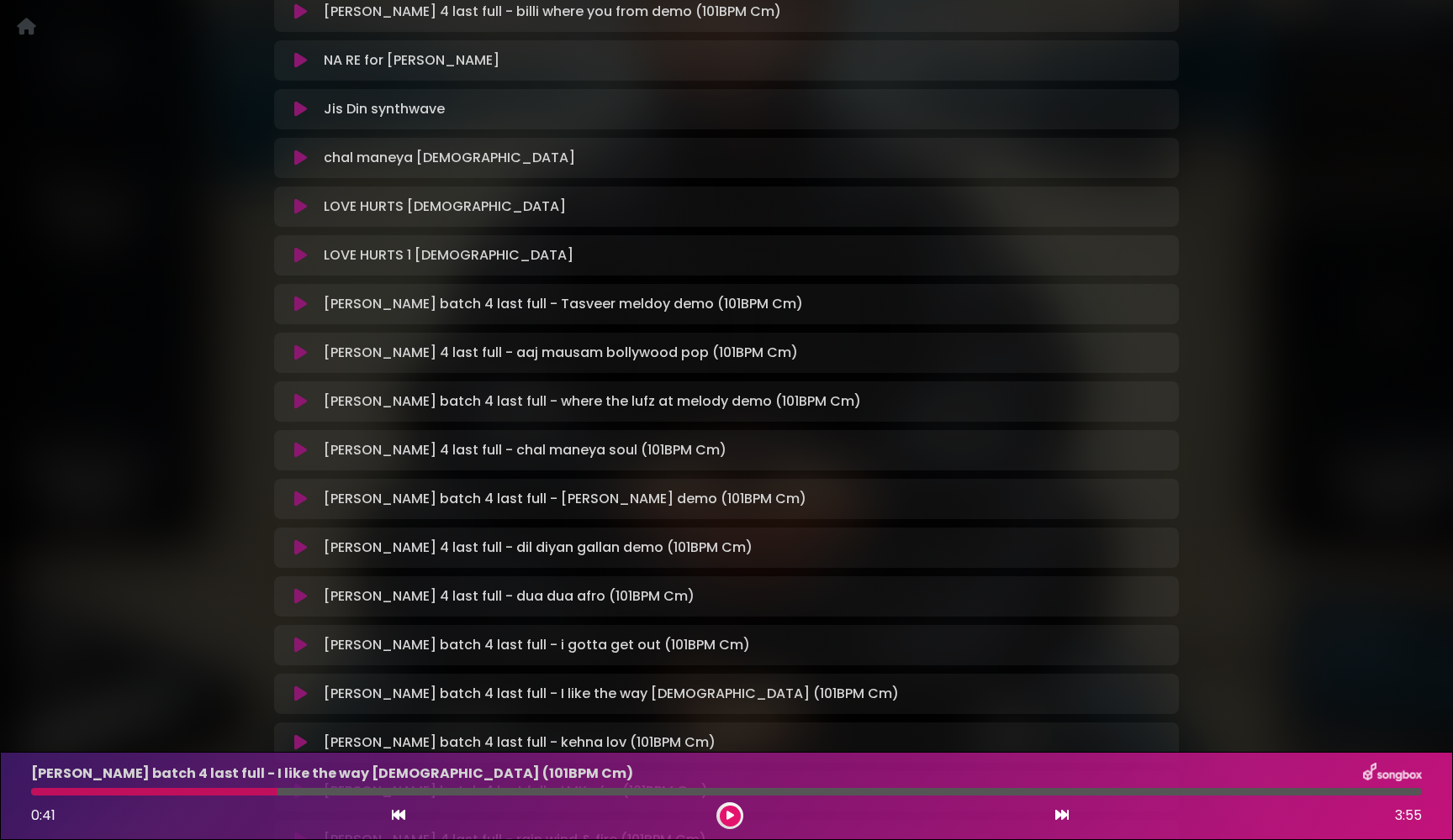
click at [300, 502] on icon at bounding box center [300, 498] width 13 height 17
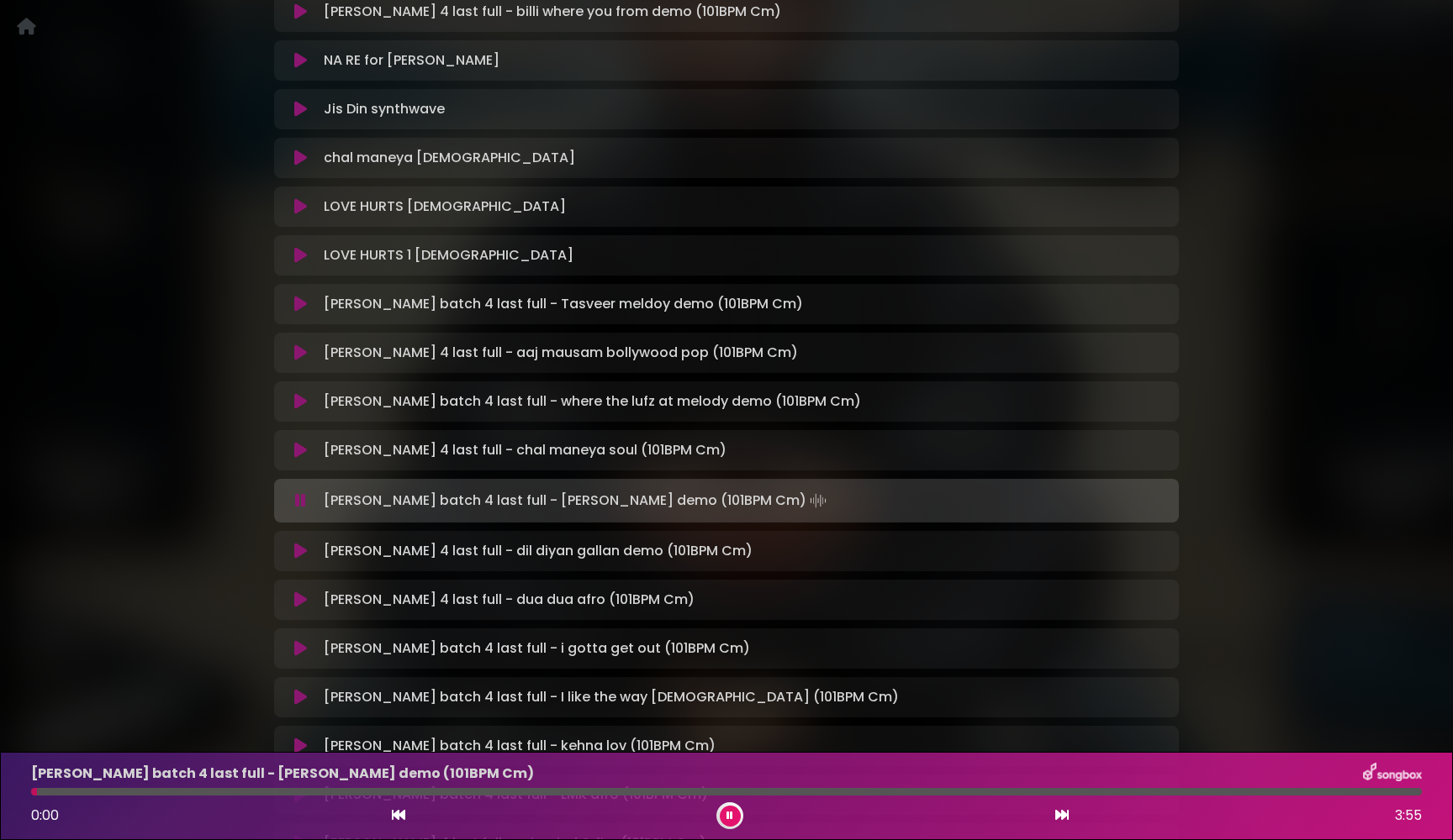
click at [300, 502] on icon at bounding box center [300, 500] width 11 height 17
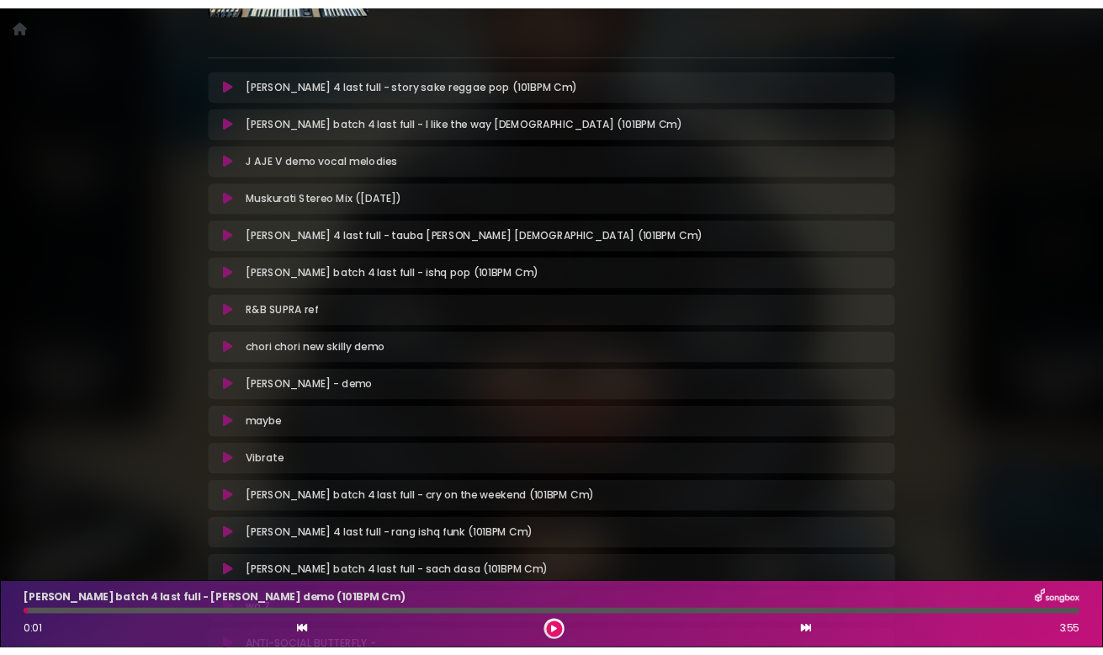
scroll to position [300, 0]
